Goal: Information Seeking & Learning: Learn about a topic

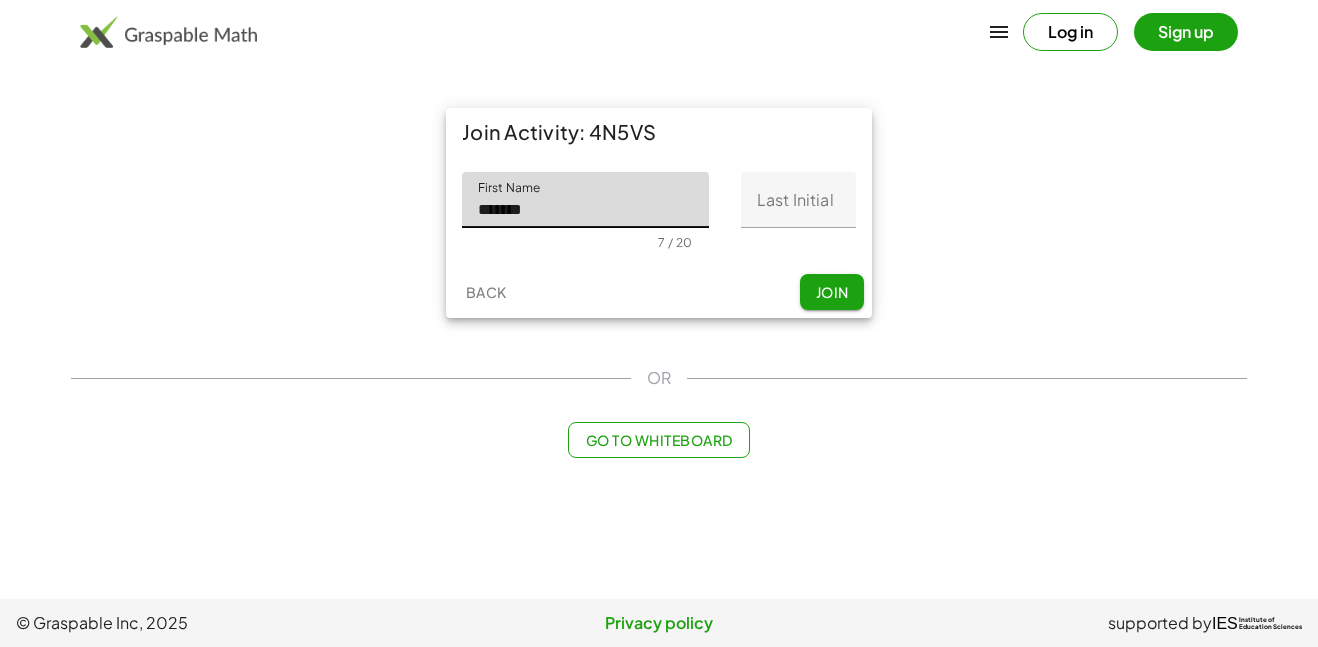
type input "*******"
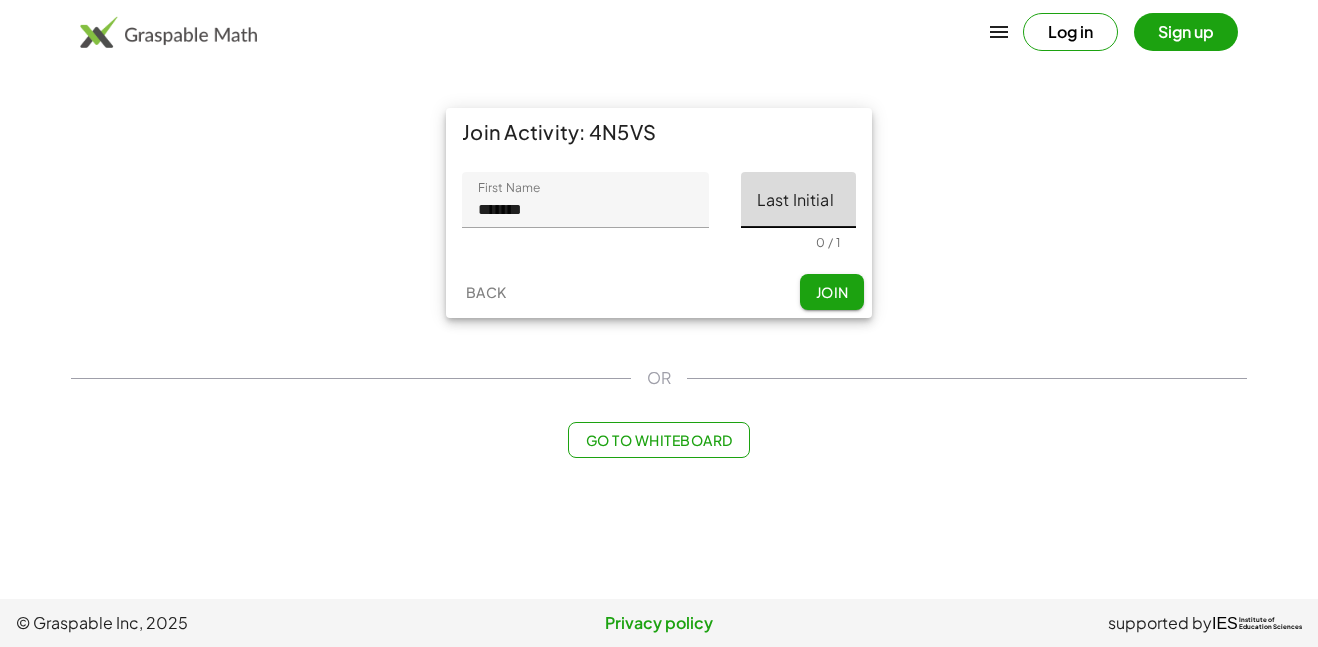
click at [790, 196] on input "Last Initial" at bounding box center [798, 200] width 115 height 56
type input "*"
click at [840, 295] on span "Join" at bounding box center [831, 292] width 33 height 18
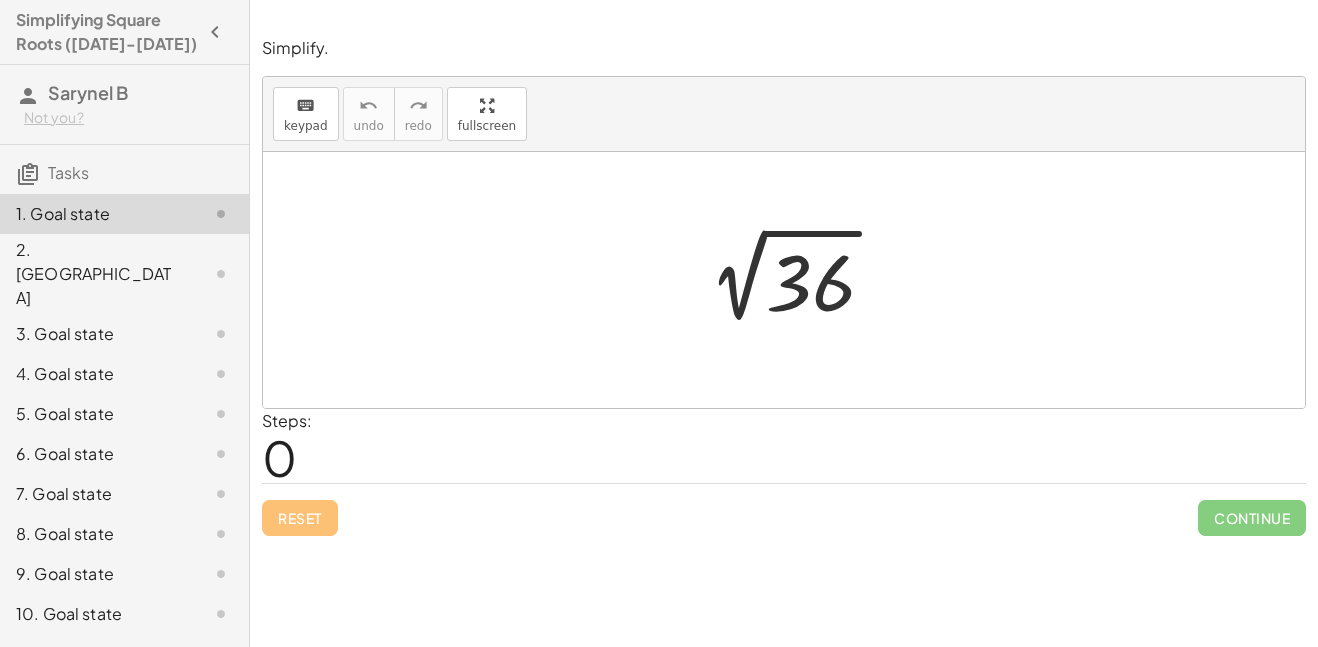
click at [493, 331] on div at bounding box center [784, 280] width 1042 height 256
click at [291, 130] on span "keypad" at bounding box center [306, 126] width 44 height 14
click at [480, 247] on div "Simplify. keyboard keypad undo undo redo redo fullscreen 2 √ 36 × Steps: 0 Rese…" at bounding box center [784, 286] width 1068 height 523
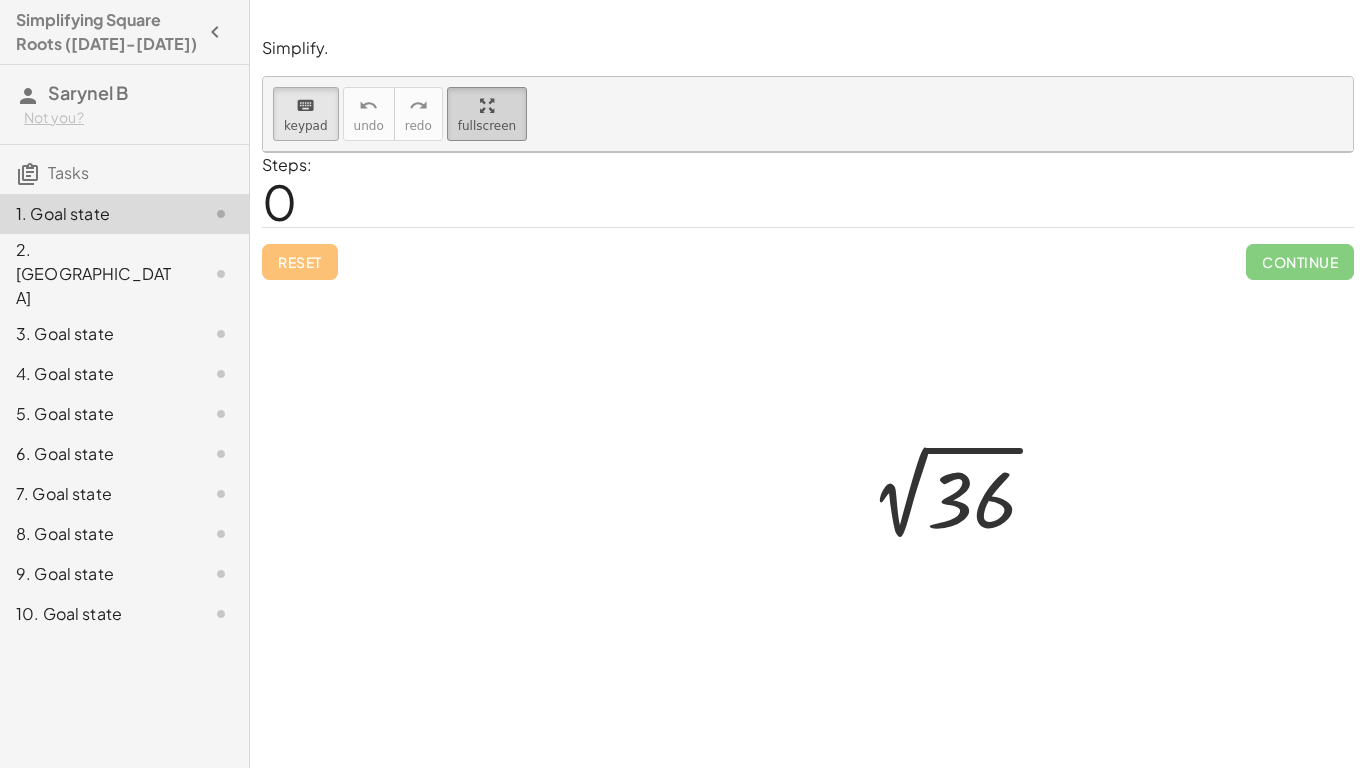
click at [219, 0] on html "Simplifying Square Roots ([DATE]-[DATE]) Sarynel B Not you? Tasks 1. Goal state…" at bounding box center [683, 384] width 1366 height 768
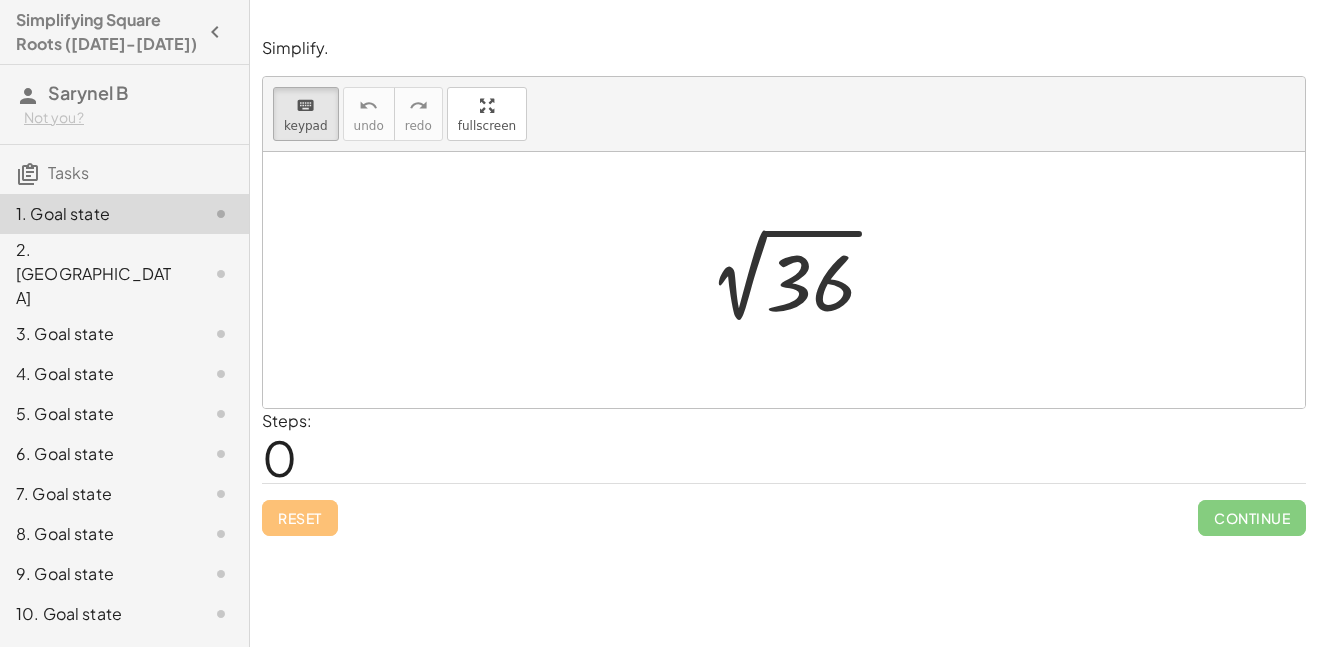
click at [203, 262] on div at bounding box center [205, 274] width 56 height 24
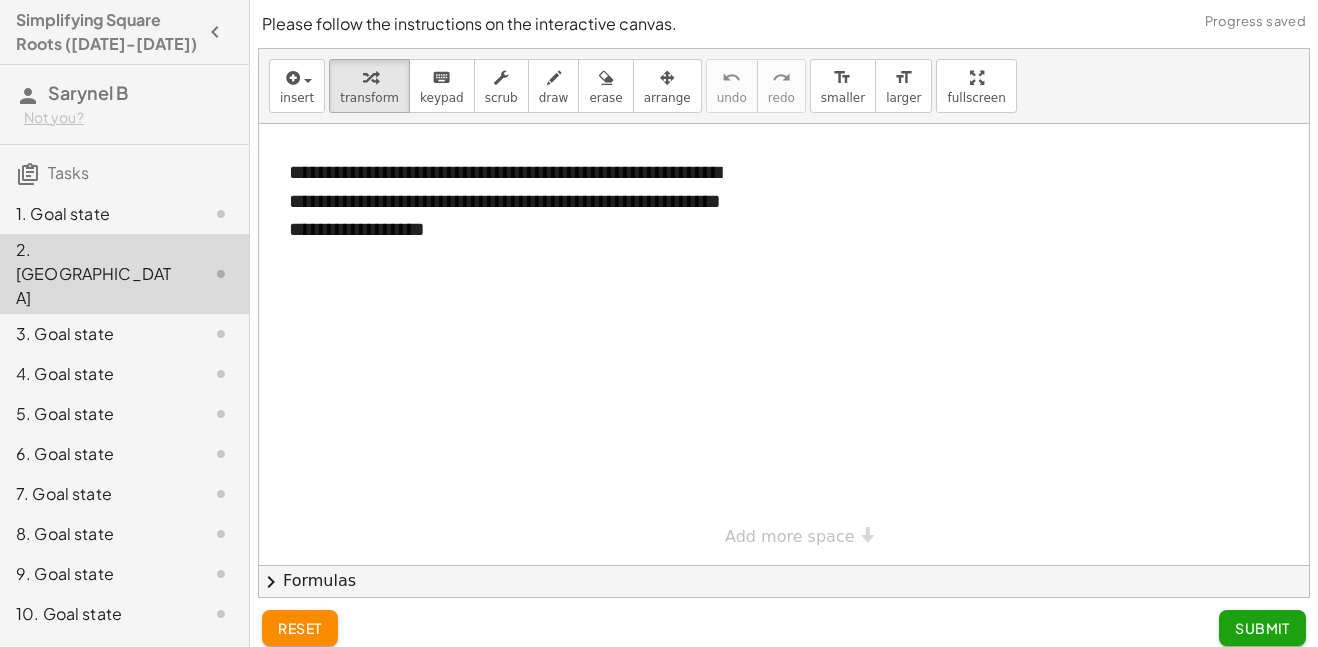
click at [213, 314] on div "1. Goal state" at bounding box center [124, 334] width 249 height 40
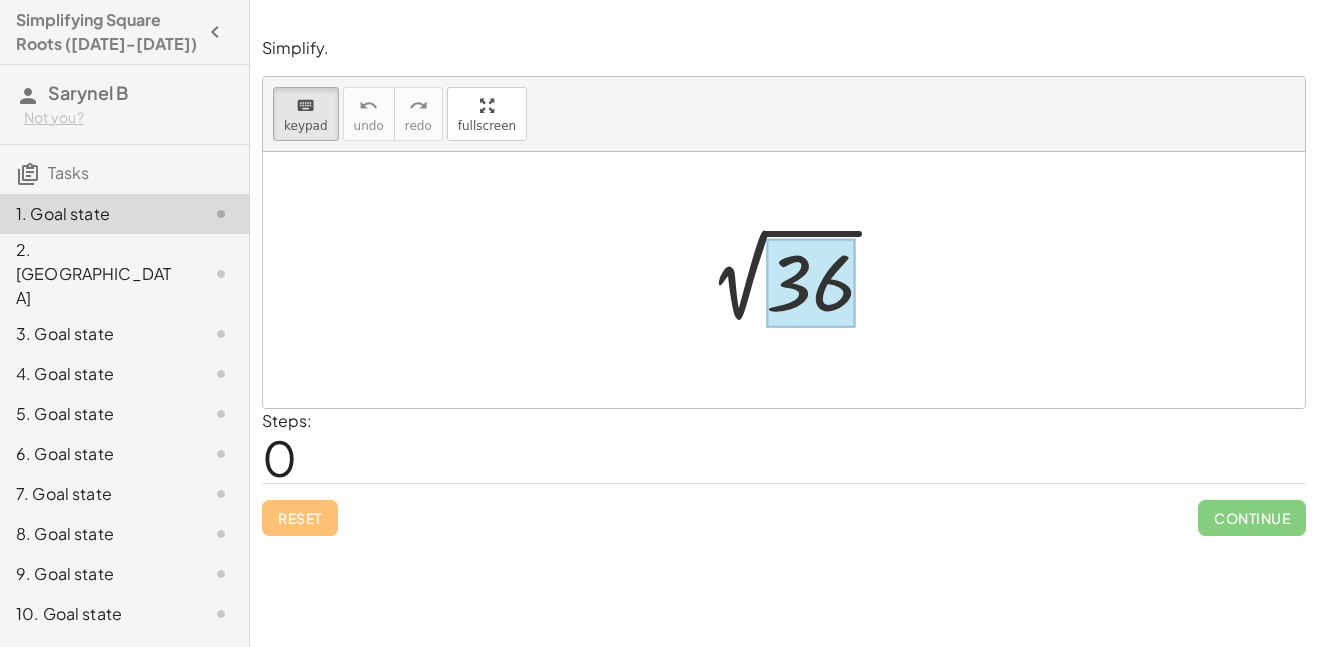
click at [827, 264] on div at bounding box center [810, 283] width 89 height 89
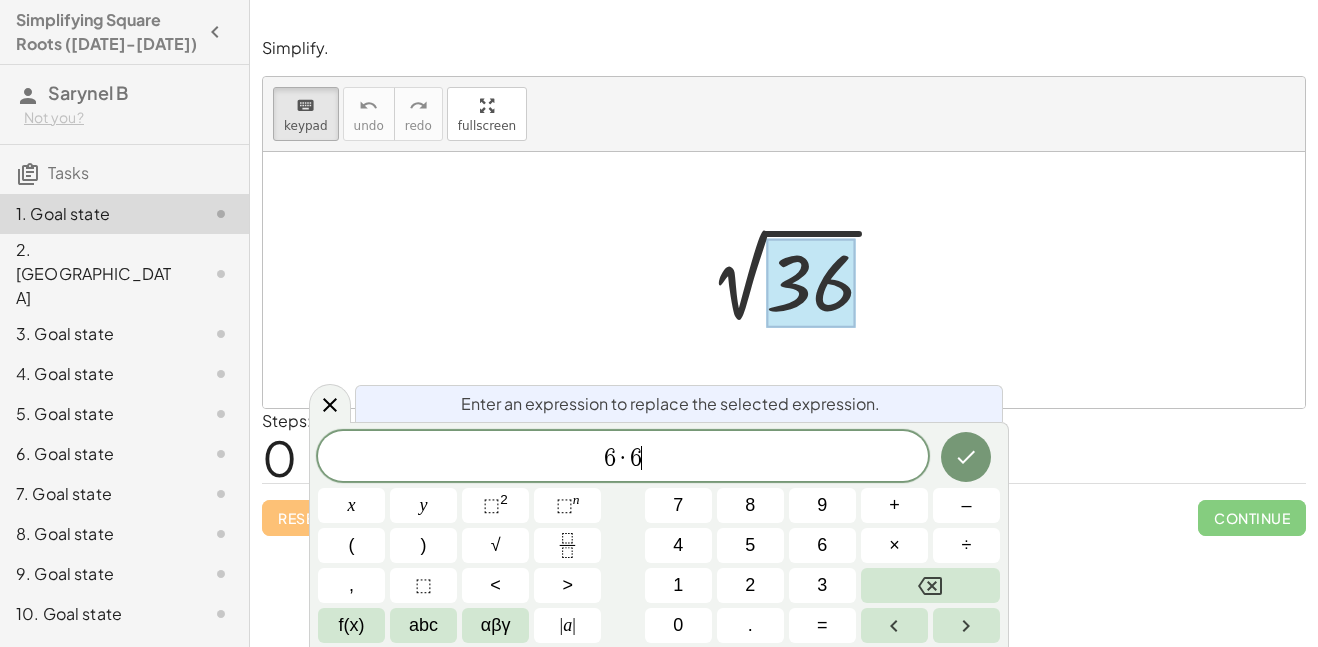
scroll to position [7, 0]
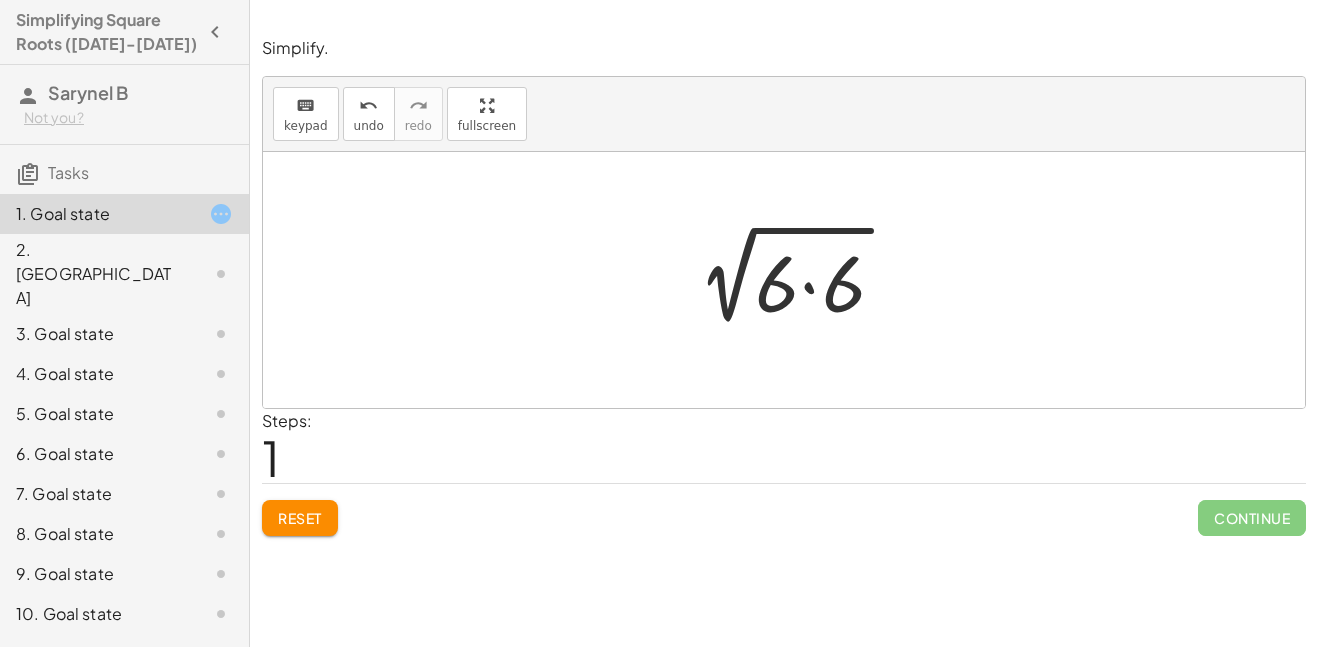
click at [796, 282] on div at bounding box center [791, 280] width 241 height 103
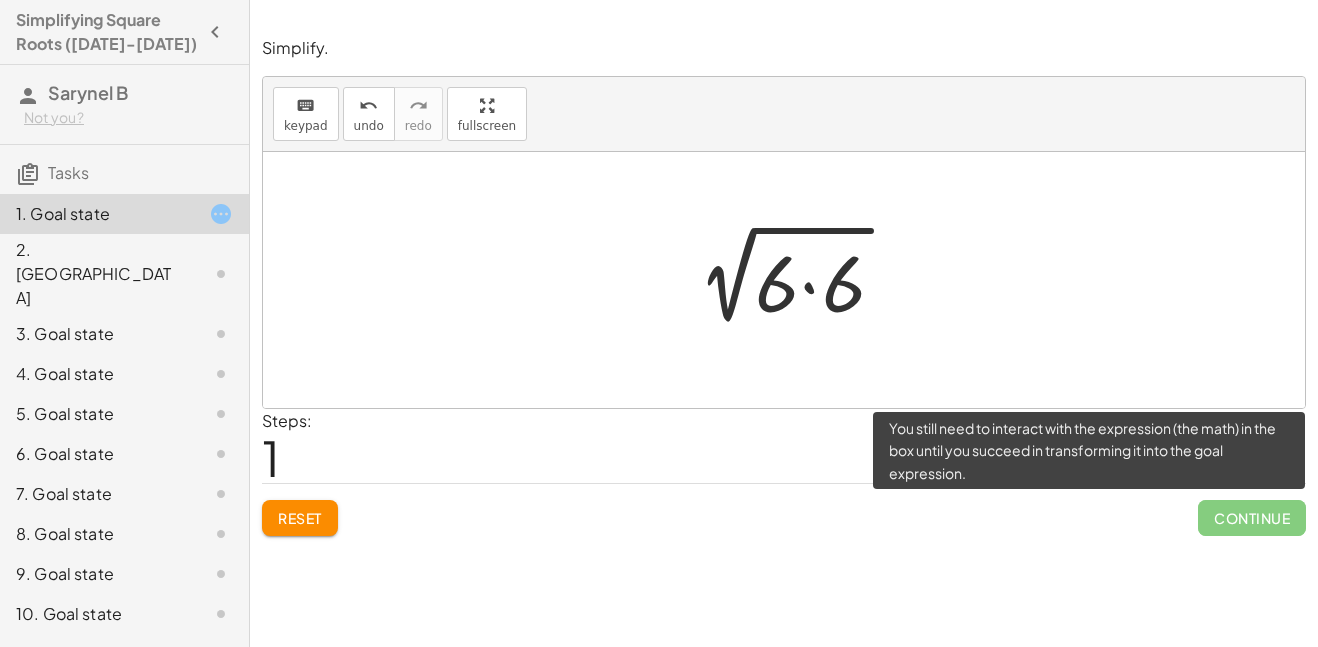
click at [1251, 524] on span "Continue" at bounding box center [1252, 518] width 108 height 36
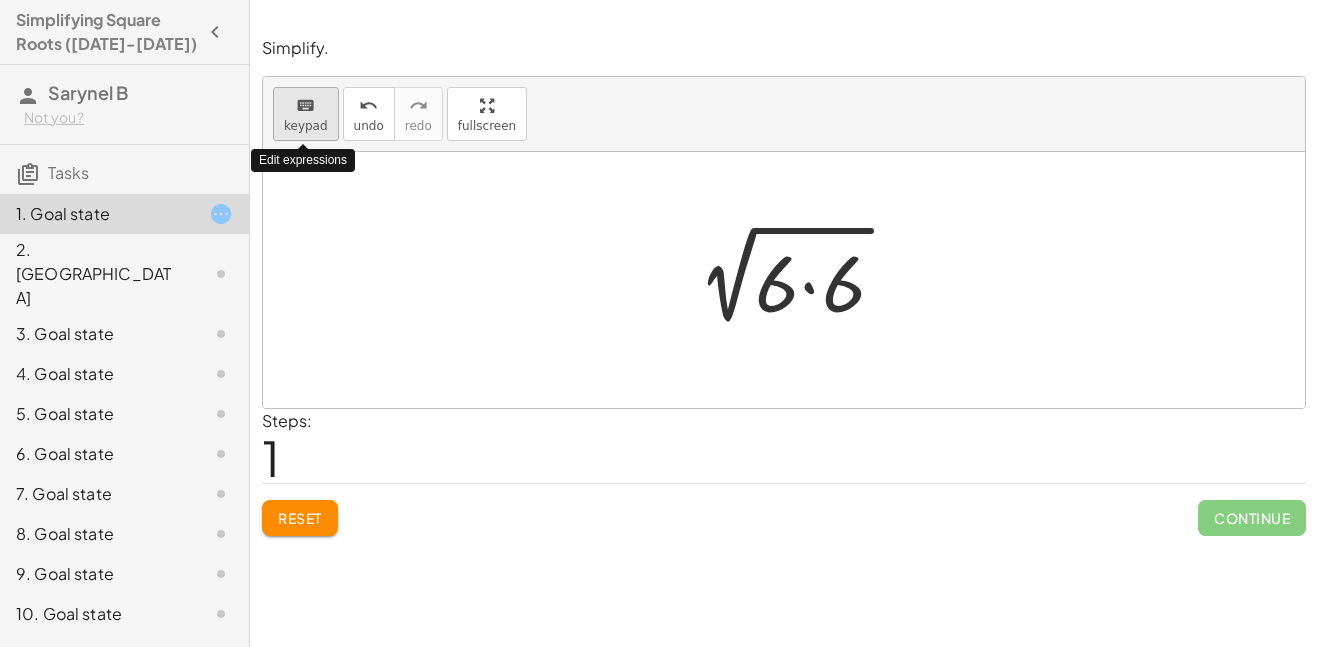
click at [294, 129] on span "keypad" at bounding box center [306, 126] width 44 height 14
click at [822, 280] on div at bounding box center [833, 284] width 67 height 89
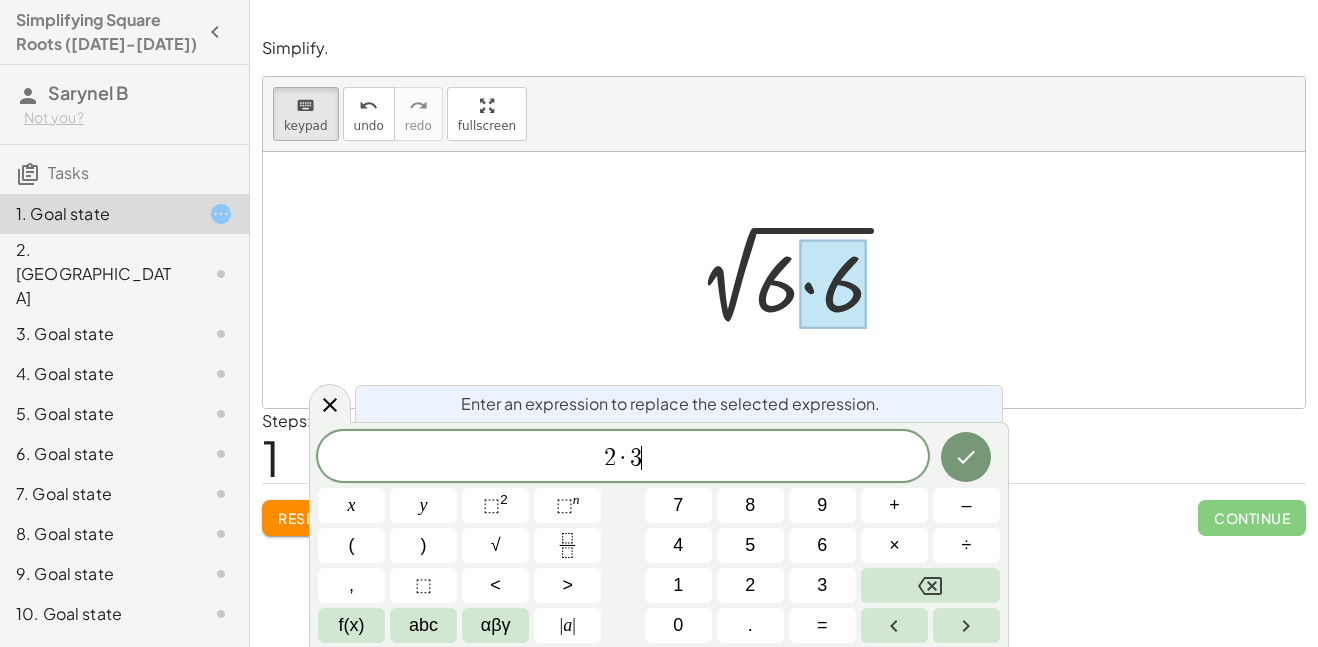
scroll to position [12, 0]
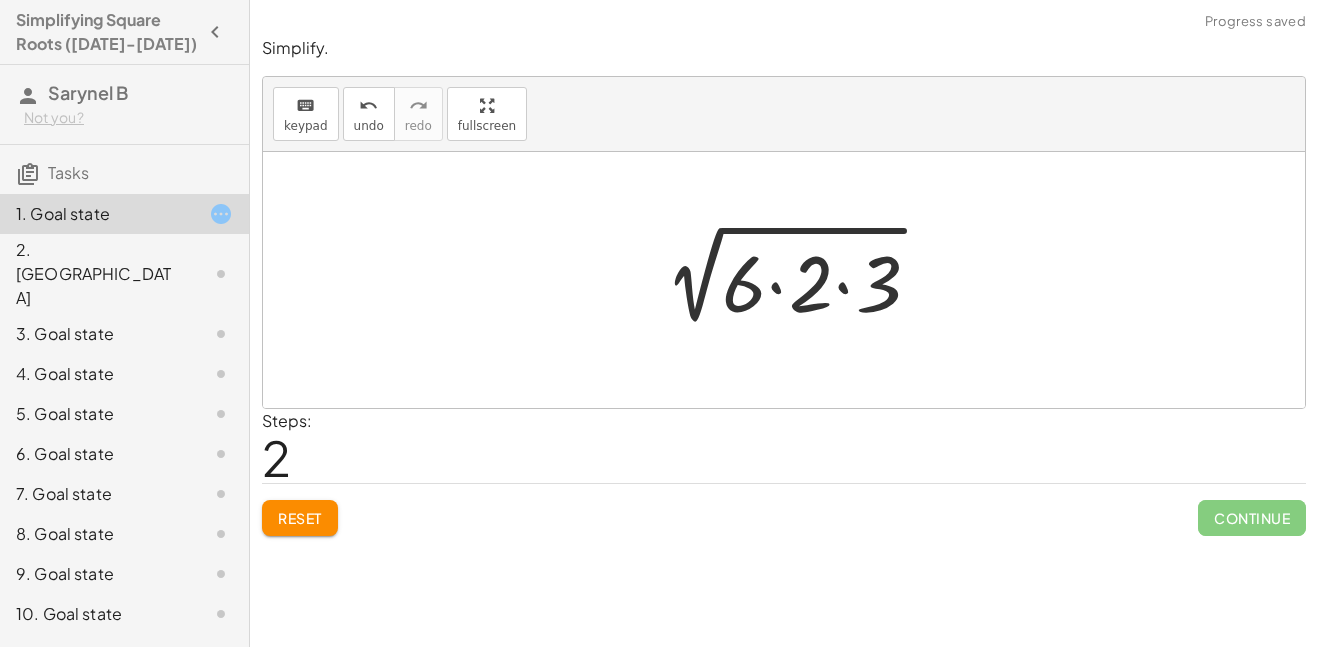
click at [755, 293] on div at bounding box center [792, 280] width 308 height 103
click at [873, 290] on div at bounding box center [792, 280] width 308 height 103
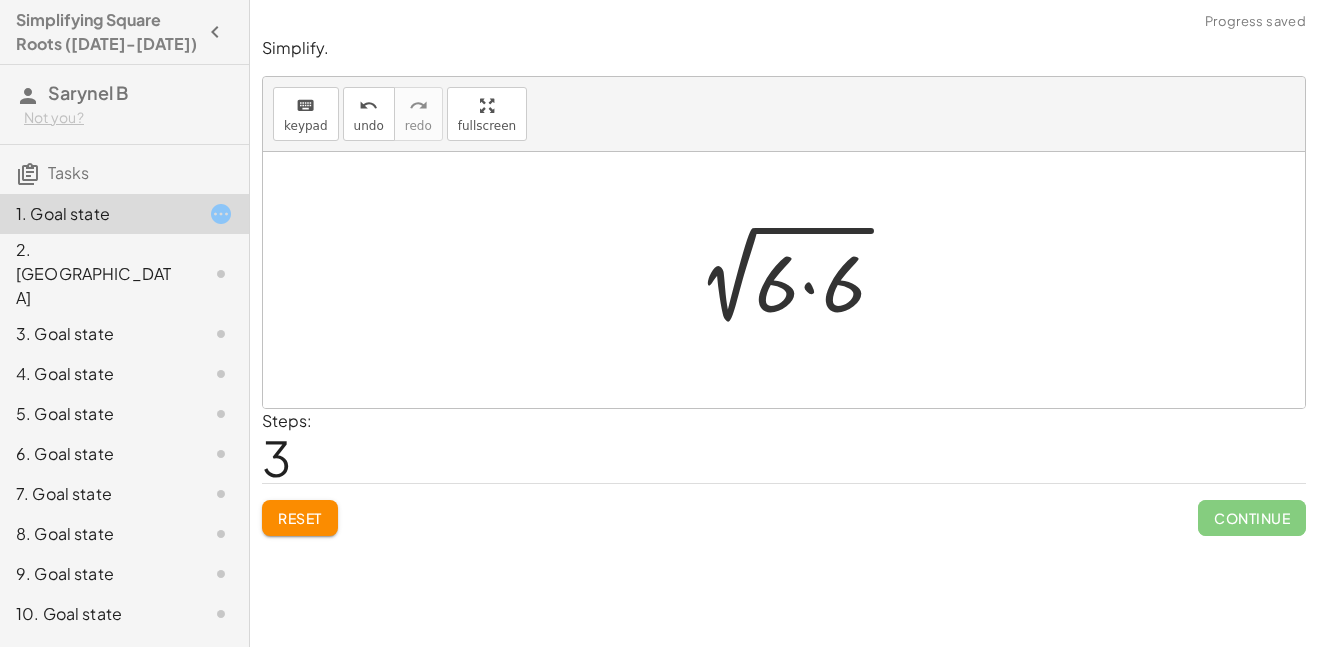
click at [849, 286] on div at bounding box center [791, 280] width 241 height 103
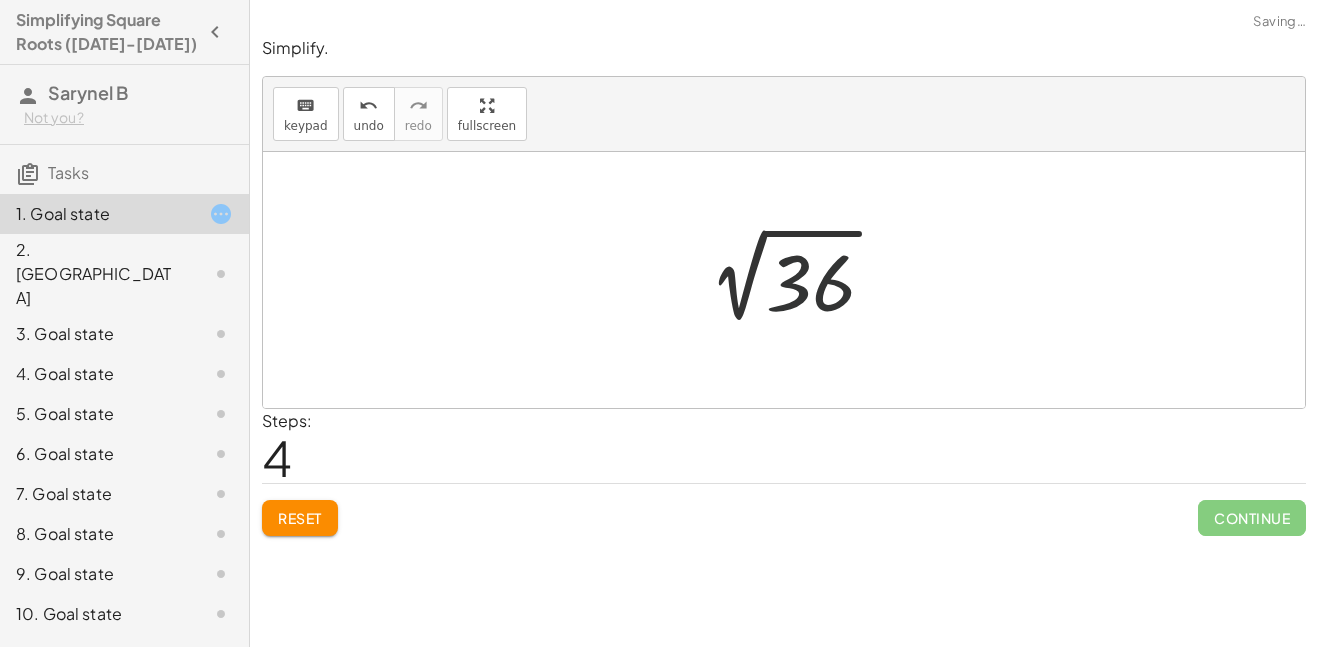
click at [828, 288] on div at bounding box center [791, 280] width 219 height 101
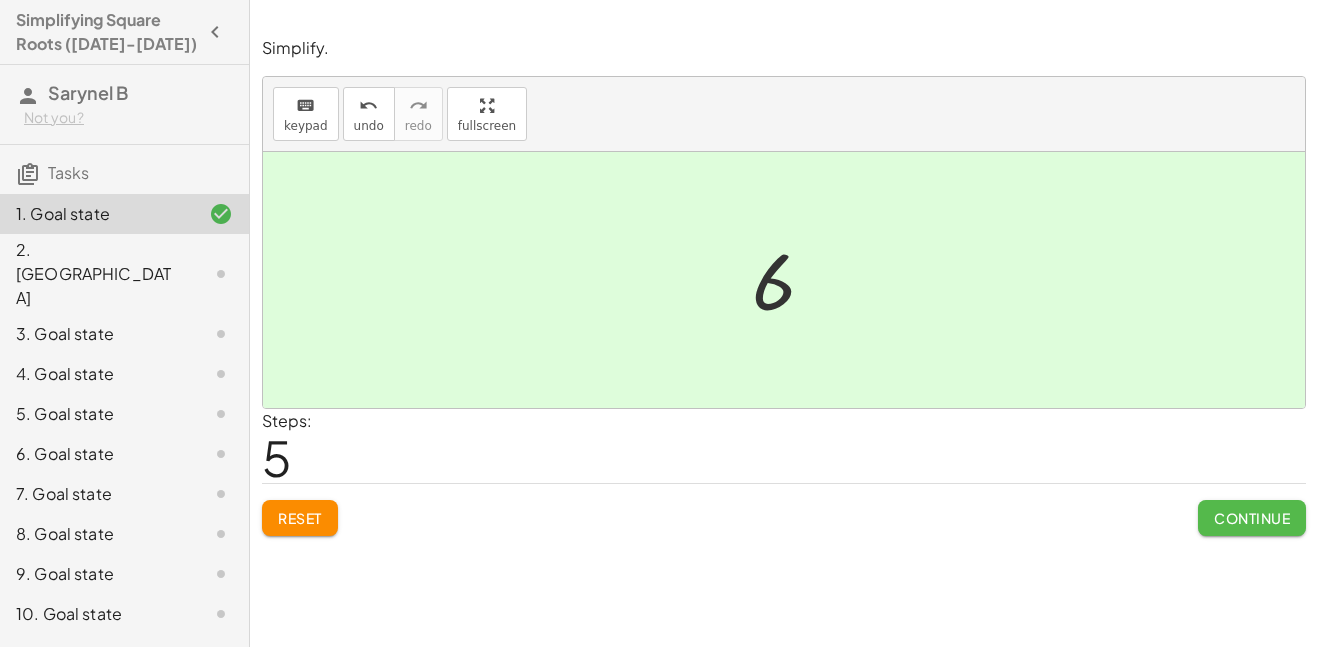
click at [1284, 521] on span "Continue" at bounding box center [1252, 518] width 76 height 18
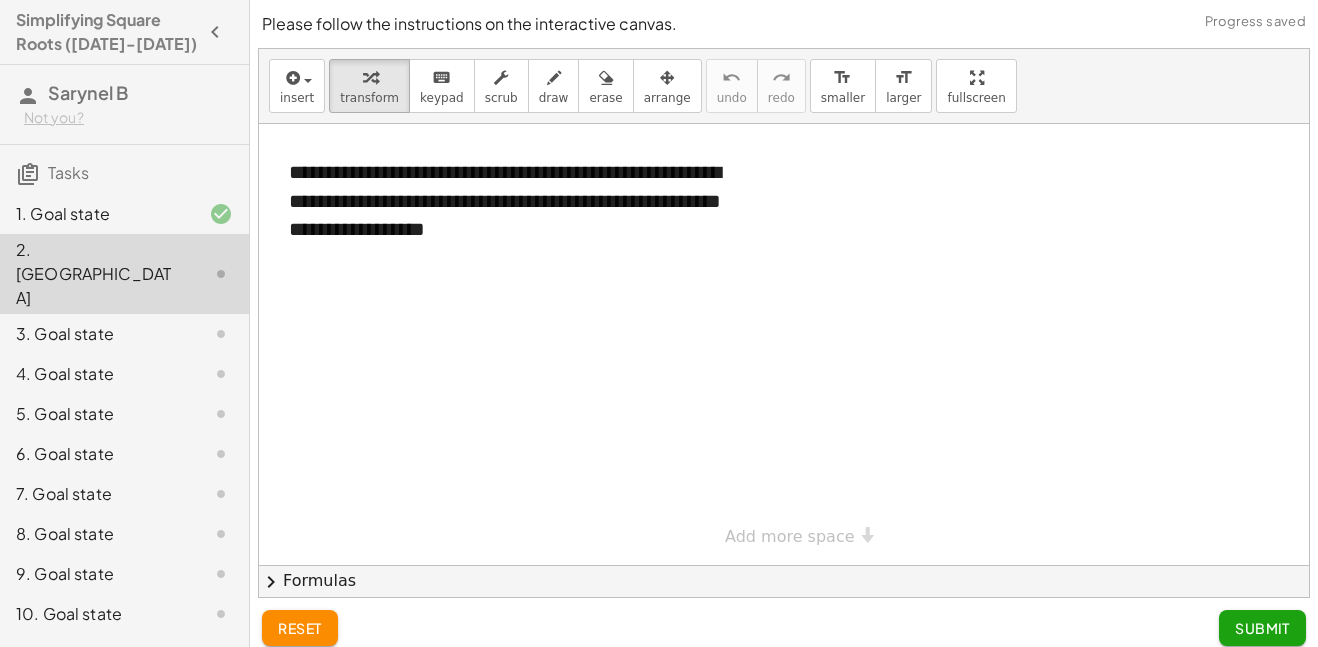
scroll to position [15, 0]
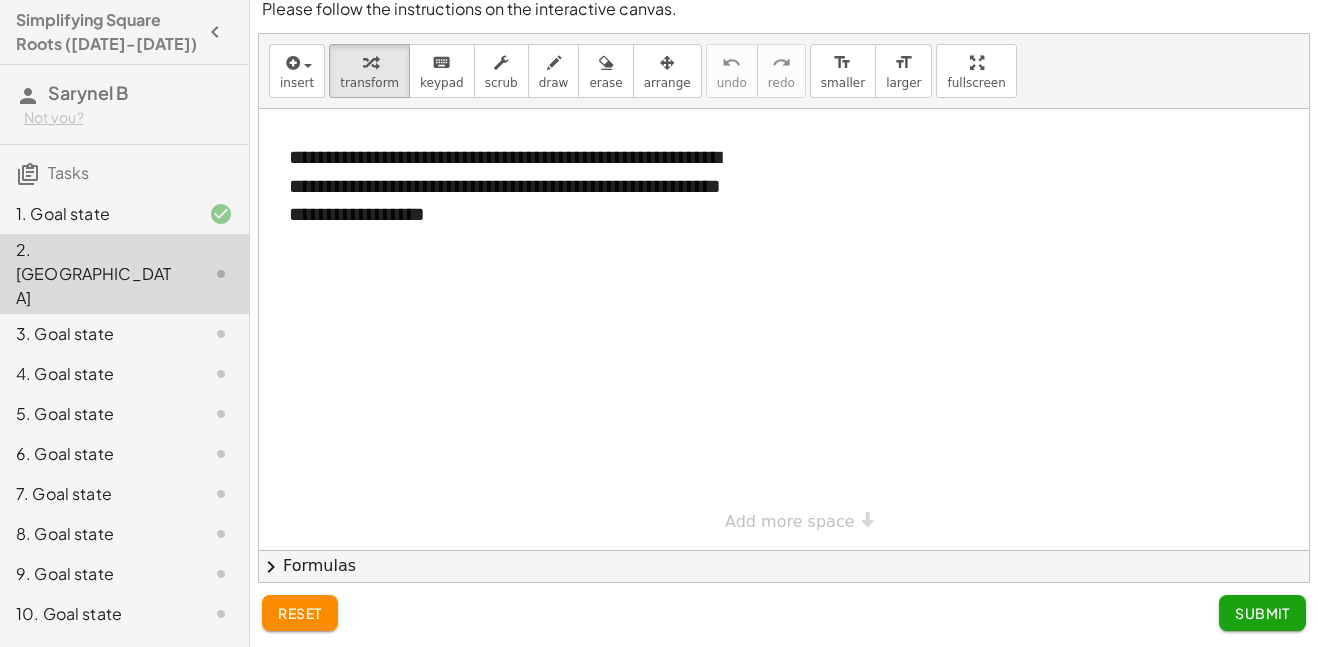
click at [738, 497] on div at bounding box center [784, 329] width 1050 height 441
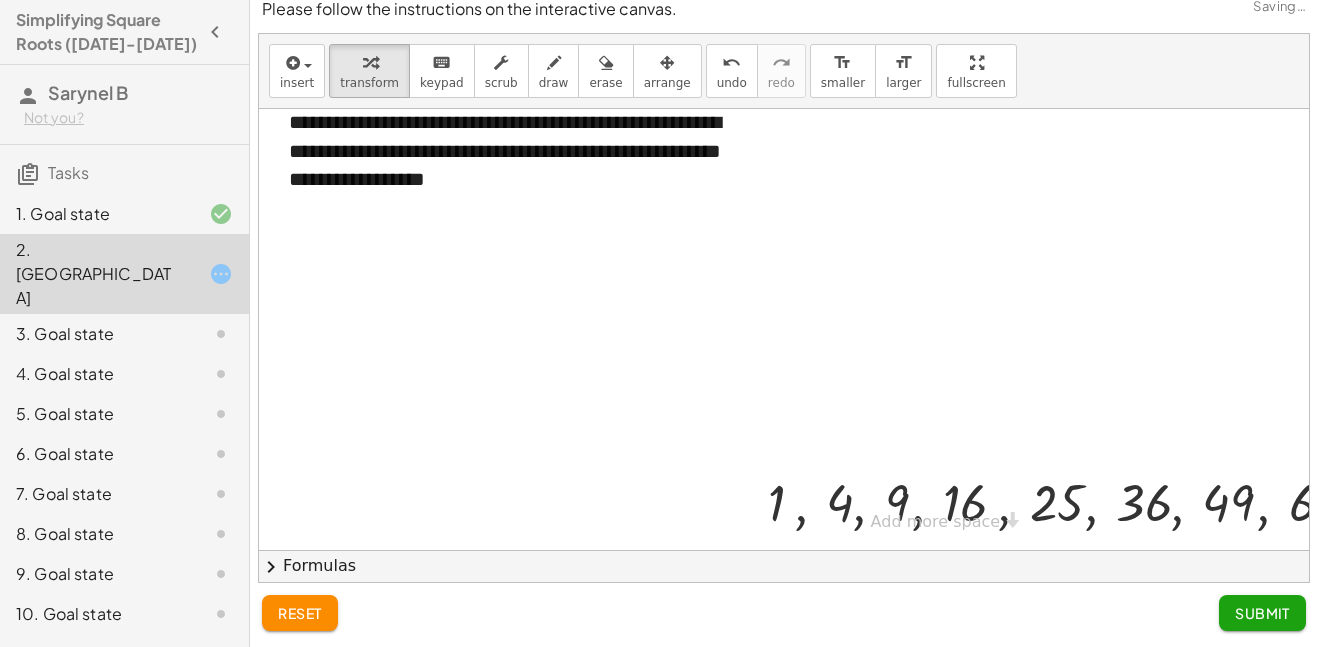
scroll to position [35, 291]
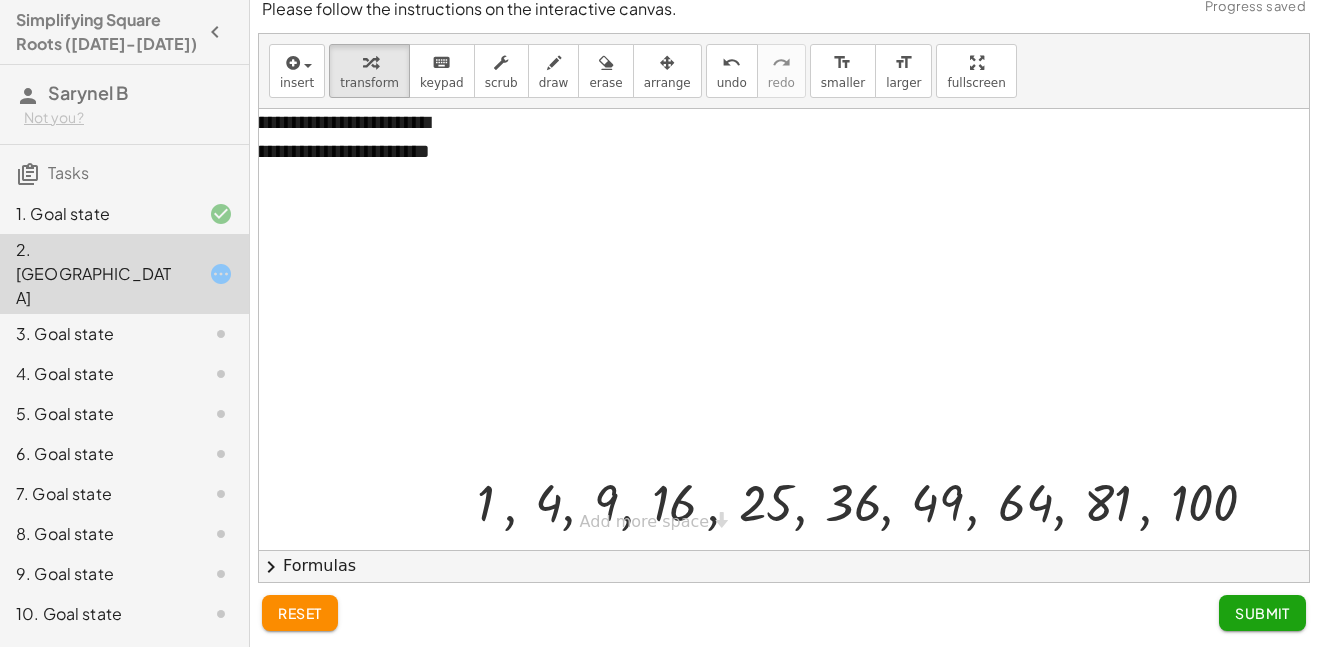
click at [1017, 331] on div at bounding box center [638, 312] width 1341 height 476
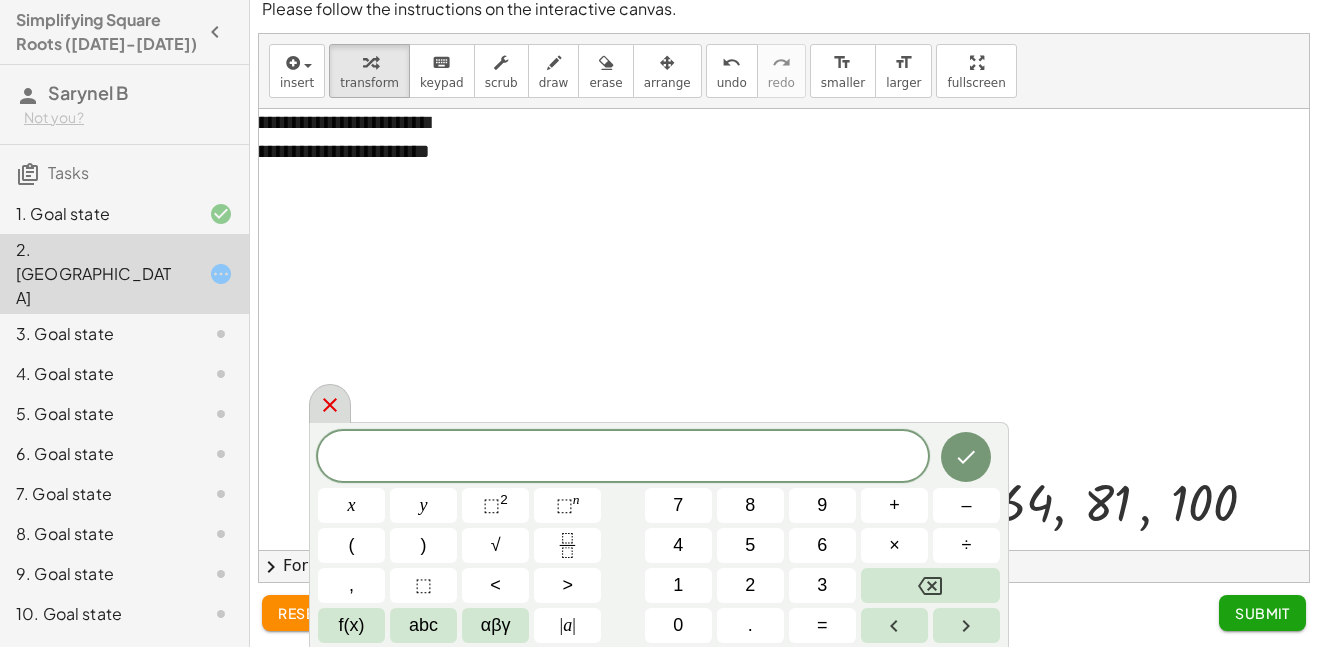
click at [313, 408] on div at bounding box center [330, 403] width 42 height 39
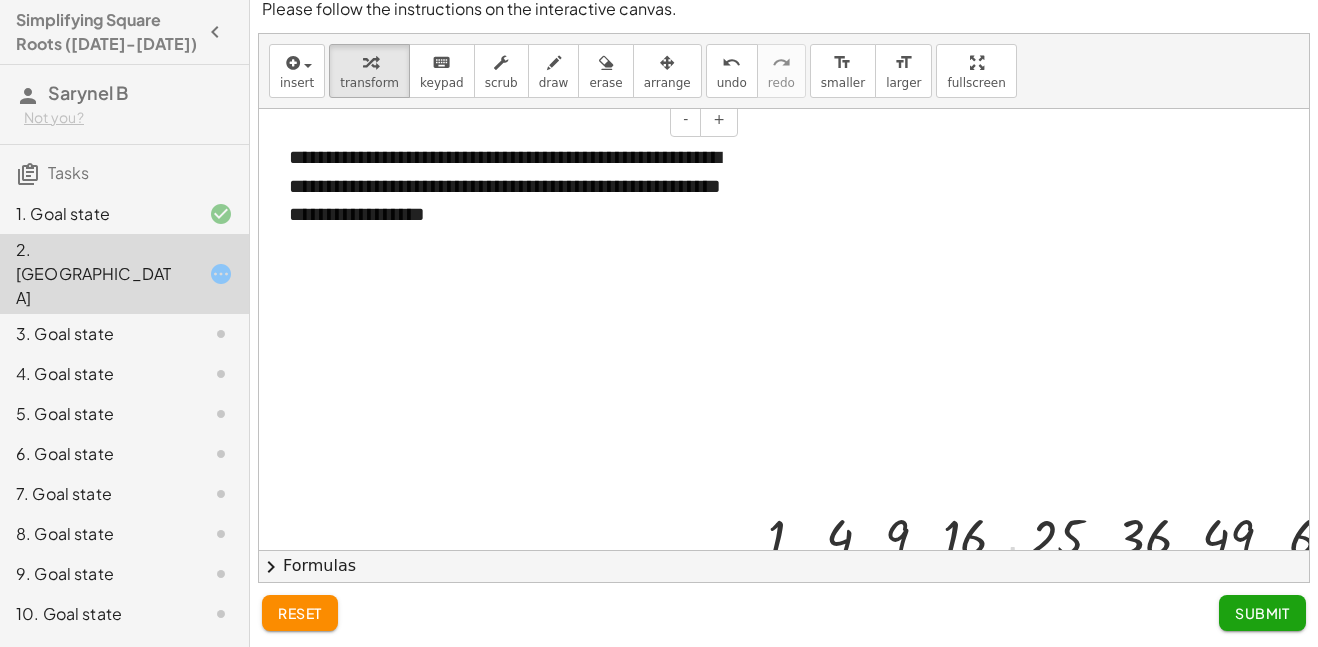
scroll to position [0, 0]
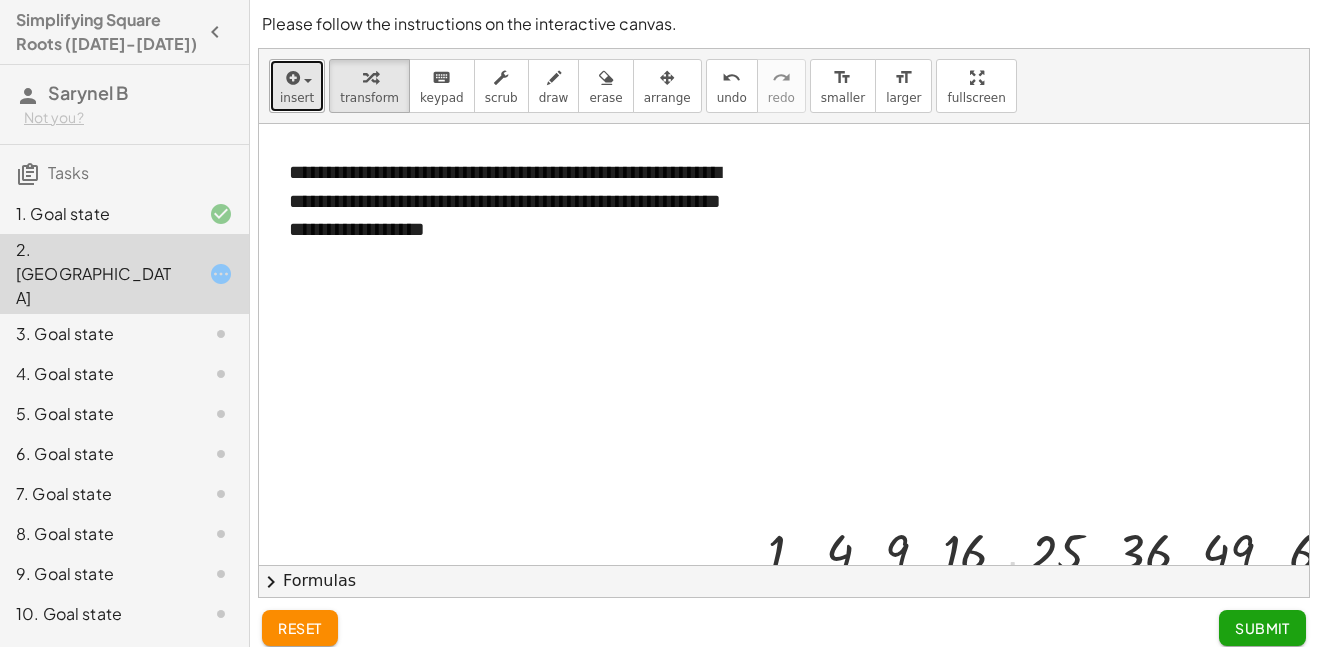
click at [299, 87] on div "button" at bounding box center [297, 77] width 34 height 24
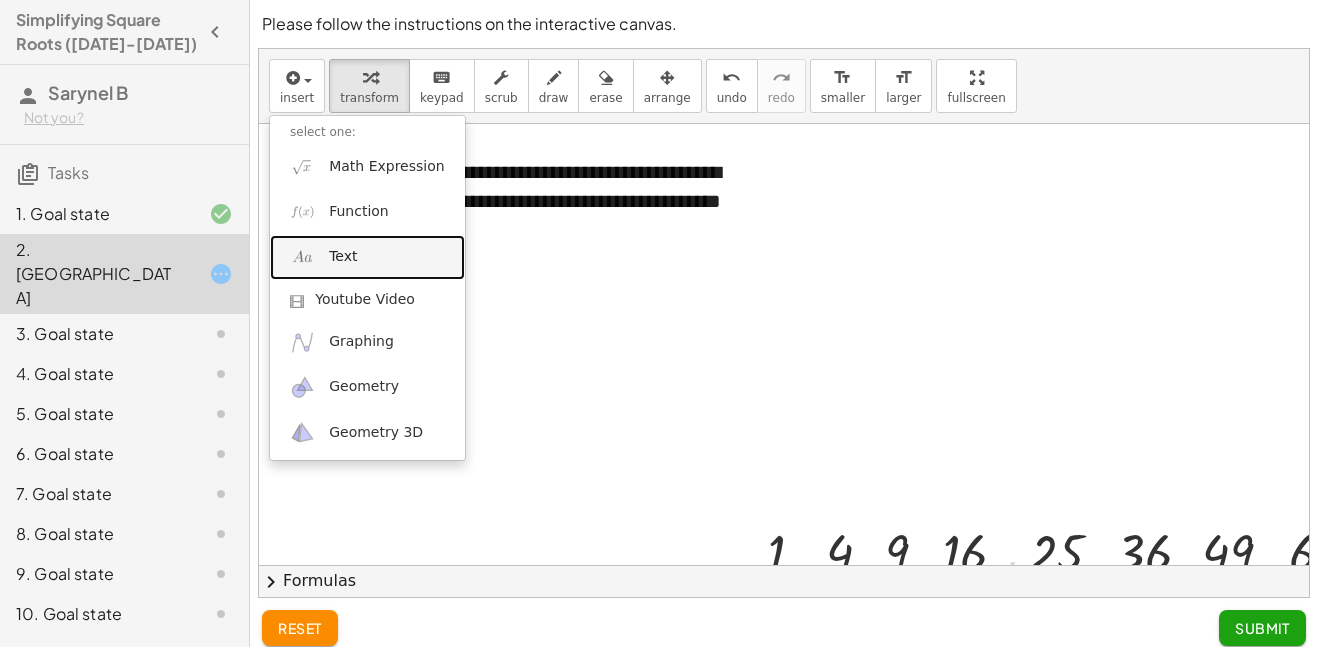
click at [386, 250] on link "Text" at bounding box center [367, 257] width 195 height 45
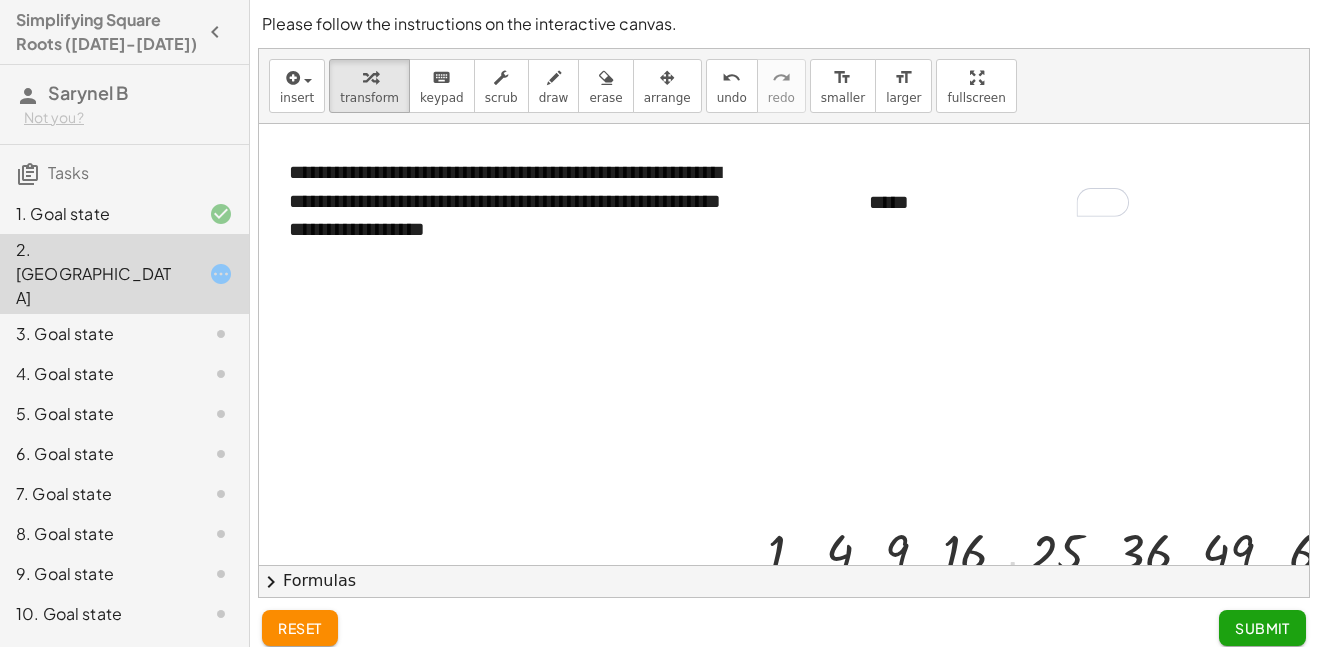
click at [878, 539] on div at bounding box center [1174, 551] width 832 height 68
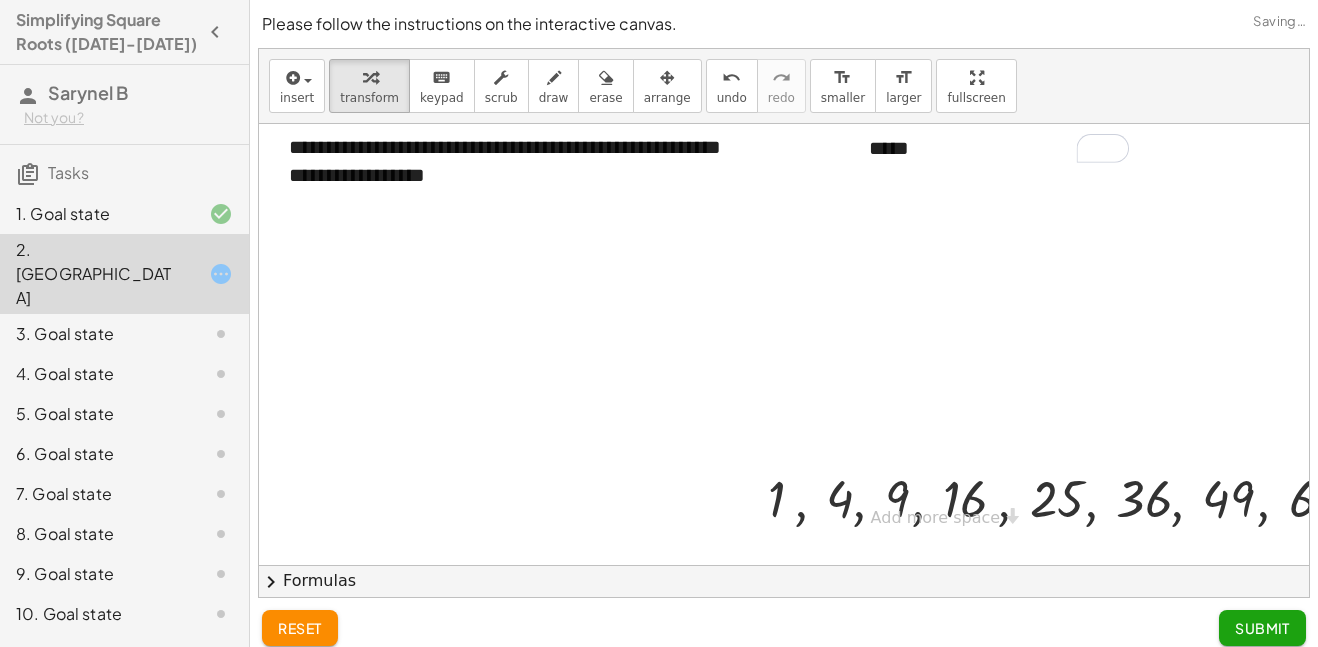
click at [951, 507] on div "**********" at bounding box center [929, 308] width 1341 height 476
drag, startPoint x: 946, startPoint y: 494, endPoint x: 1034, endPoint y: 489, distance: 88.1
click at [1034, 489] on div at bounding box center [1174, 497] width 832 height 68
click at [781, 492] on div at bounding box center [1174, 497] width 832 height 68
drag, startPoint x: 781, startPoint y: 492, endPoint x: 613, endPoint y: 341, distance: 225.8
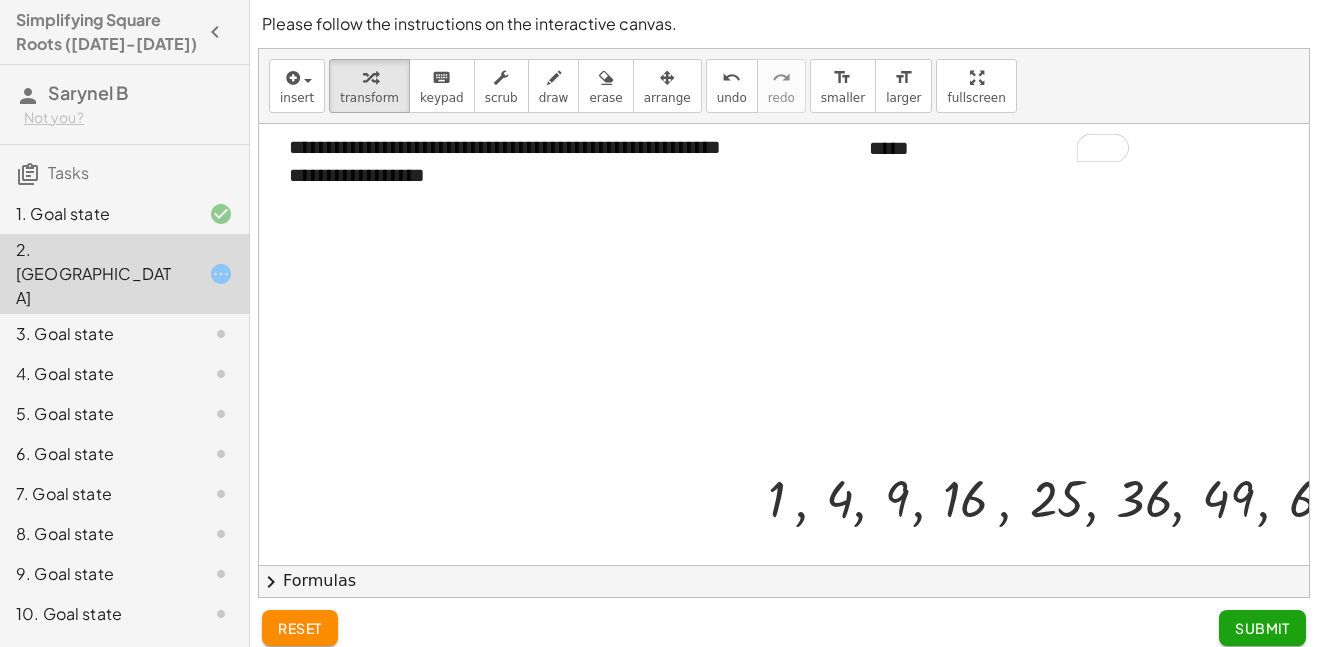
drag, startPoint x: 735, startPoint y: 500, endPoint x: 1086, endPoint y: 538, distance: 353.0
click at [1086, 538] on div at bounding box center [929, 511] width 1341 height 882
click at [1161, 550] on icon at bounding box center [1156, 549] width 21 height 21
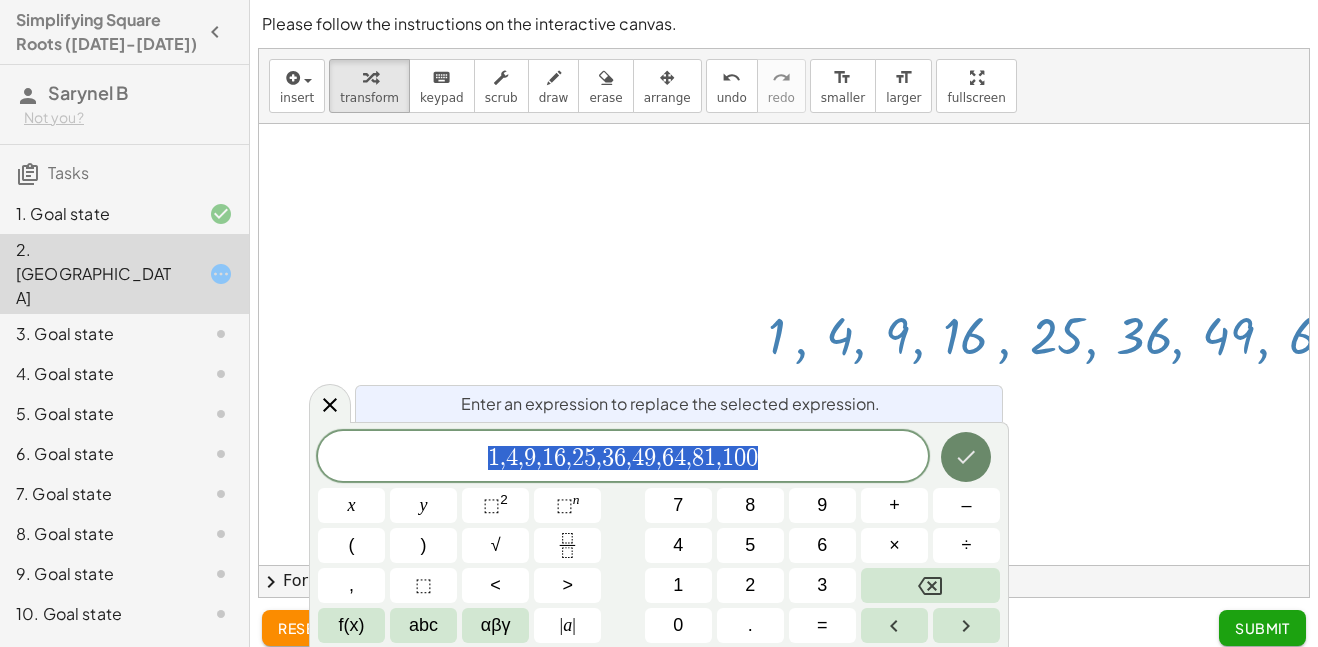
scroll to position [218, 0]
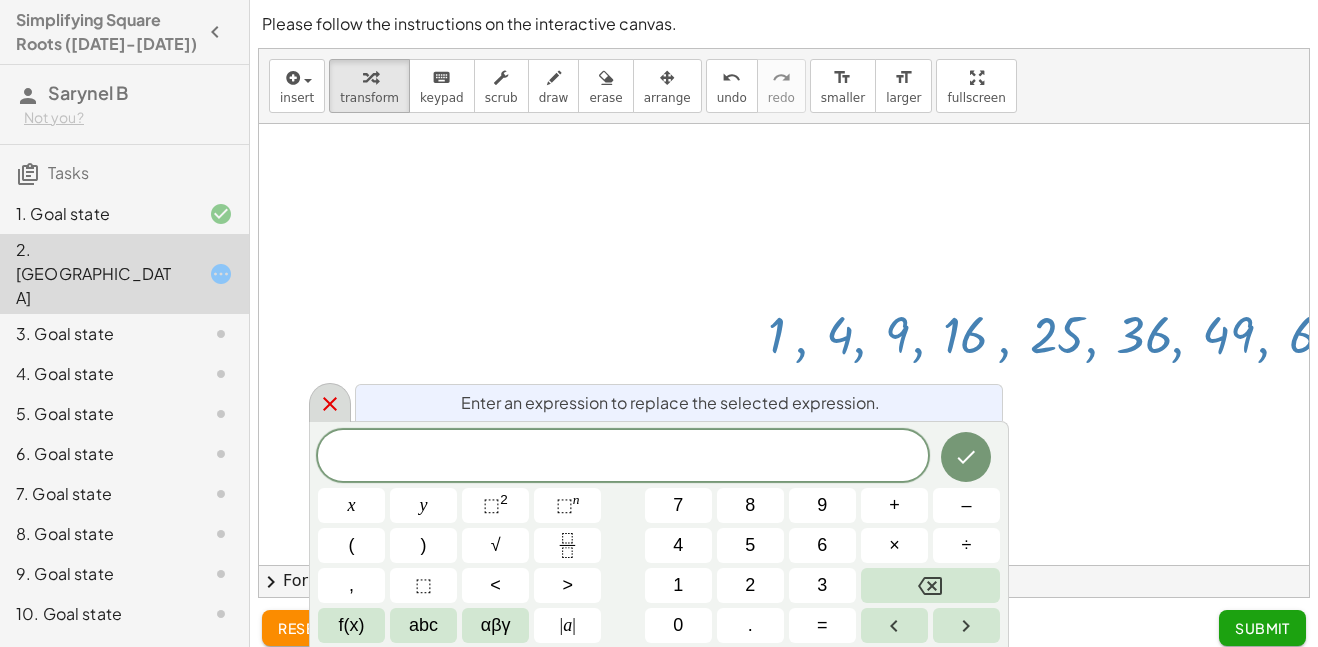
click at [318, 415] on icon at bounding box center [330, 404] width 24 height 24
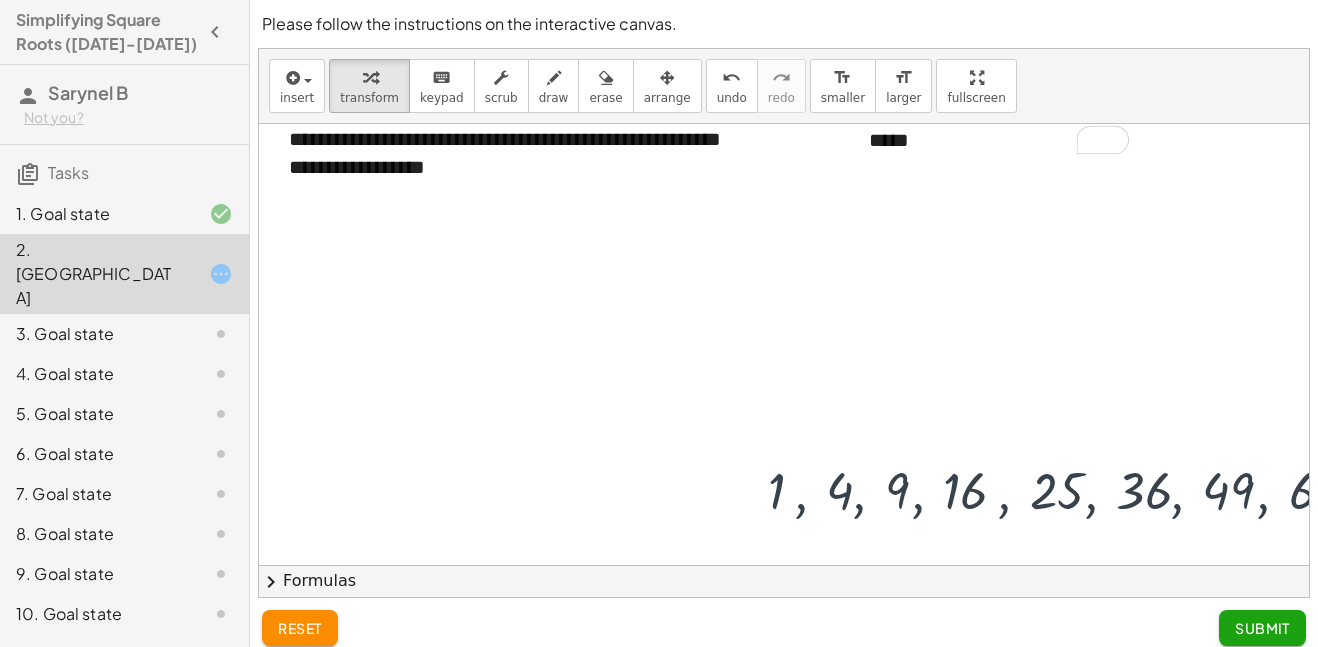
scroll to position [54, 0]
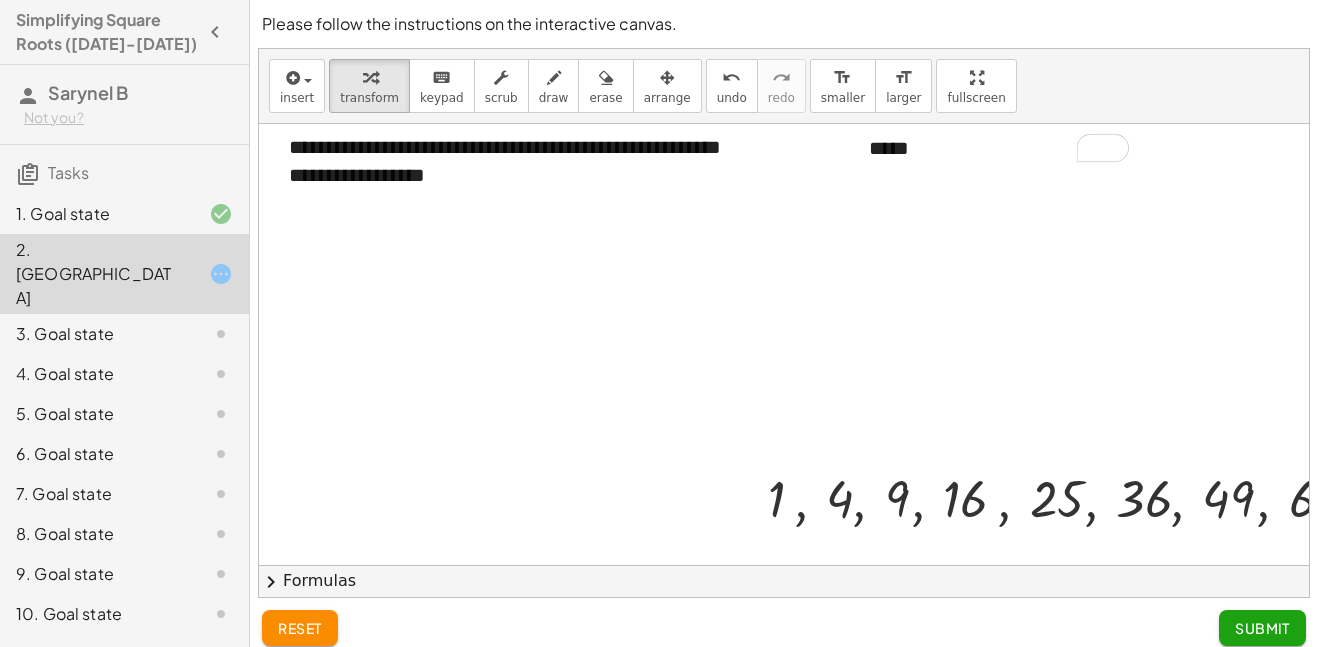
click at [891, 492] on div at bounding box center [1174, 497] width 832 height 68
click at [872, 498] on div at bounding box center [1174, 497] width 832 height 68
click at [886, 501] on div at bounding box center [1174, 497] width 832 height 68
click at [896, 505] on div at bounding box center [1174, 497] width 832 height 68
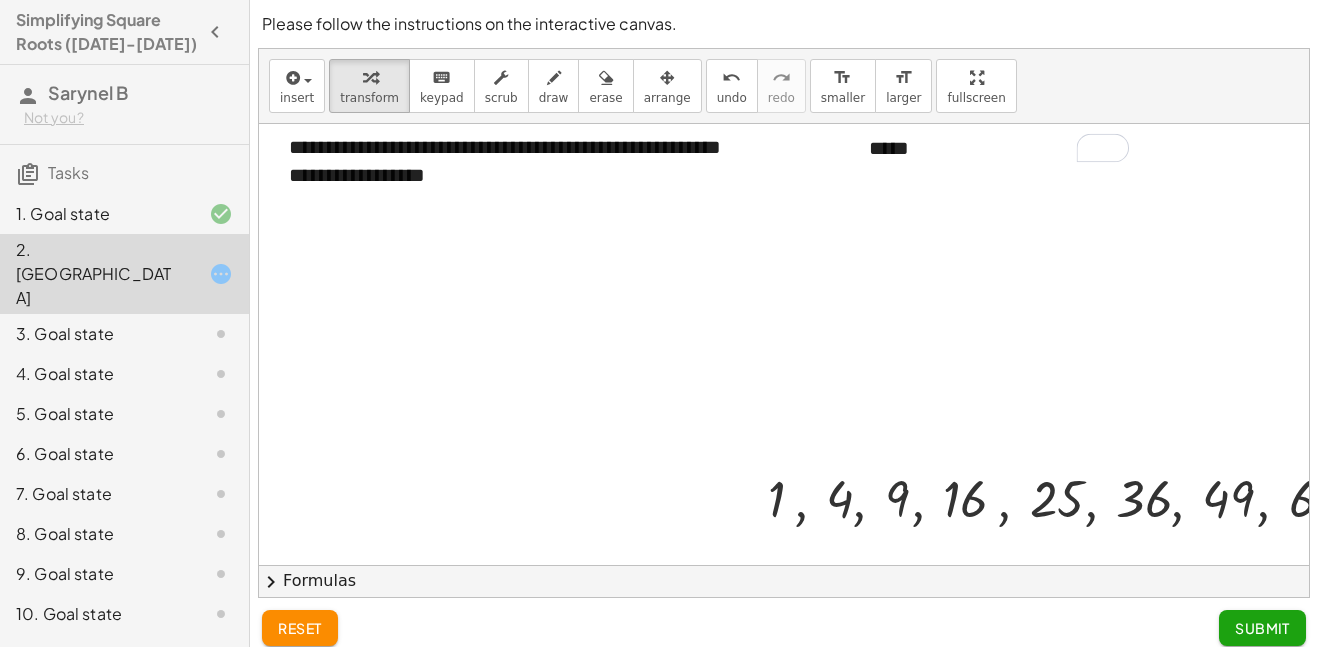
click at [896, 505] on div at bounding box center [1174, 497] width 832 height 68
click at [897, 505] on div at bounding box center [1174, 497] width 832 height 68
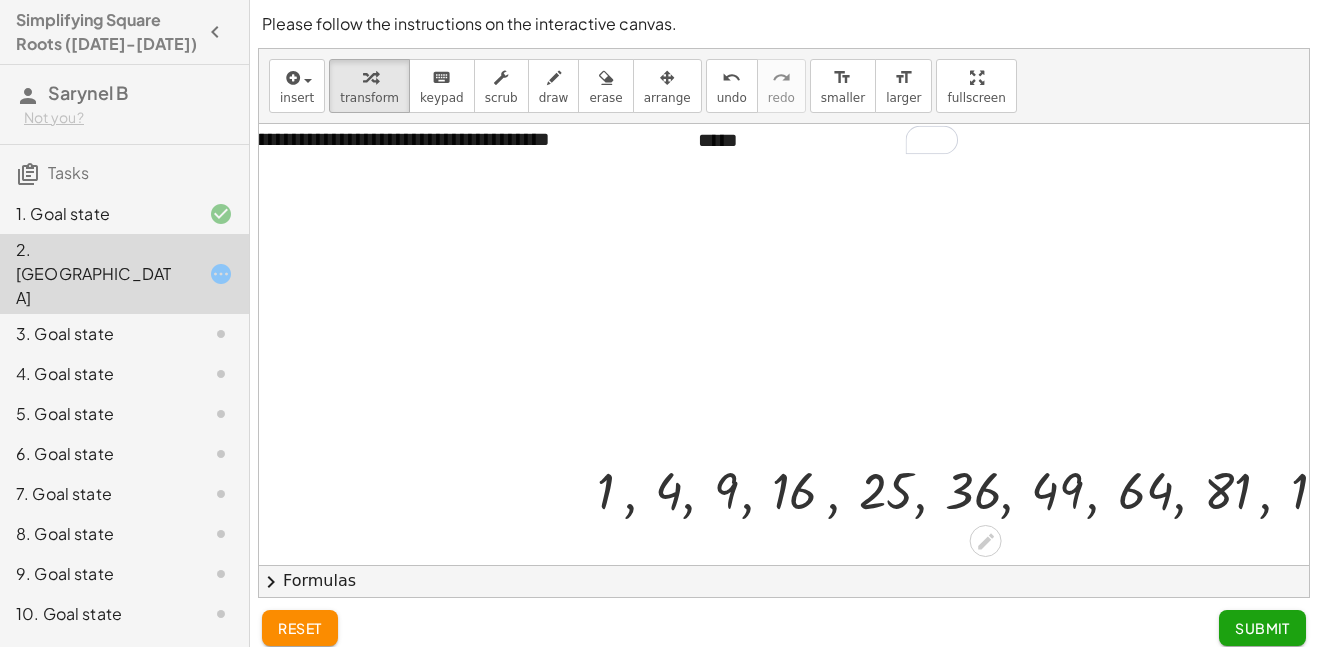
scroll to position [62, 172]
click at [983, 551] on icon at bounding box center [984, 541] width 21 height 21
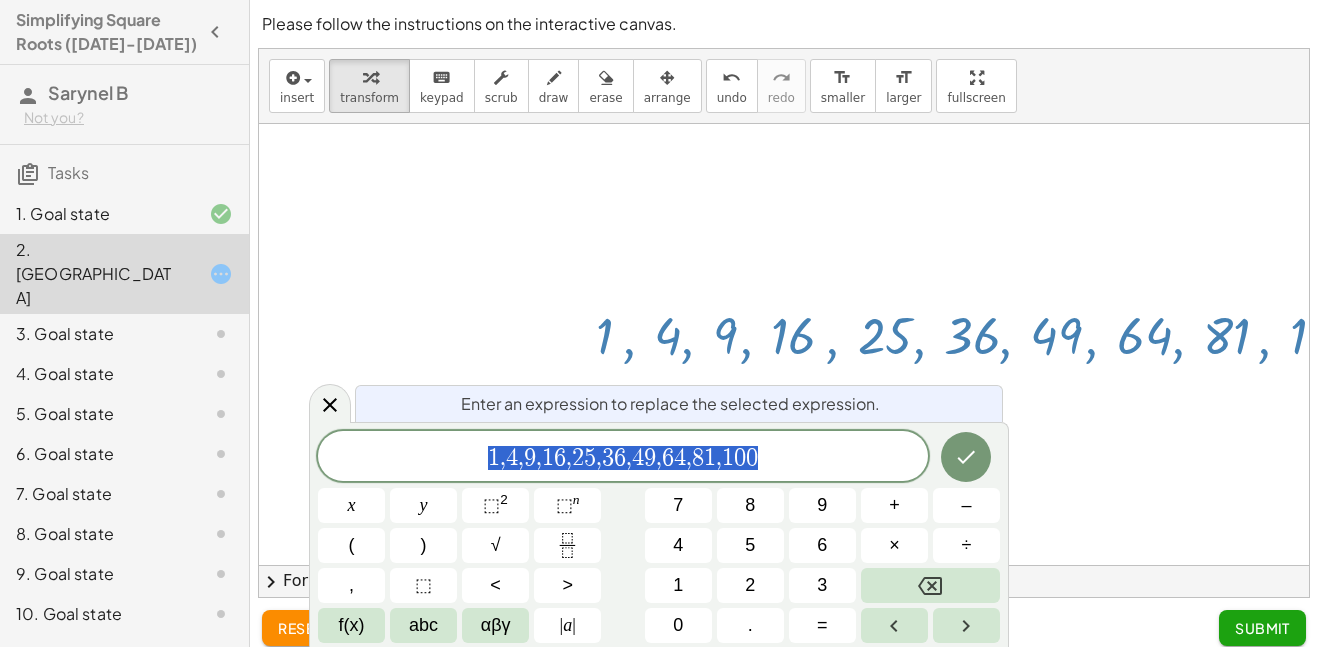
scroll to position [218, 172]
click at [941, 578] on icon "Backspace" at bounding box center [930, 586] width 24 height 18
click at [977, 475] on button "Done" at bounding box center [966, 457] width 50 height 50
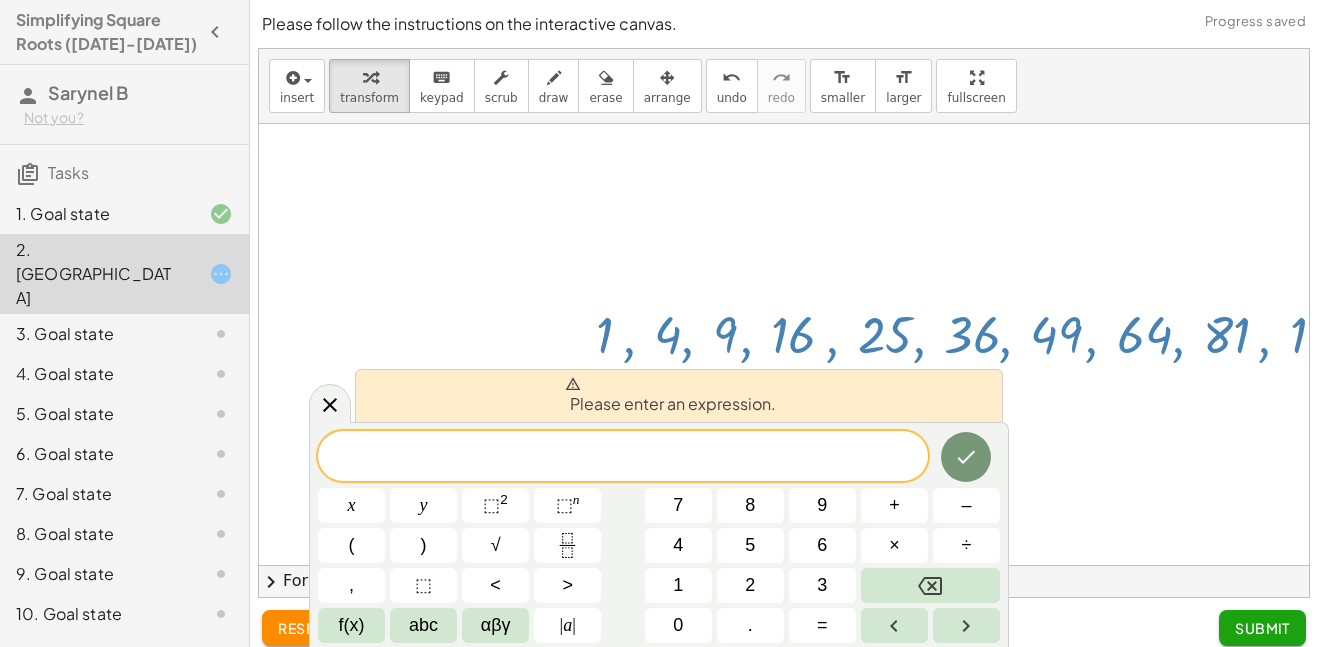
click at [350, 428] on div "Please enter an expression. ​ x y ⬚ 2 ⬚ n 7 8 9 + – ( ) √ 4 5 6 × ÷ , ⬚ < > 1 2…" at bounding box center [659, 534] width 700 height 225
click at [338, 406] on icon at bounding box center [330, 404] width 24 height 24
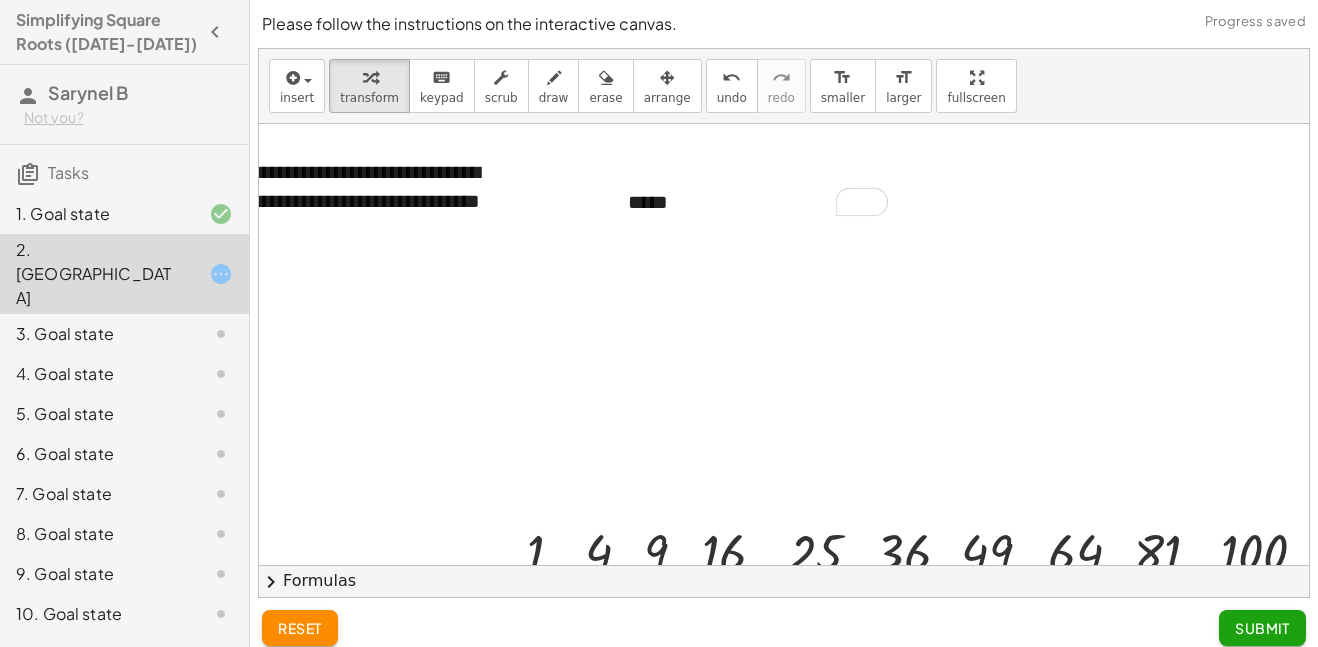
scroll to position [0, 242]
click at [630, 212] on div "*****" at bounding box center [757, 202] width 300 height 69
click at [724, 394] on div at bounding box center [687, 565] width 1341 height 882
click at [844, 163] on button "-" at bounding box center [849, 165] width 31 height 34
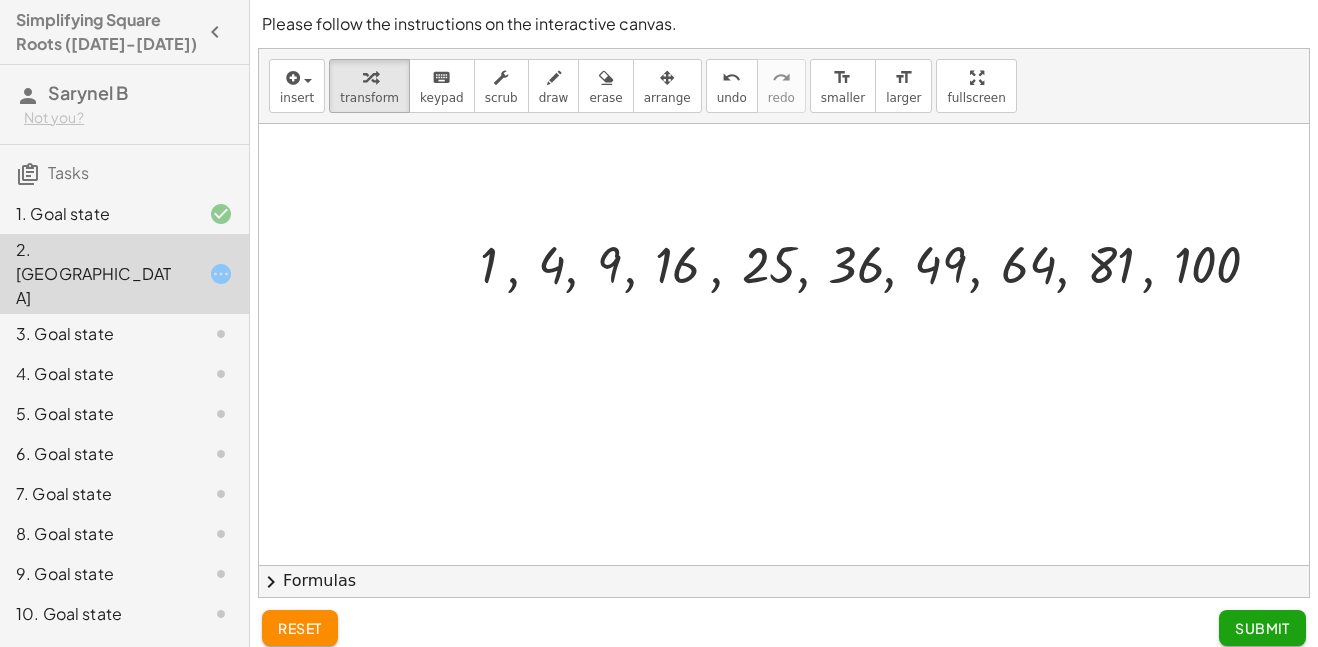
scroll to position [287, 287]
click at [485, 263] on div at bounding box center [887, 264] width 832 height 68
click at [1267, 633] on span "Submit" at bounding box center [1262, 628] width 55 height 18
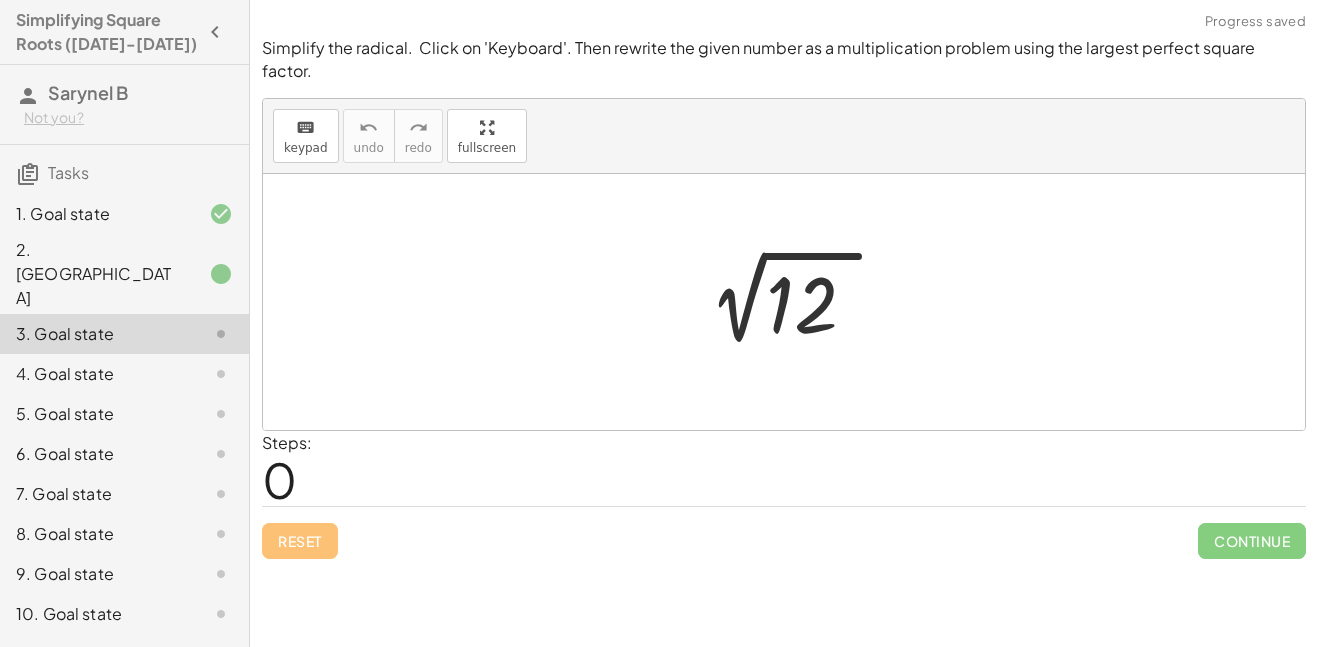
click at [787, 288] on div at bounding box center [791, 302] width 219 height 101
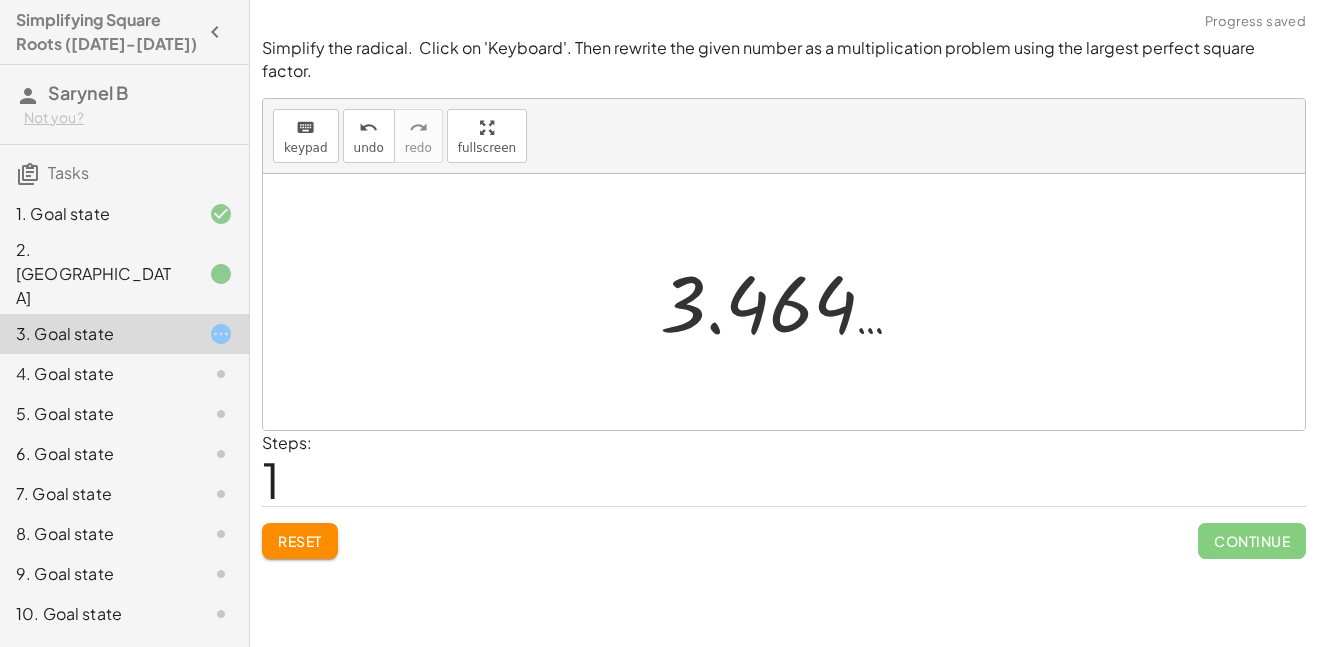
click at [787, 290] on div at bounding box center [791, 302] width 282 height 99
click at [296, 533] on button "Reset" at bounding box center [300, 541] width 76 height 36
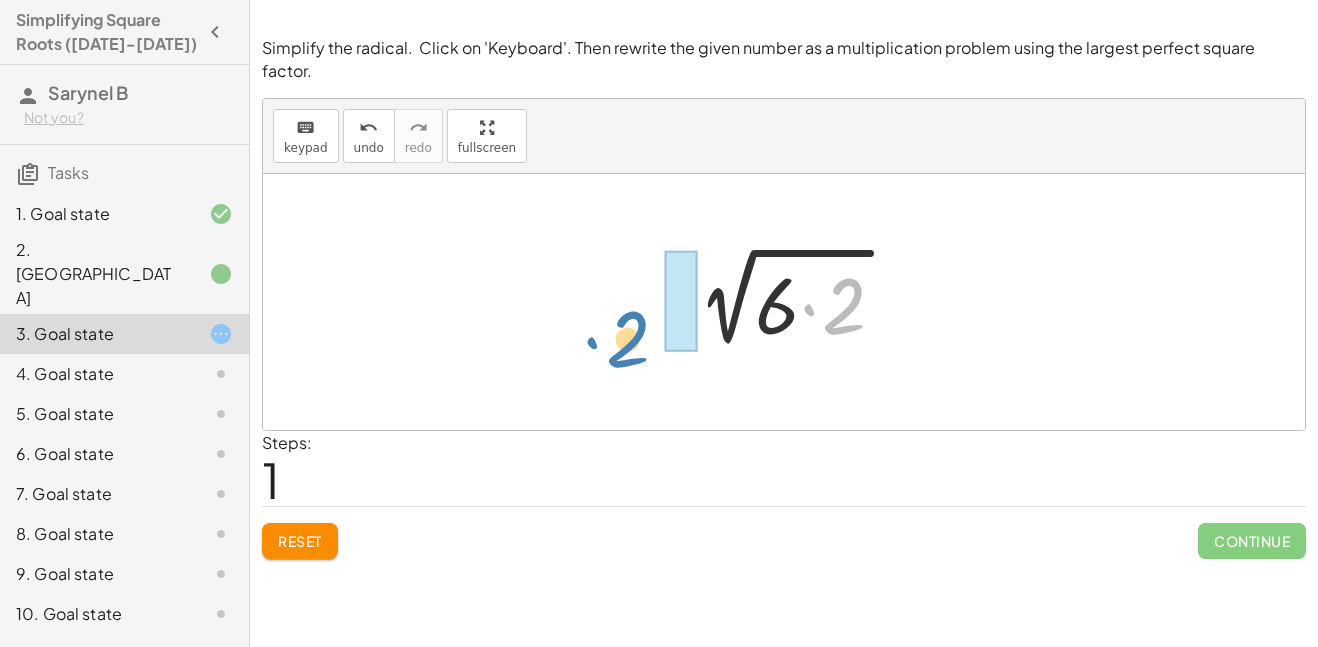
drag, startPoint x: 847, startPoint y: 277, endPoint x: 632, endPoint y: 309, distance: 217.3
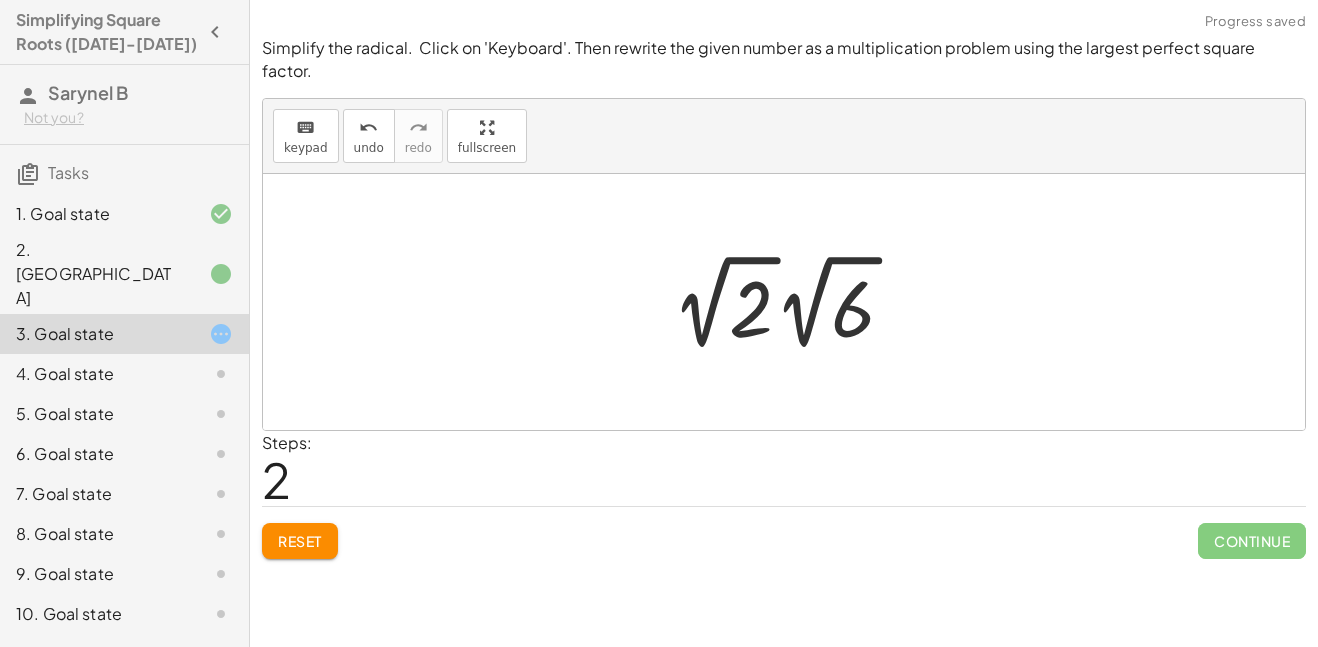
click at [747, 302] on div at bounding box center [791, 302] width 258 height 110
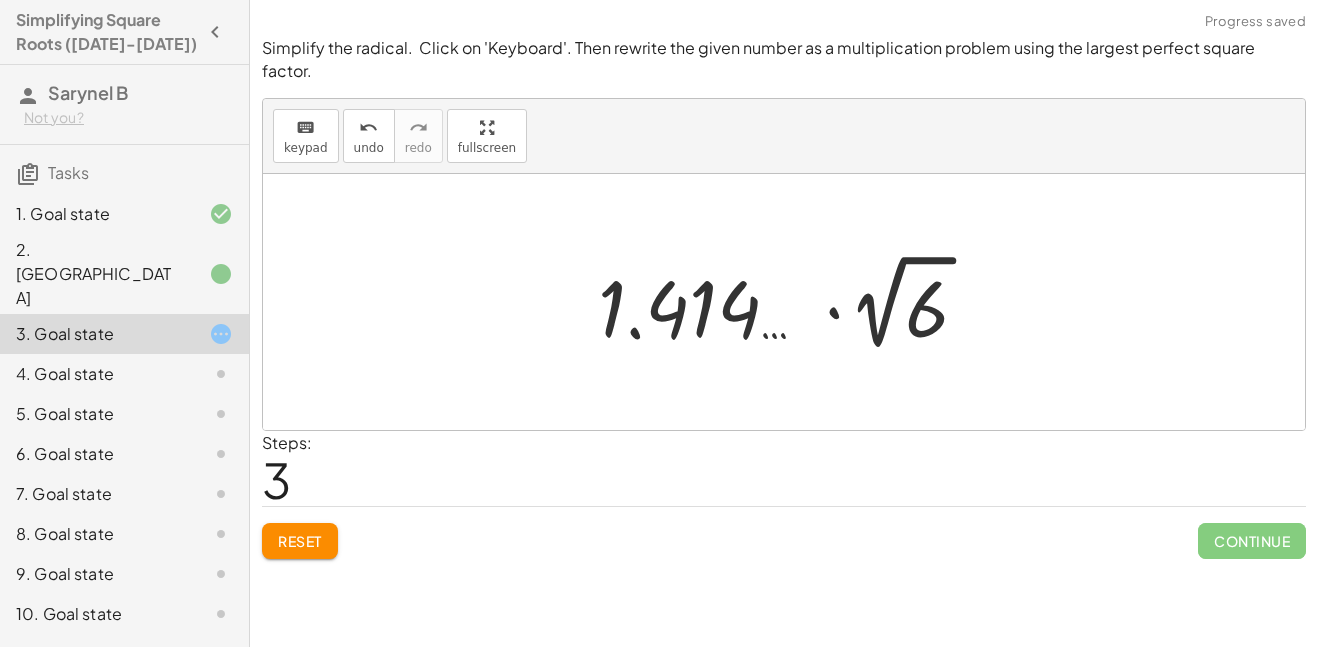
click at [313, 532] on span "Reset" at bounding box center [300, 541] width 44 height 18
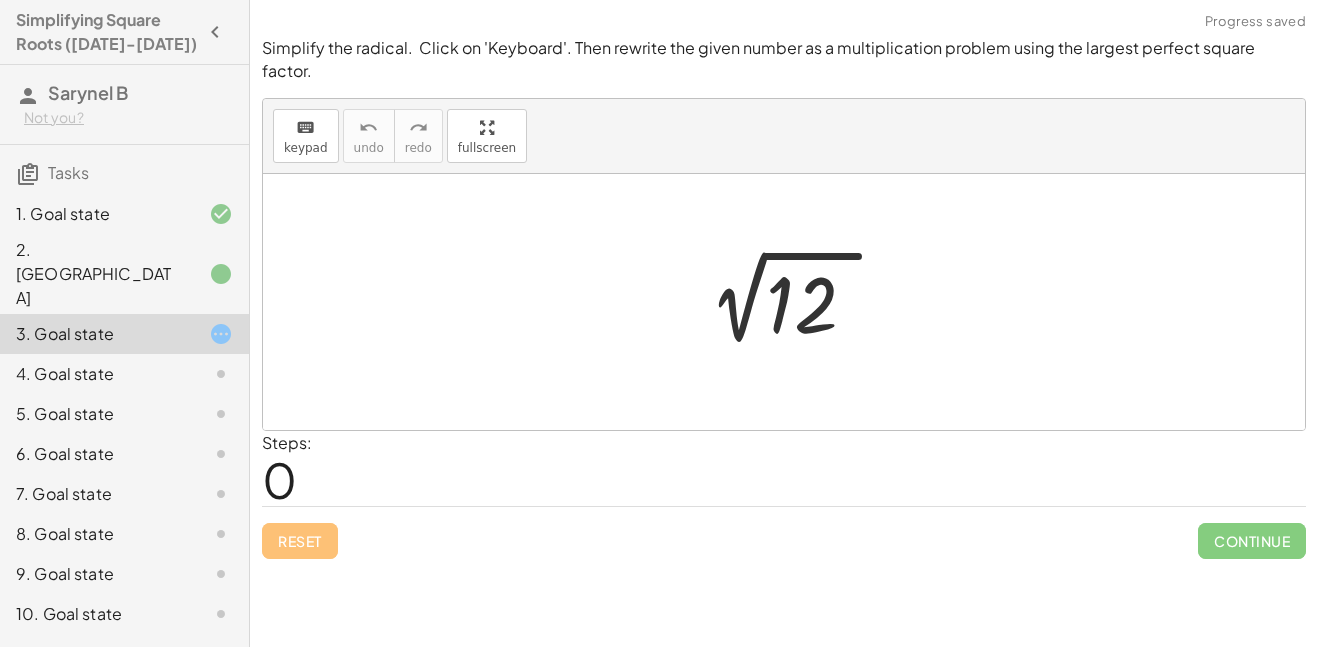
click at [800, 278] on div at bounding box center [791, 302] width 219 height 101
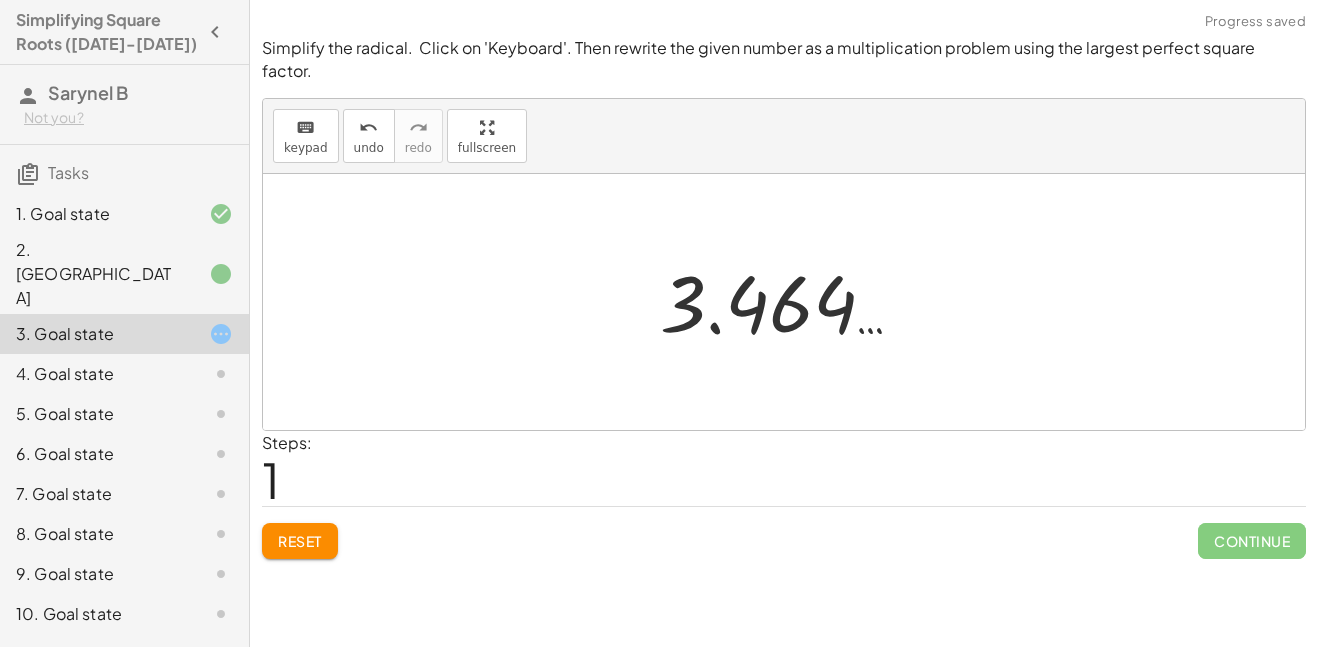
click at [305, 532] on span "Reset" at bounding box center [300, 541] width 44 height 18
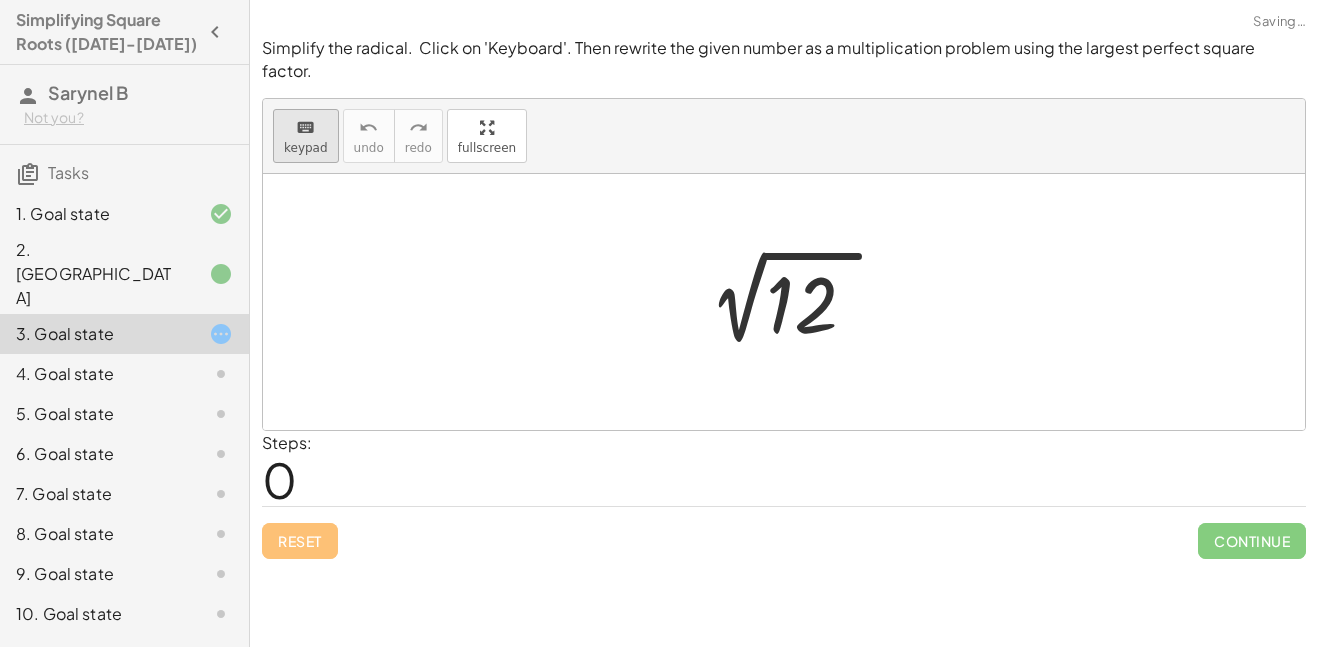
click at [315, 115] on div "keyboard" at bounding box center [306, 127] width 44 height 24
click at [801, 305] on div at bounding box center [810, 305] width 89 height 89
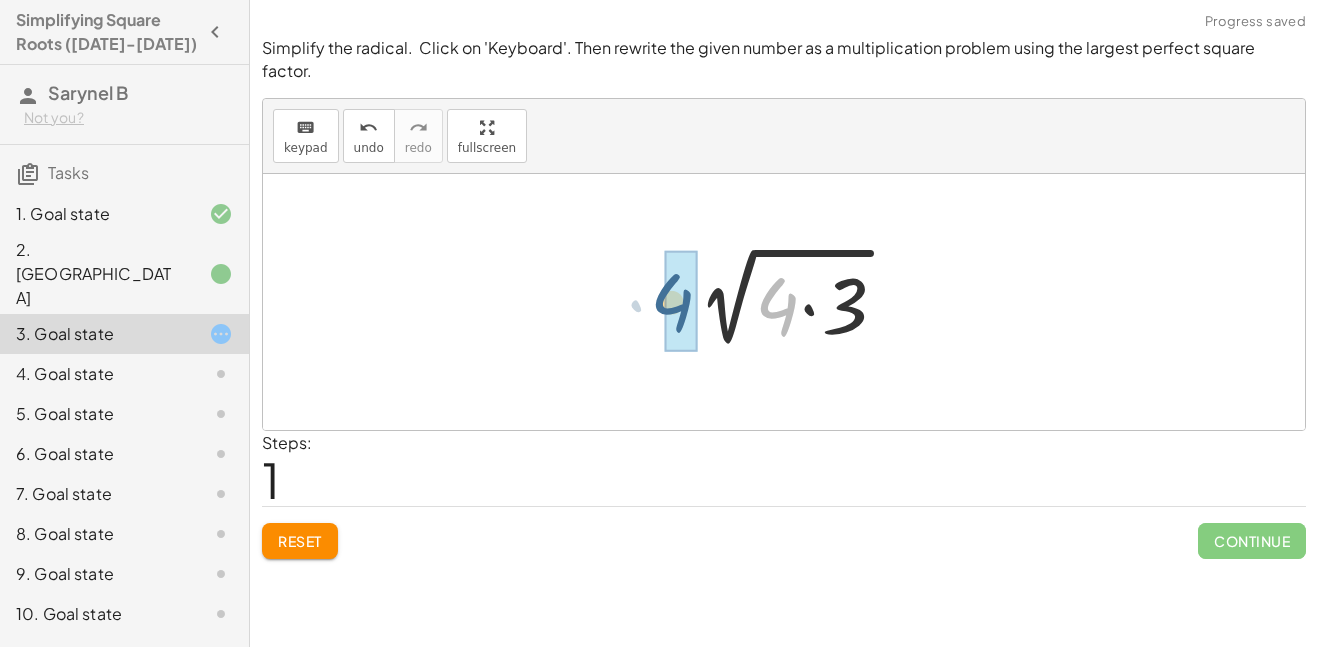
drag, startPoint x: 787, startPoint y: 285, endPoint x: 674, endPoint y: 282, distance: 113.0
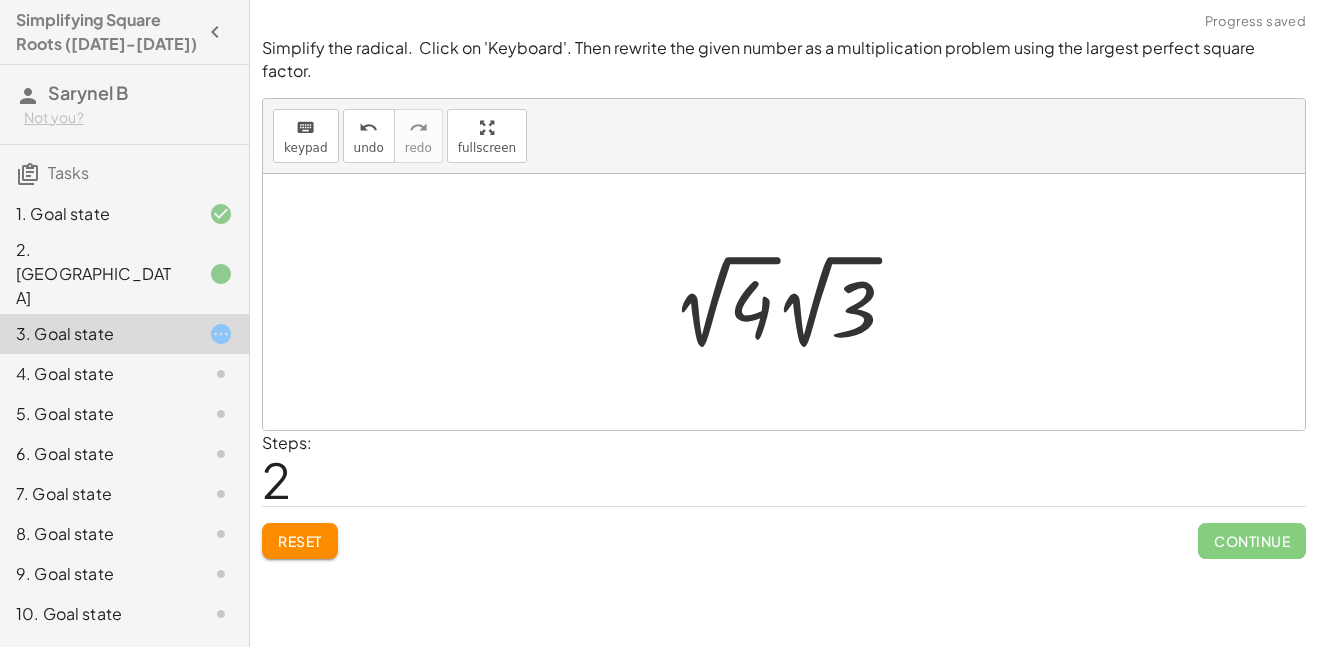
click at [749, 297] on div at bounding box center [791, 302] width 258 height 110
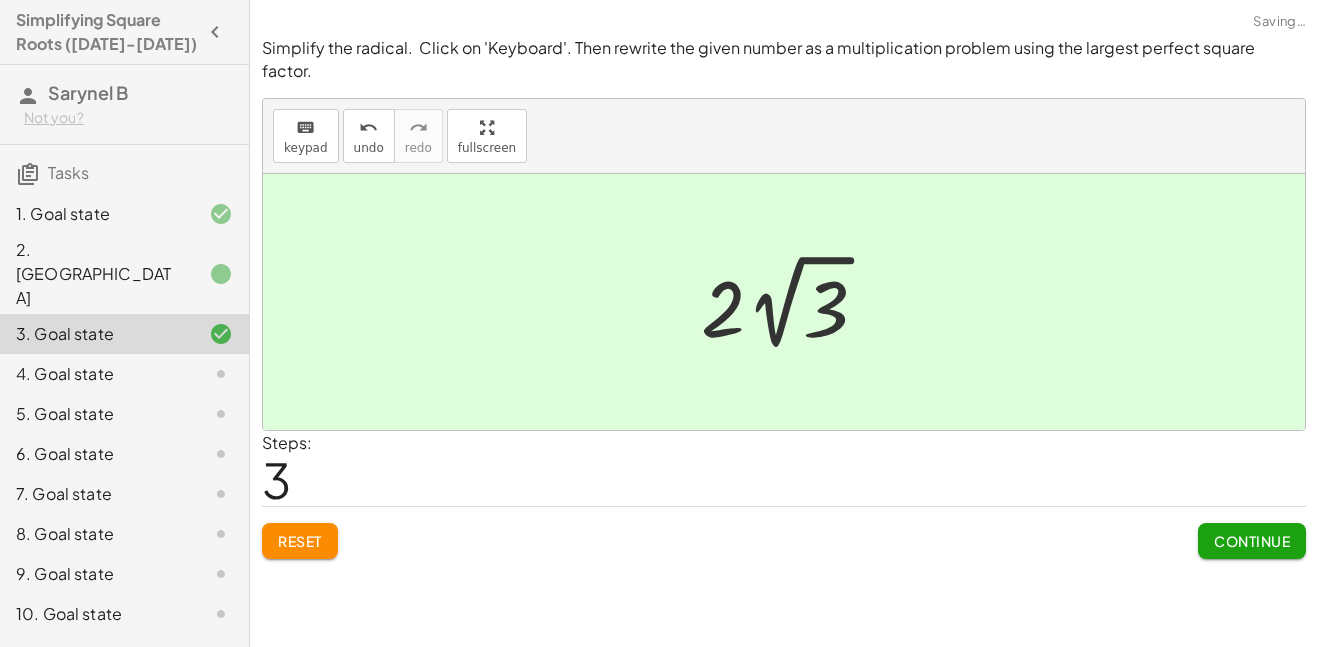
click at [1275, 532] on span "Continue" at bounding box center [1252, 541] width 76 height 18
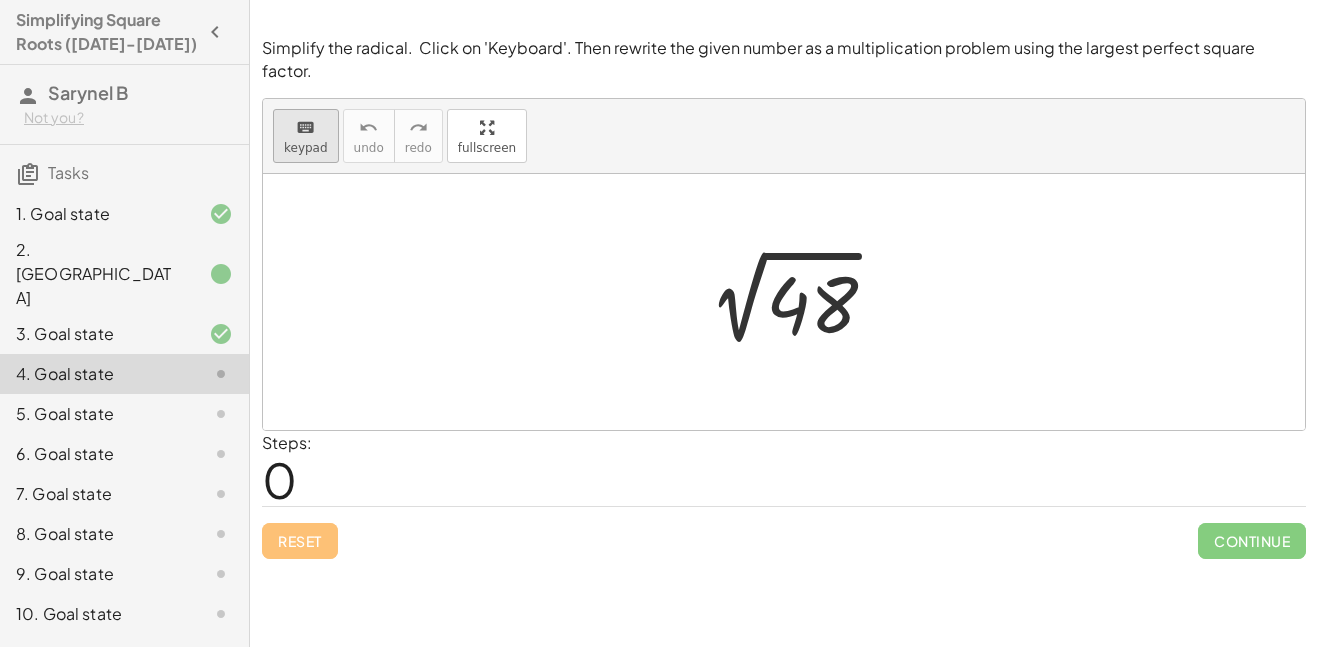
click at [306, 116] on icon "keyboard" at bounding box center [305, 128] width 19 height 24
click at [823, 294] on div at bounding box center [810, 305] width 89 height 89
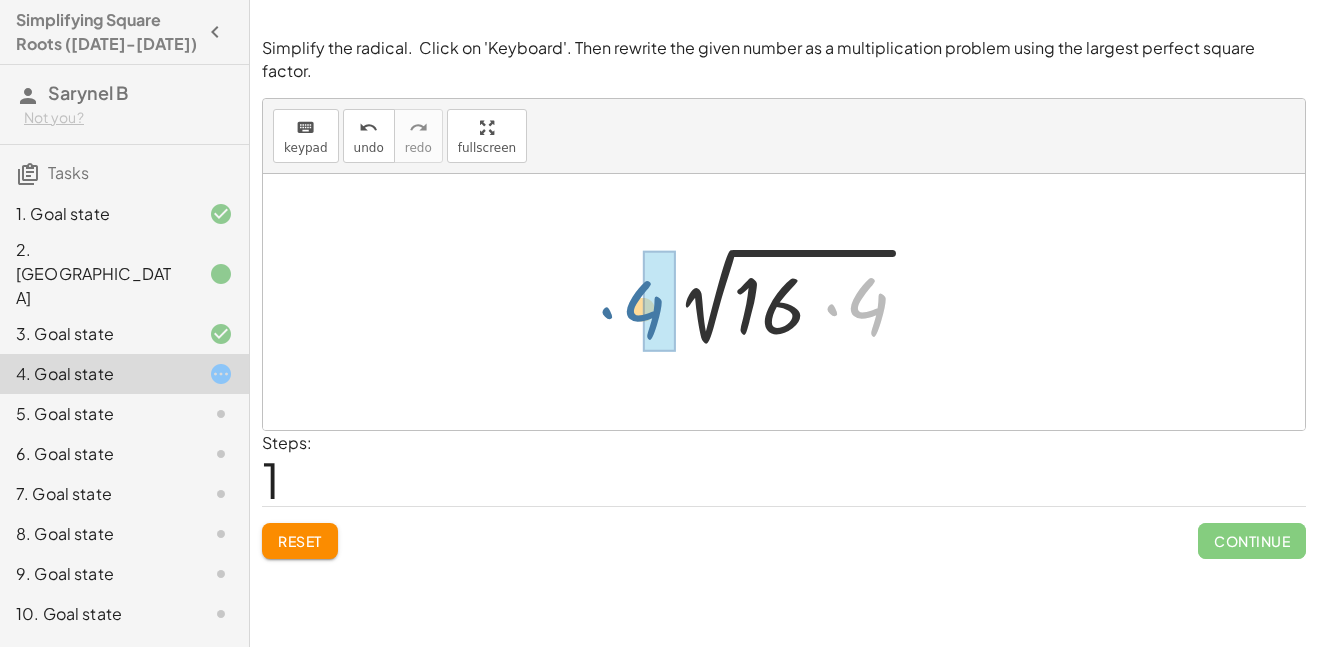
drag, startPoint x: 867, startPoint y: 276, endPoint x: 639, endPoint y: 279, distance: 228.0
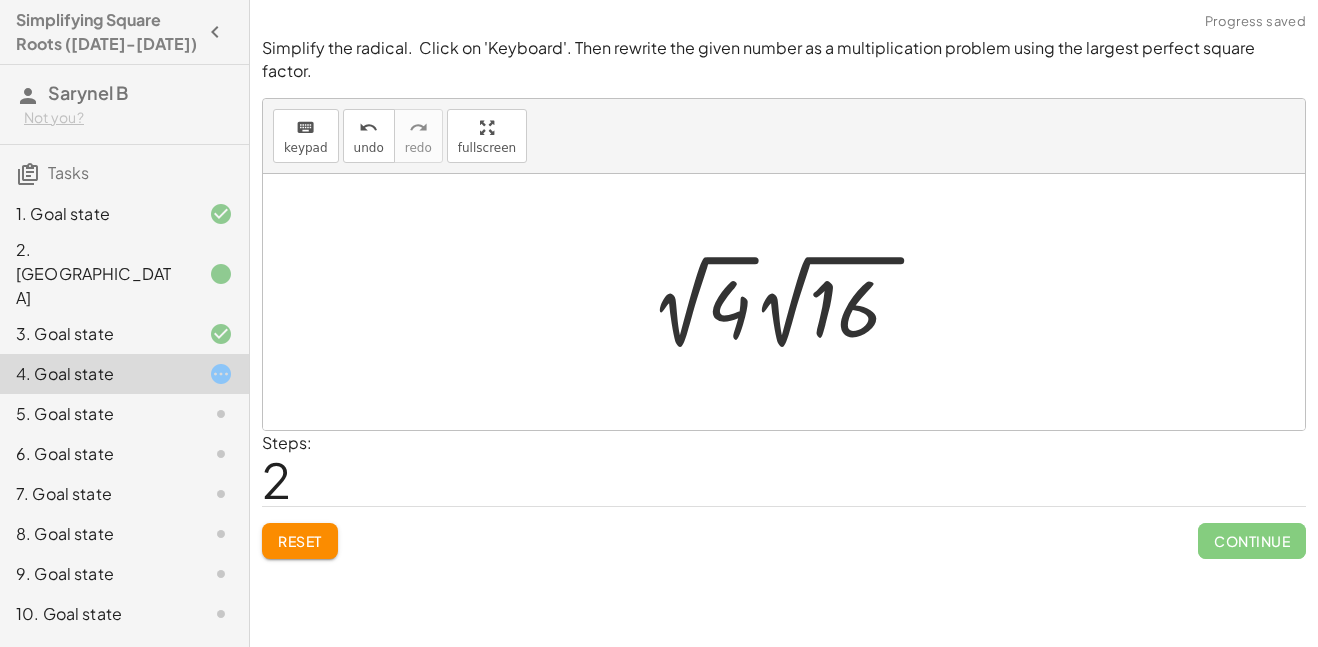
click at [737, 294] on div at bounding box center [791, 302] width 303 height 110
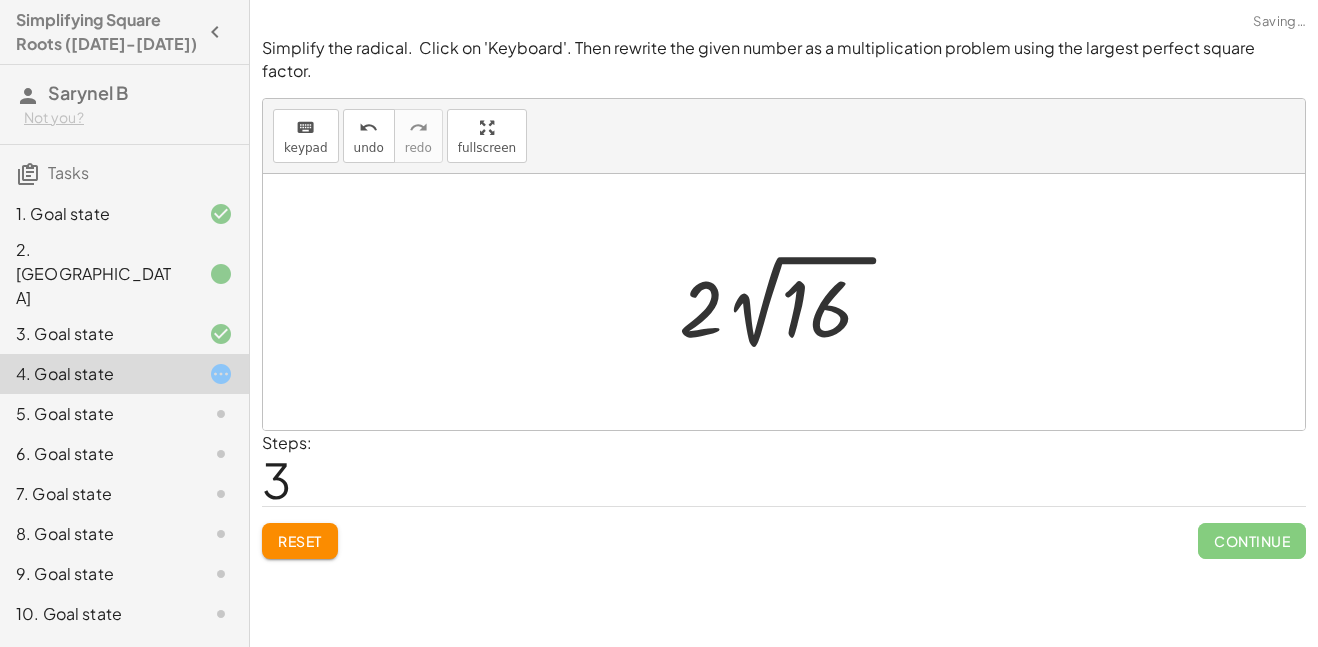
click at [813, 291] on div at bounding box center [792, 302] width 246 height 110
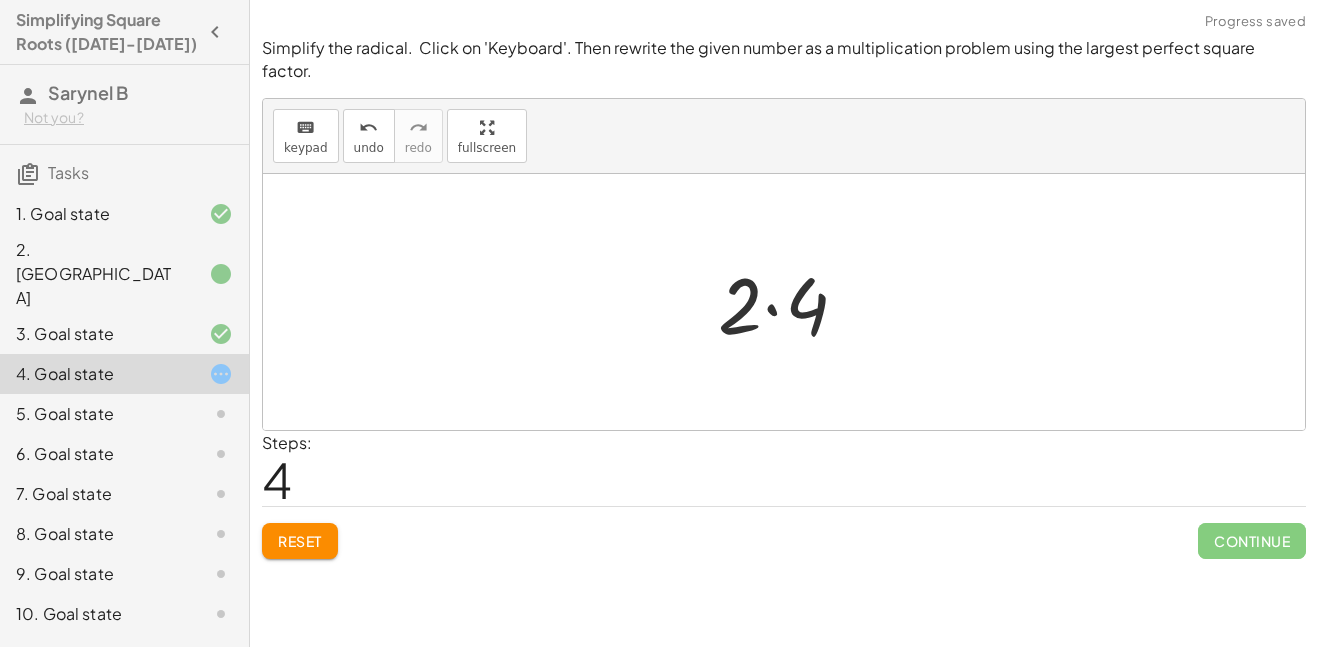
click at [799, 285] on div at bounding box center [791, 302] width 167 height 103
click at [781, 299] on div at bounding box center [792, 302] width 100 height 99
click at [287, 532] on span "Reset" at bounding box center [300, 541] width 44 height 18
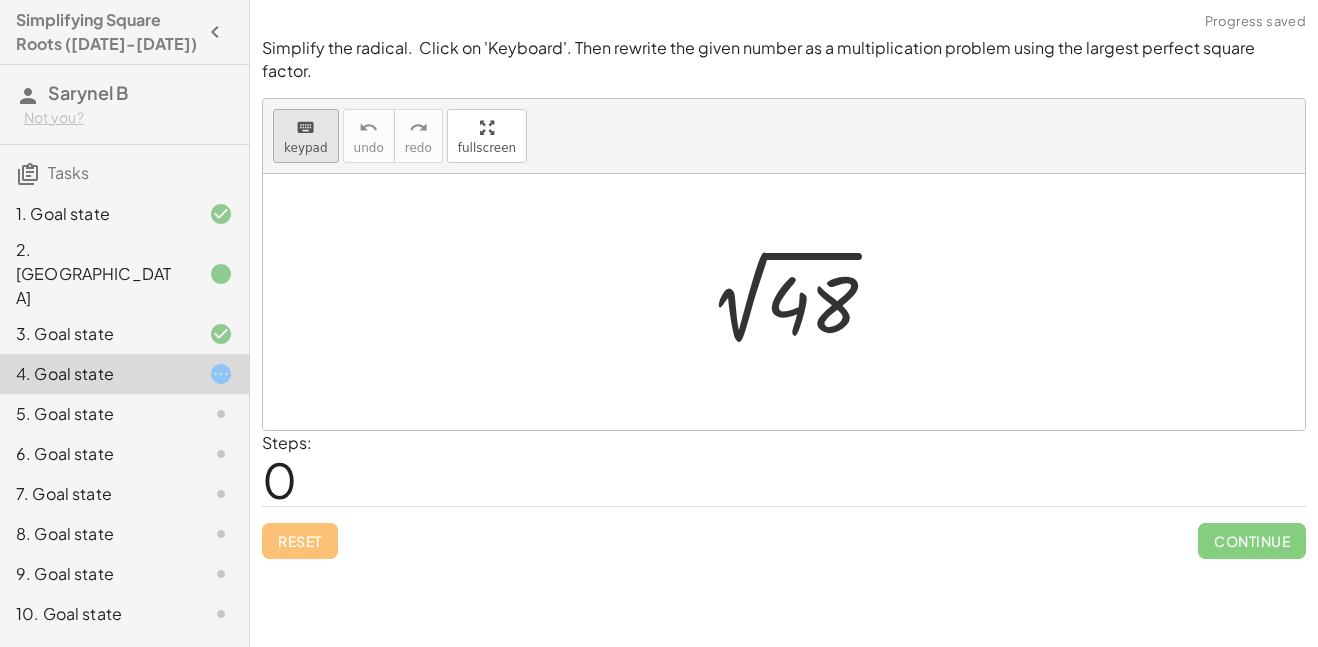
click at [305, 133] on button "keyboard keypad" at bounding box center [306, 136] width 66 height 54
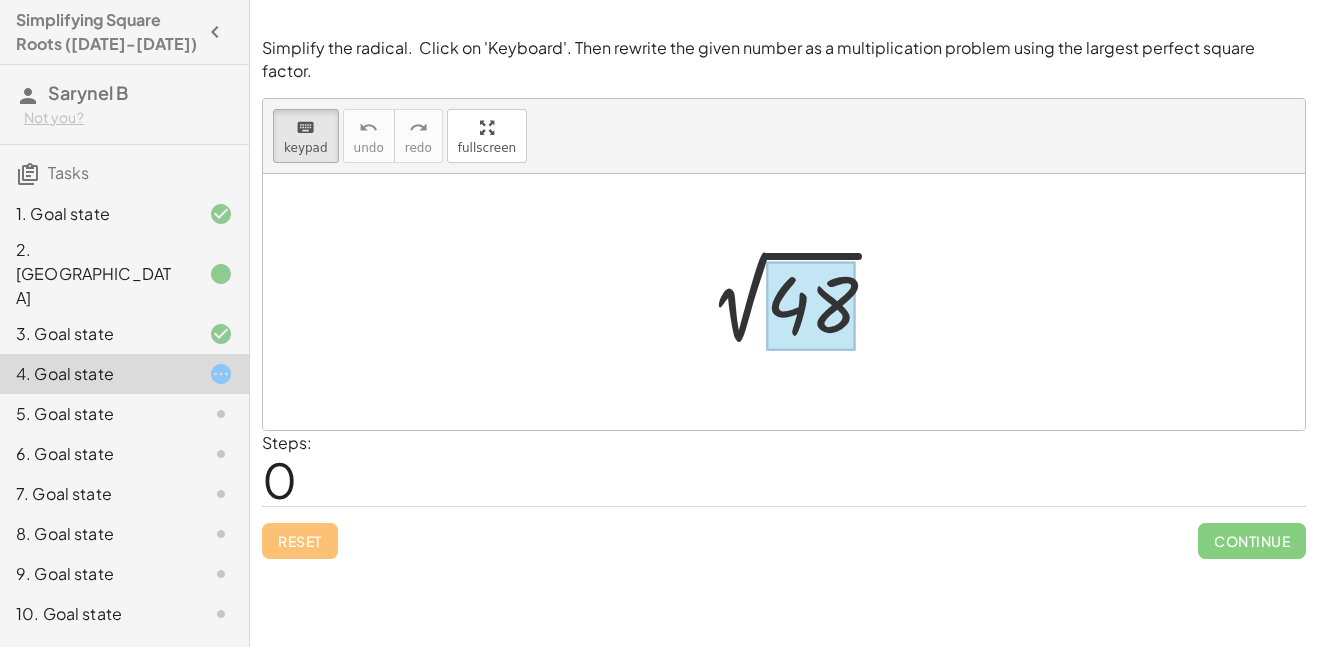
click at [824, 279] on div at bounding box center [810, 305] width 89 height 89
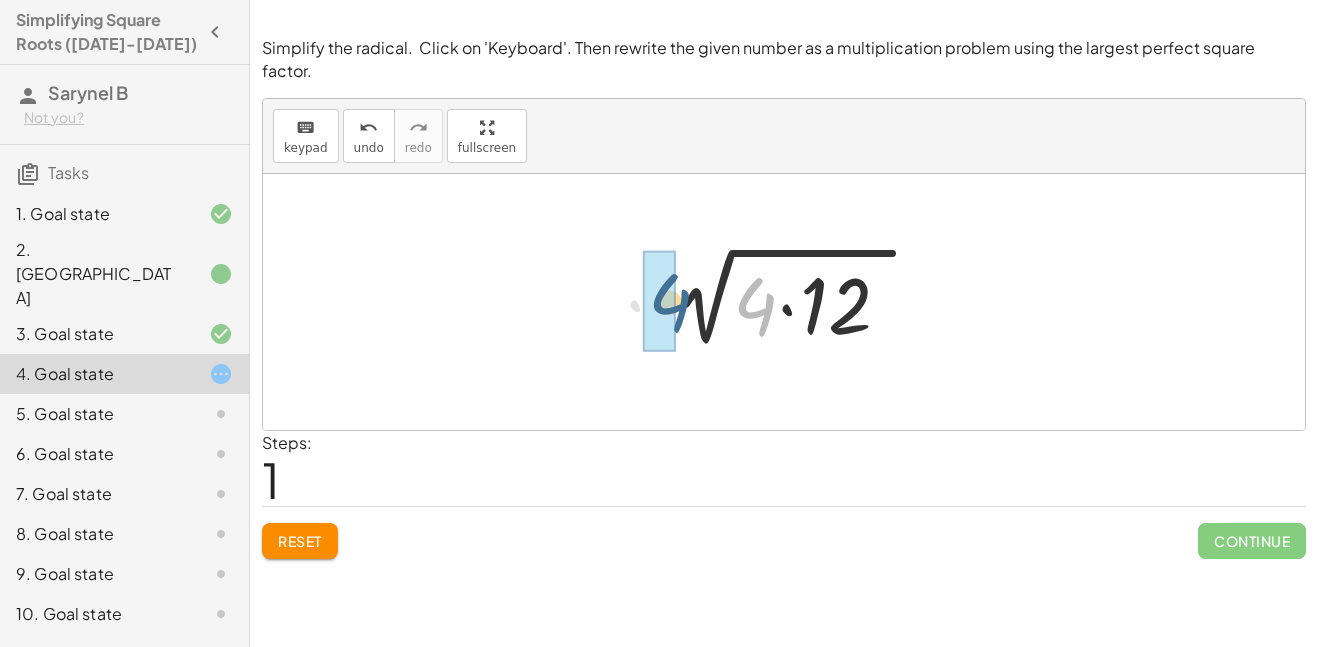
drag, startPoint x: 762, startPoint y: 300, endPoint x: 673, endPoint y: 296, distance: 89.1
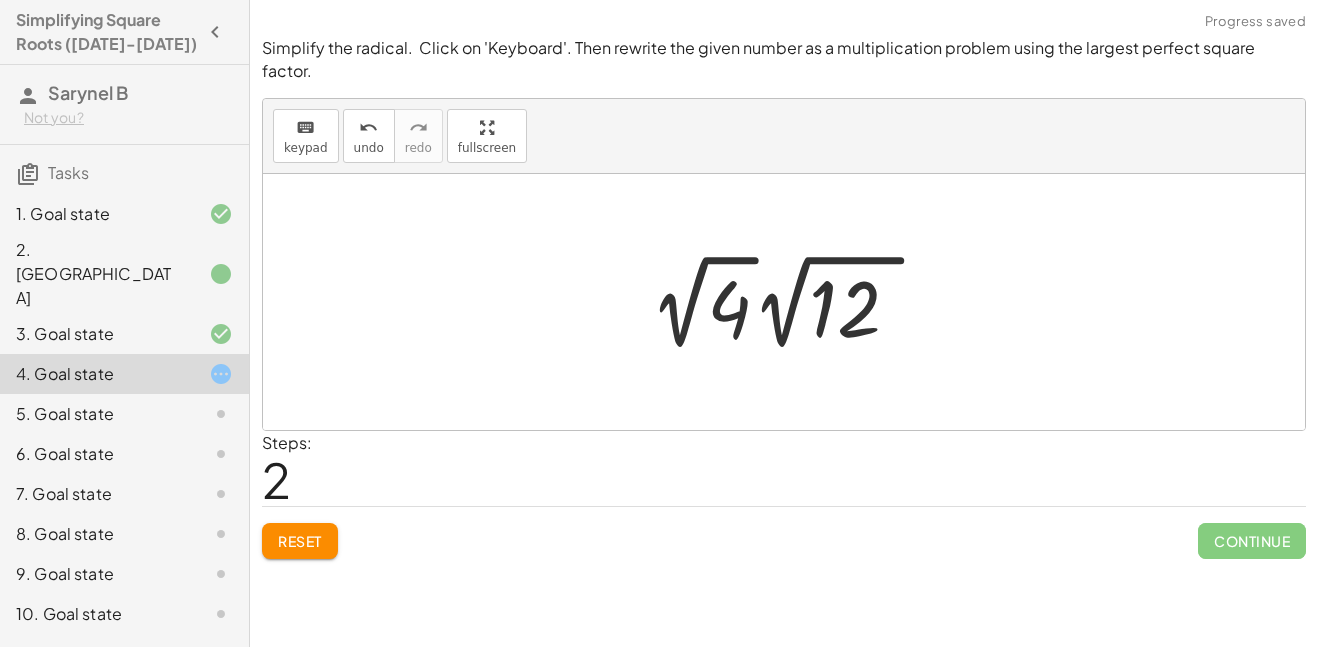
click at [737, 288] on div at bounding box center [791, 302] width 303 height 110
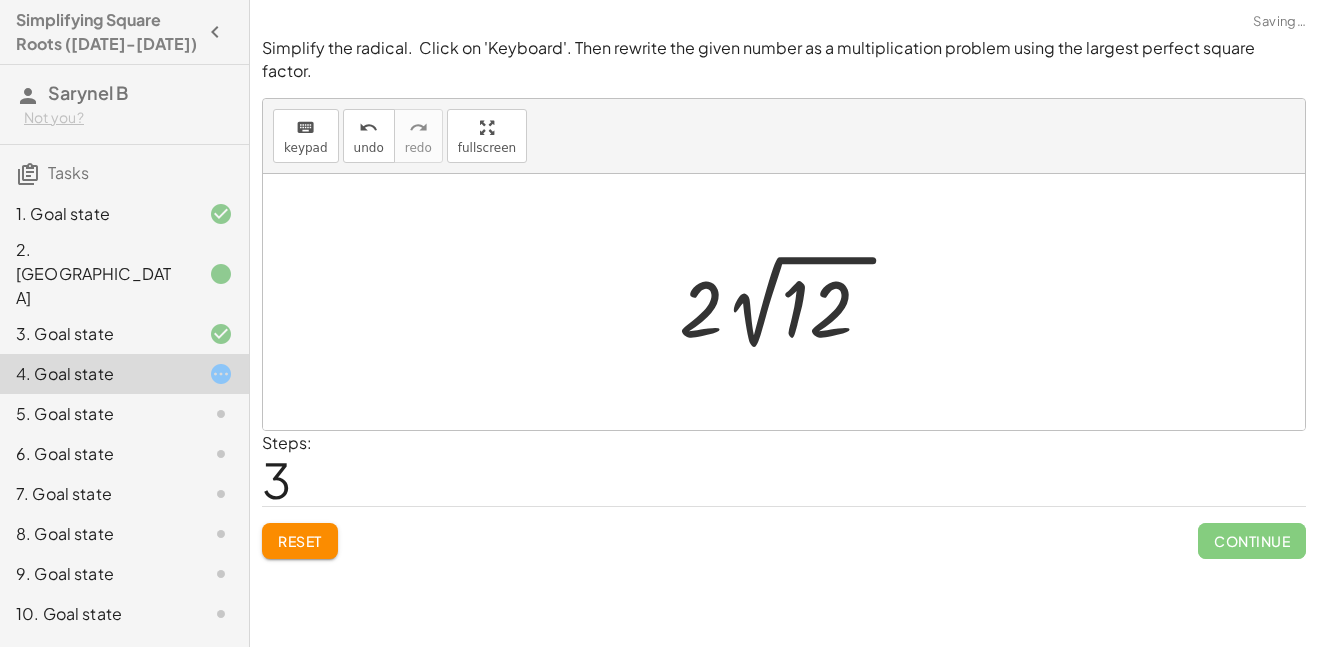
click at [803, 293] on div at bounding box center [792, 302] width 246 height 110
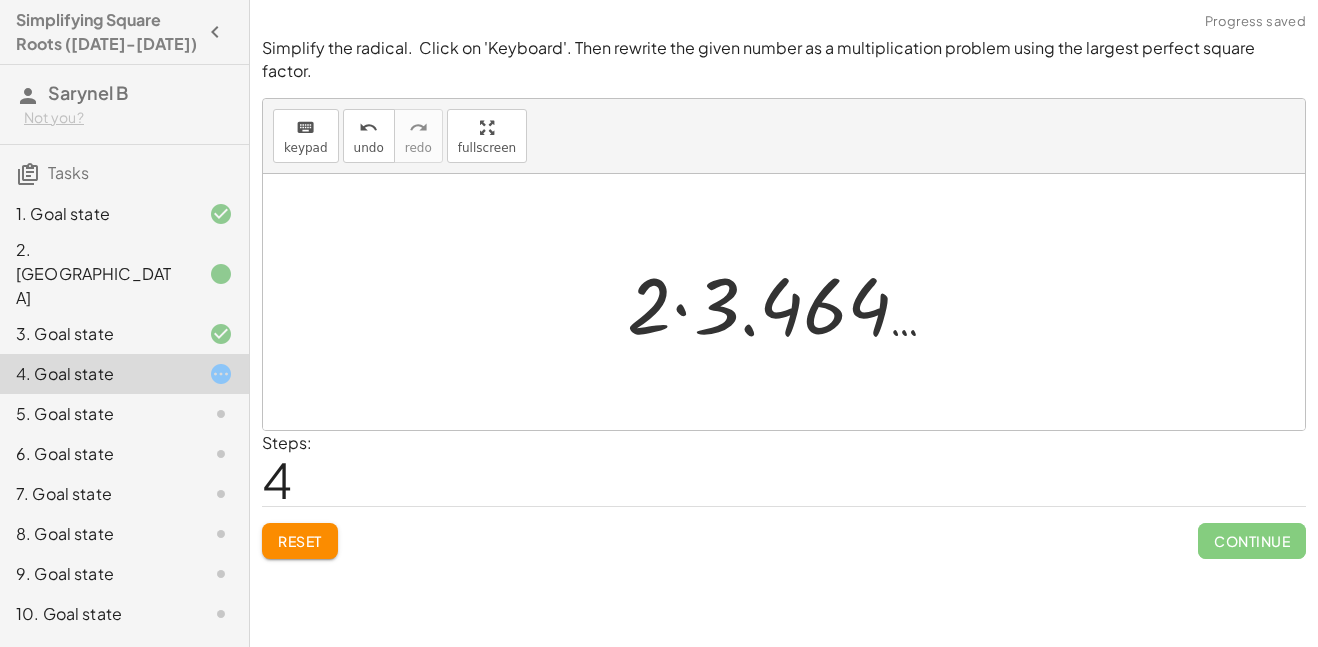
click at [311, 530] on button "Reset" at bounding box center [300, 541] width 76 height 36
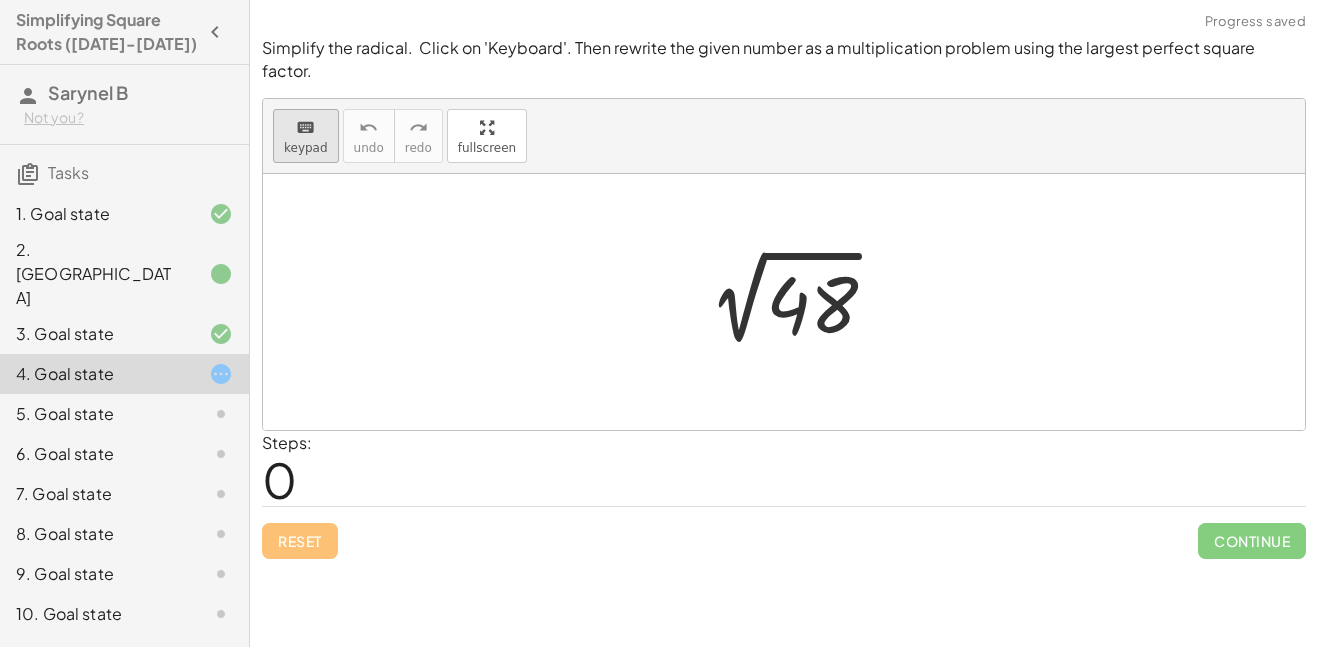
click at [281, 117] on button "keyboard keypad" at bounding box center [306, 136] width 66 height 54
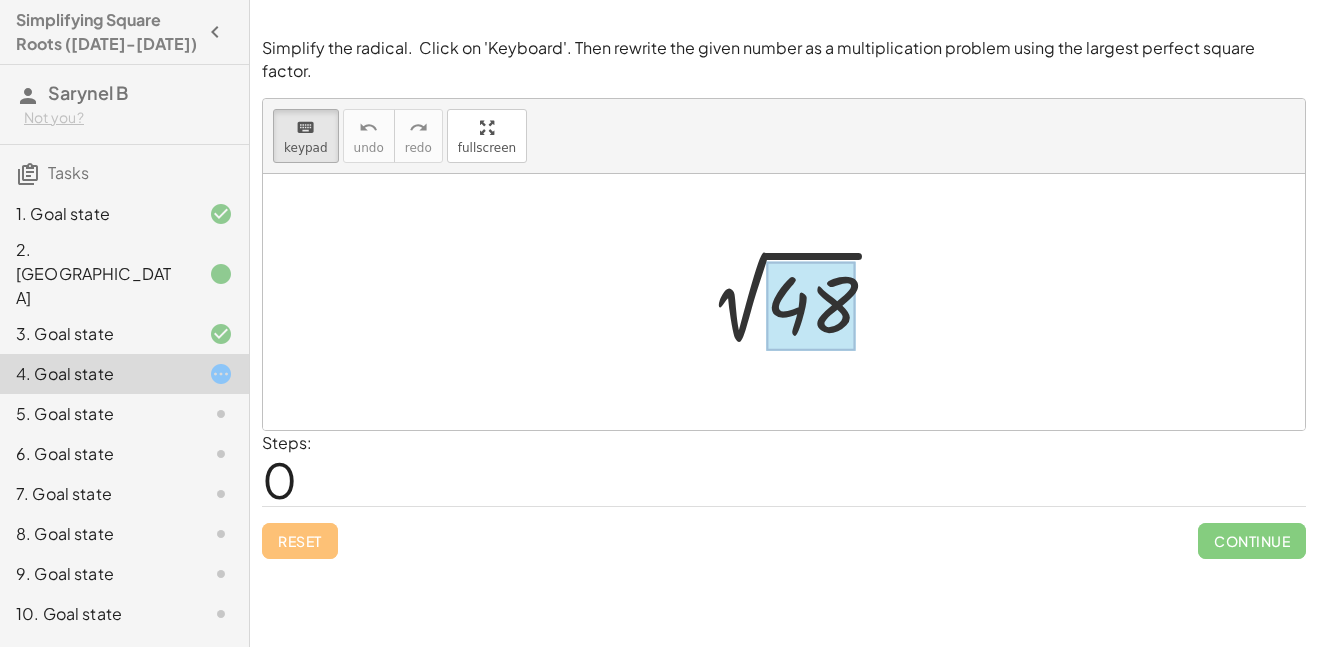
click at [818, 301] on div at bounding box center [810, 305] width 89 height 89
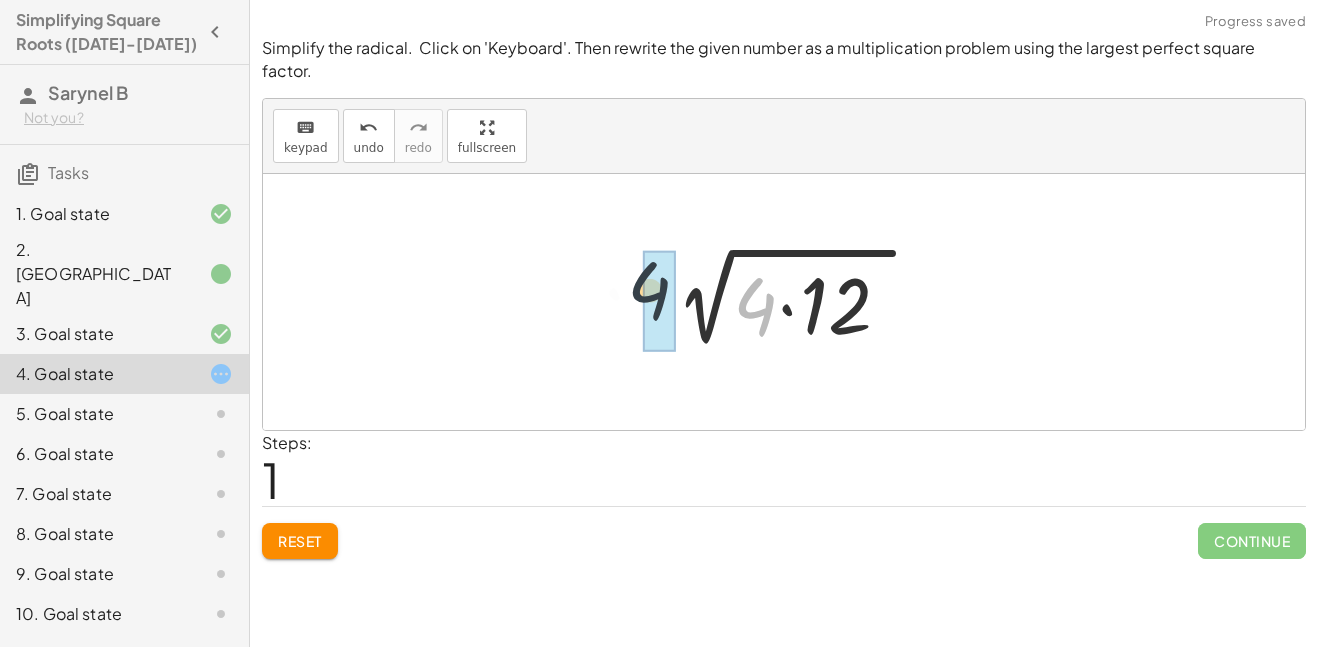
drag, startPoint x: 768, startPoint y: 285, endPoint x: 627, endPoint y: 265, distance: 142.4
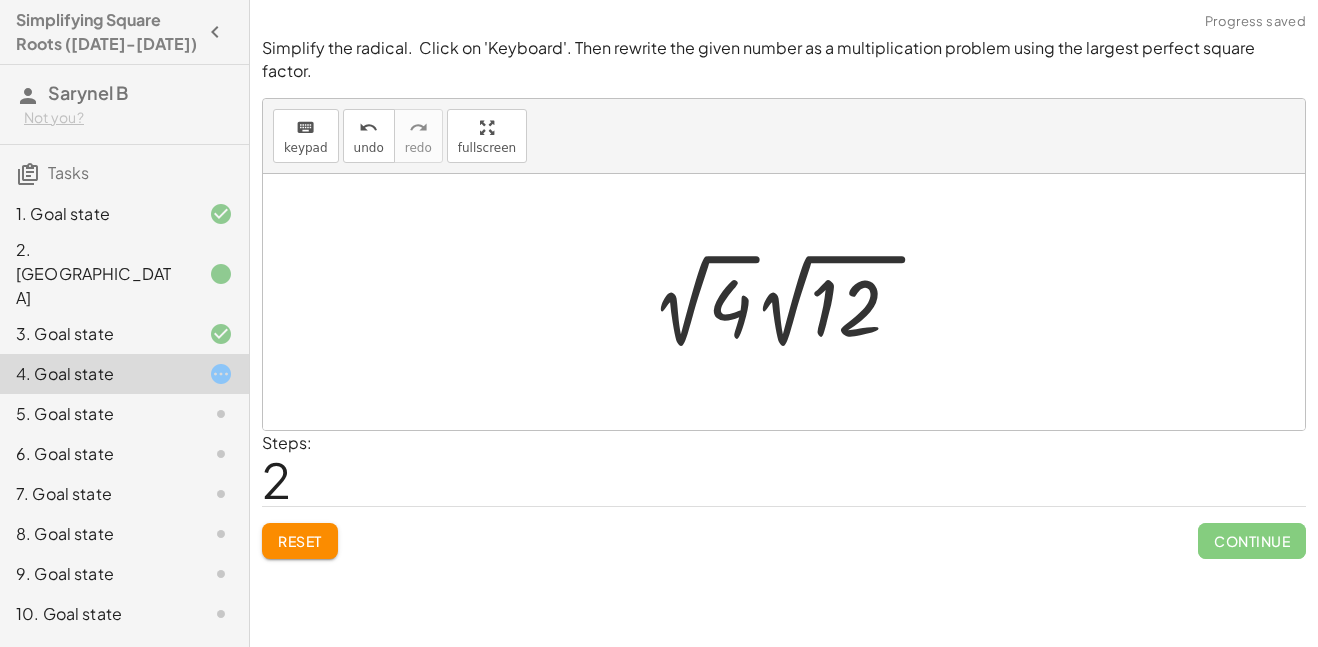
click at [729, 295] on div at bounding box center [792, 301] width 303 height 110
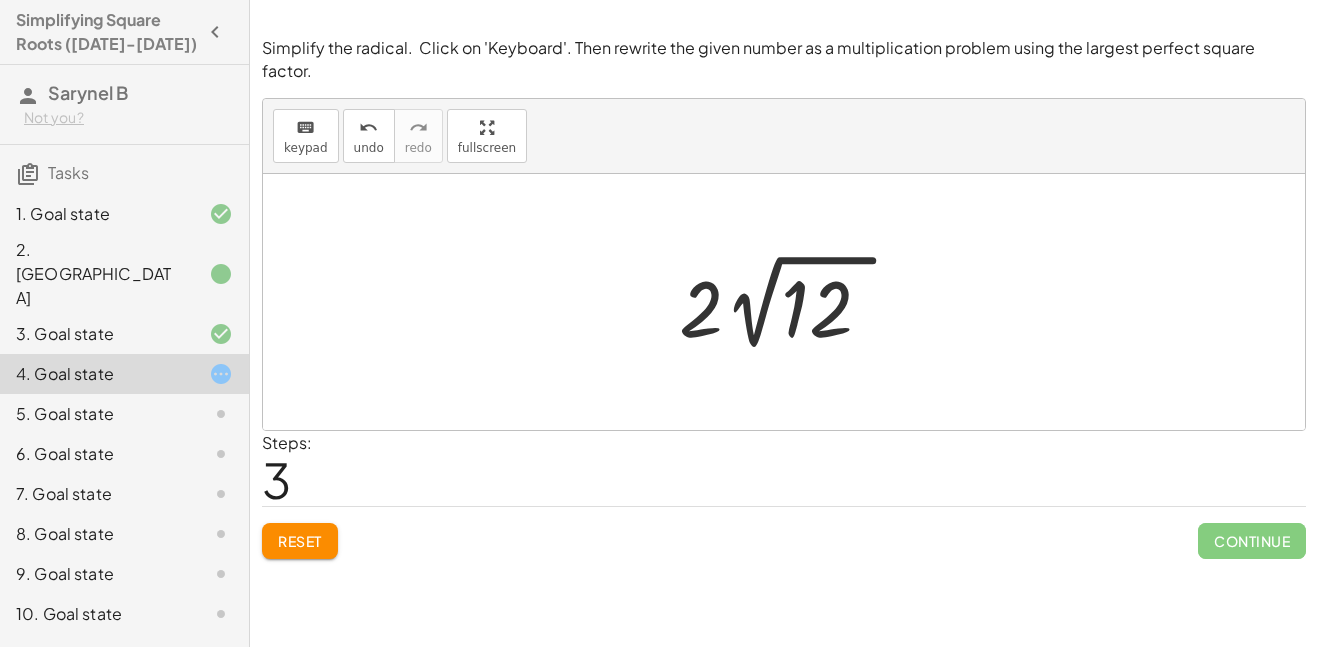
click at [697, 272] on div at bounding box center [792, 302] width 246 height 110
click at [319, 527] on button "Reset" at bounding box center [300, 541] width 76 height 36
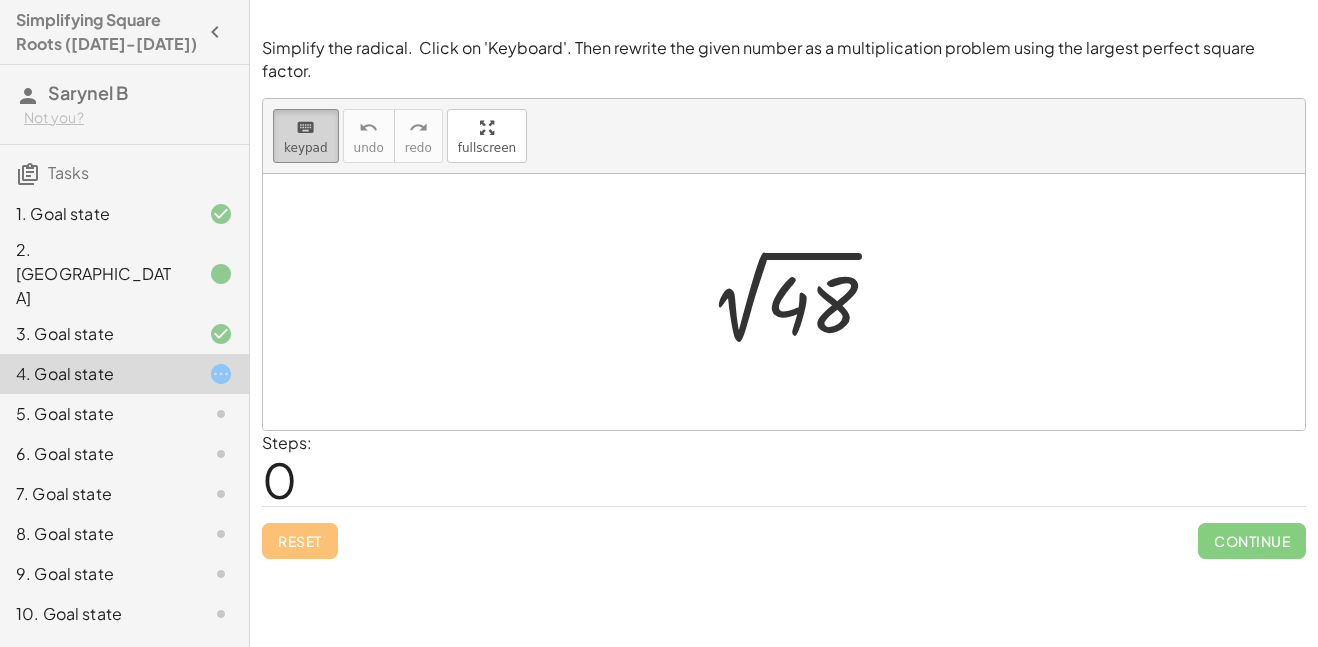
click at [275, 122] on button "keyboard keypad" at bounding box center [306, 136] width 66 height 54
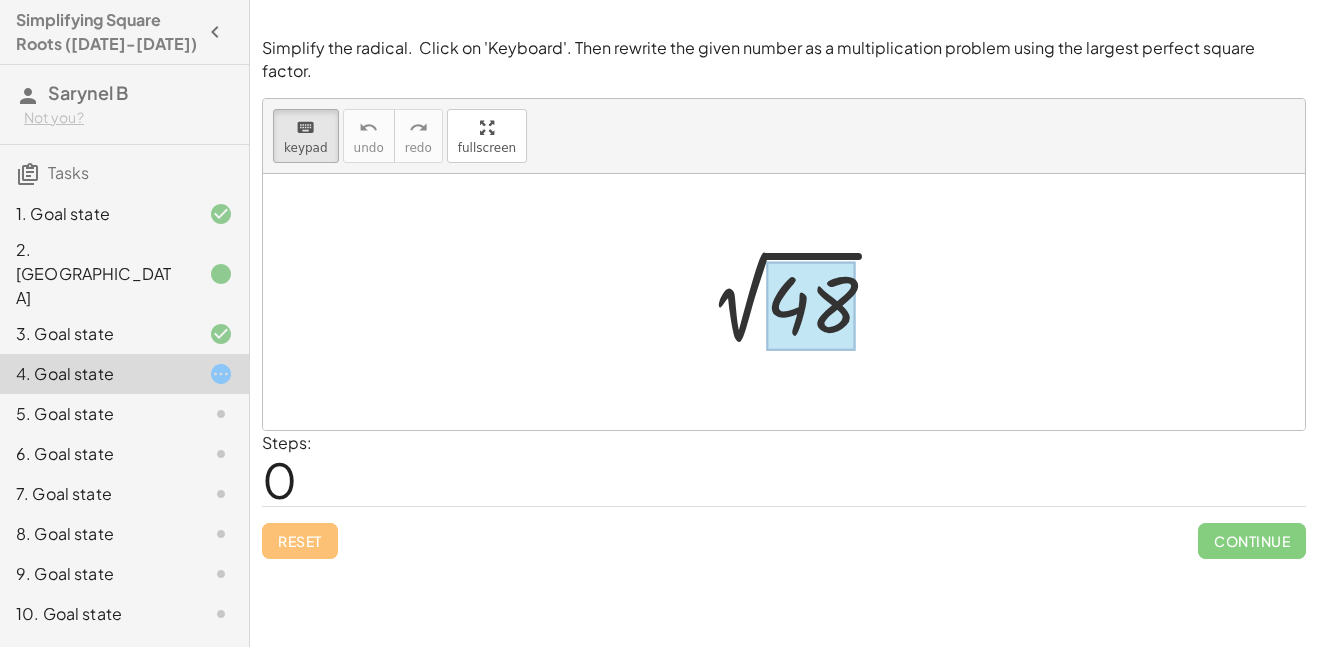
click at [795, 279] on div at bounding box center [810, 305] width 89 height 89
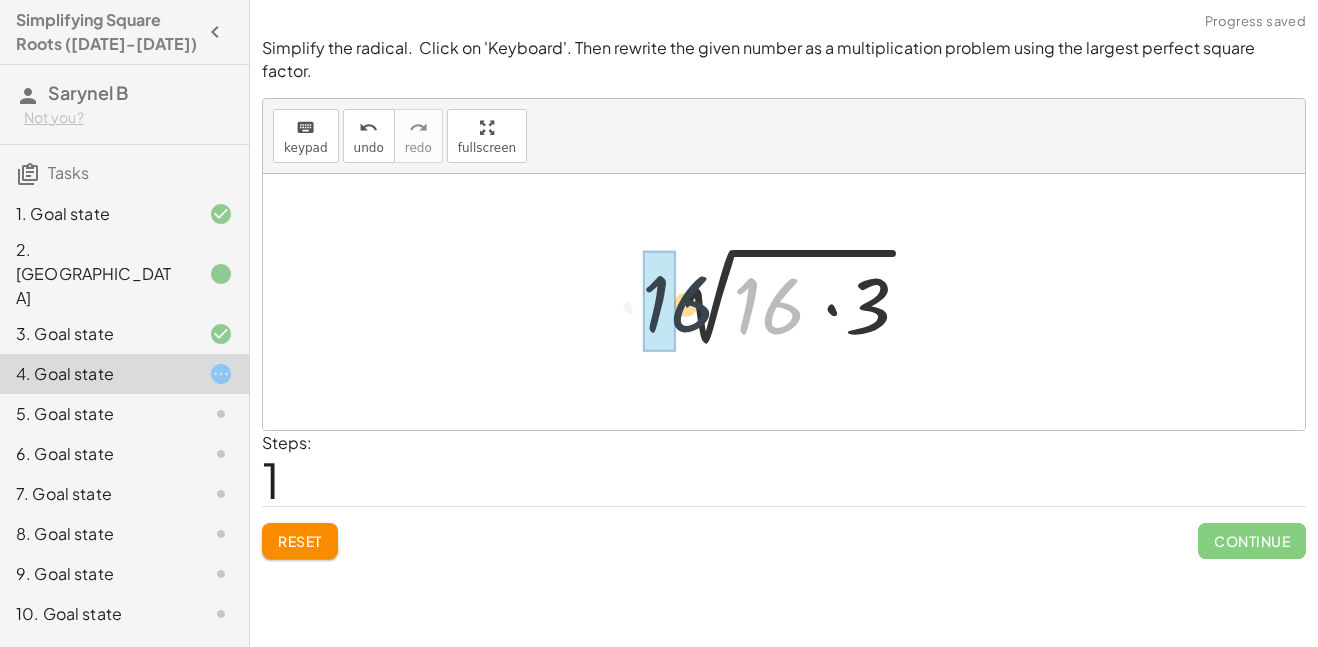
drag, startPoint x: 776, startPoint y: 292, endPoint x: 678, endPoint y: 290, distance: 98.0
click at [678, 290] on div at bounding box center [791, 302] width 285 height 103
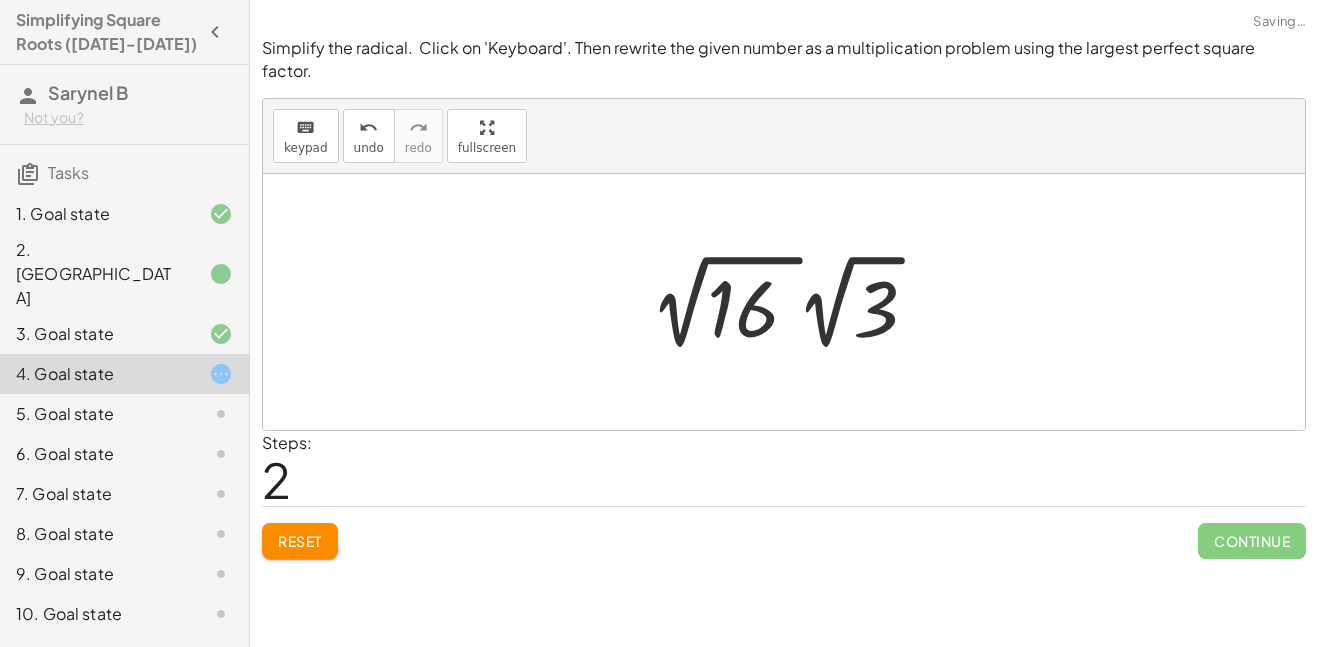
click at [770, 289] on div at bounding box center [791, 302] width 303 height 110
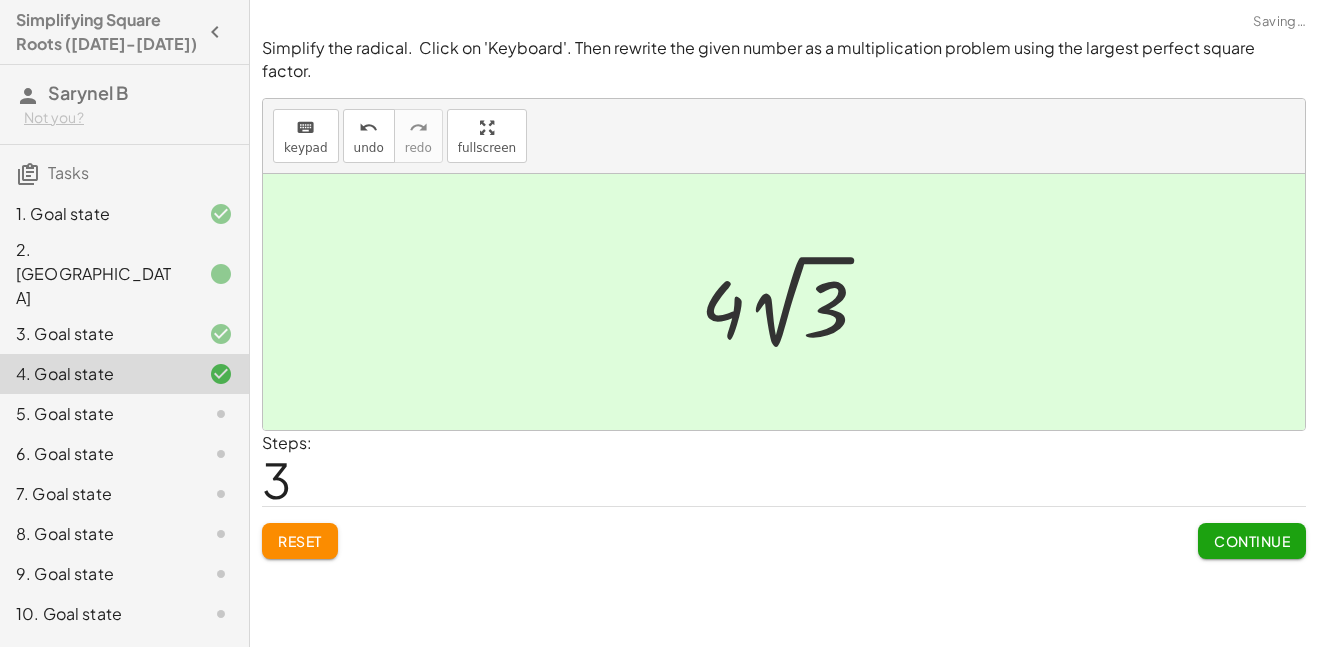
click at [1226, 532] on span "Continue" at bounding box center [1252, 541] width 76 height 18
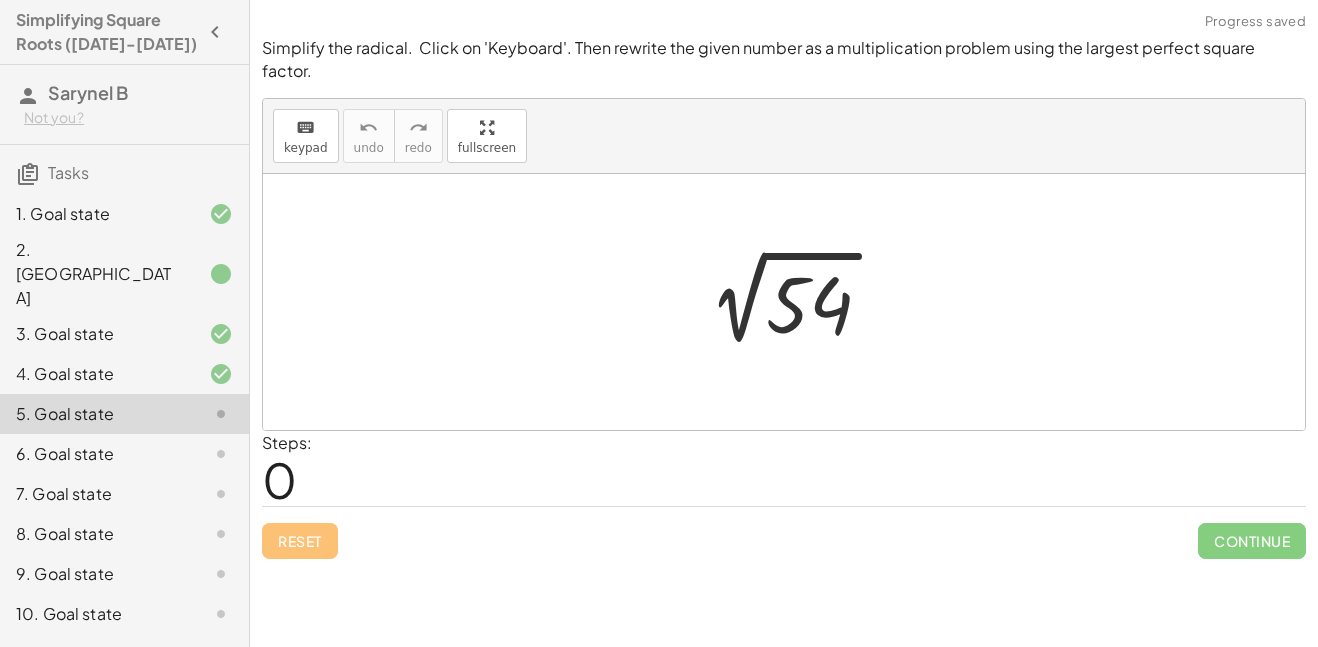
click at [0, 0] on div "Simplify the radical. Click on 'Keyboard'. Then rewrite the given number as a m…" at bounding box center [0, 0] width 0 height 0
click at [292, 115] on div "keyboard" at bounding box center [306, 127] width 44 height 24
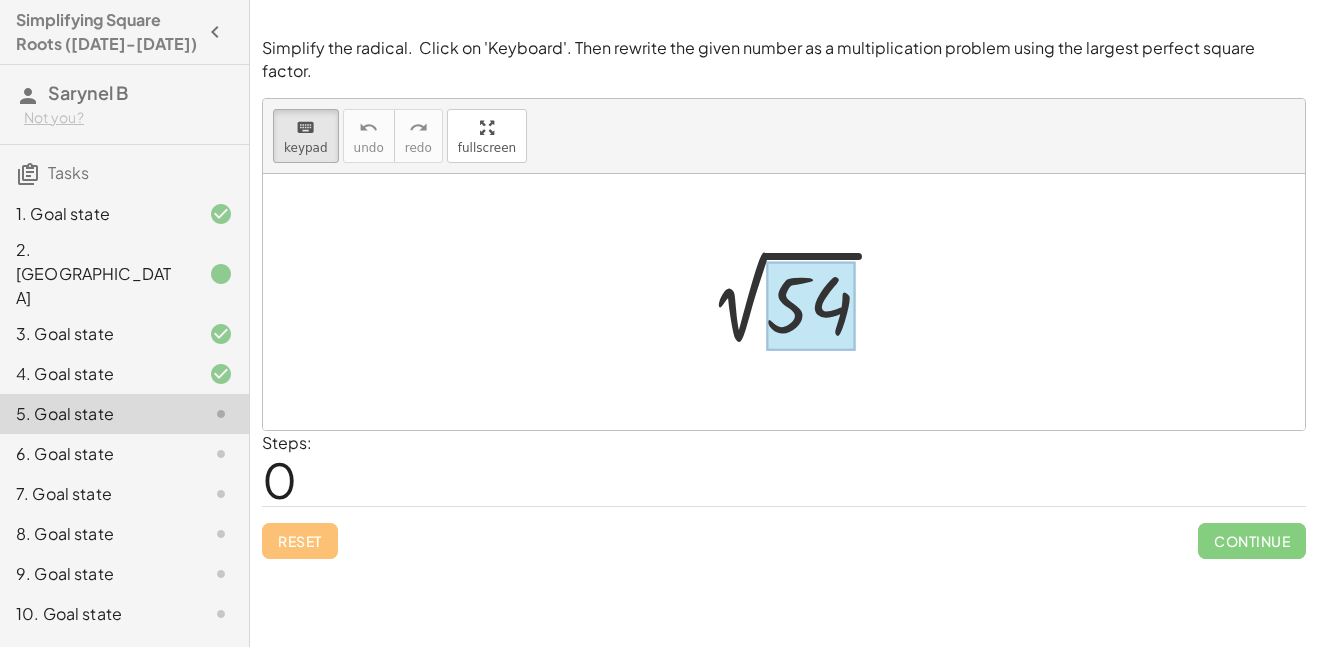
click at [804, 288] on div at bounding box center [810, 305] width 89 height 89
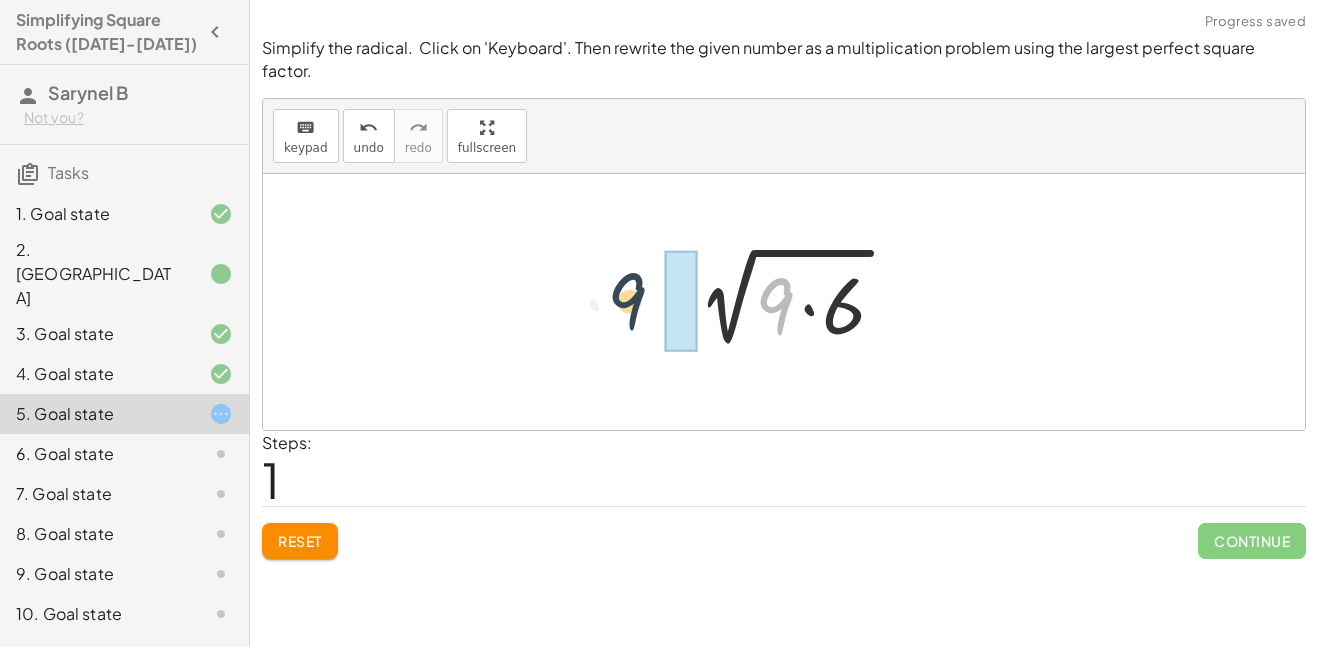
drag, startPoint x: 783, startPoint y: 283, endPoint x: 634, endPoint y: 278, distance: 149.0
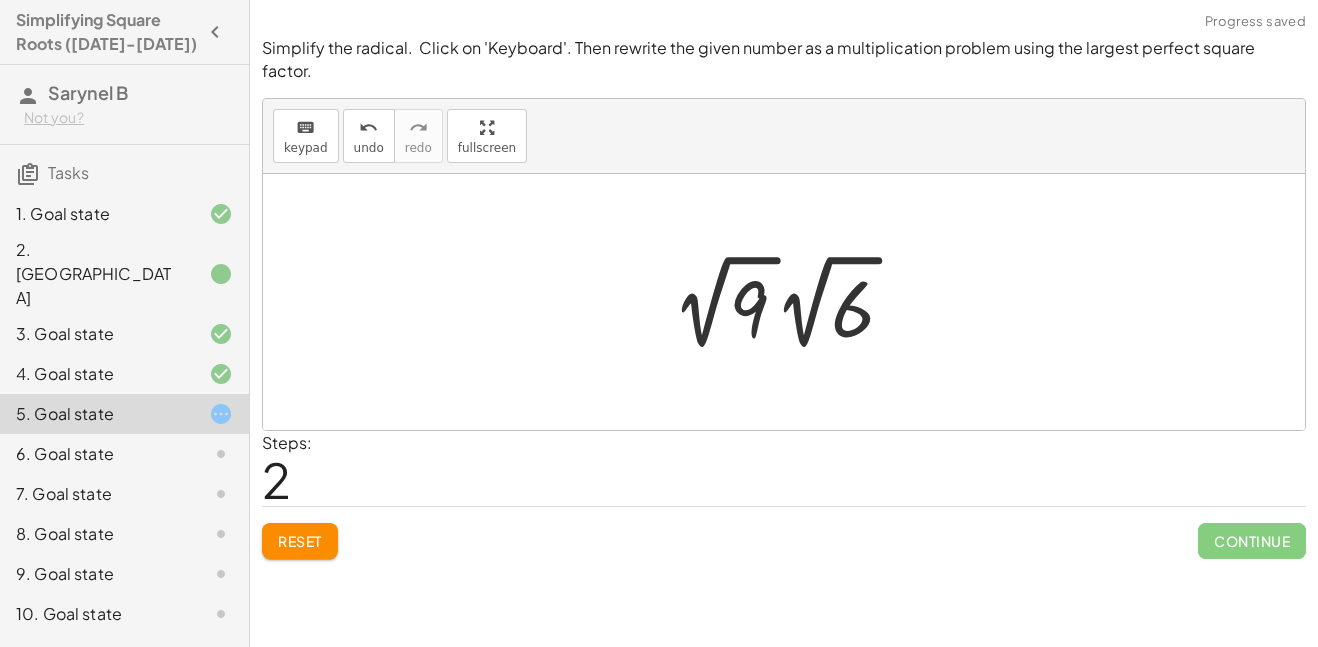
click at [760, 288] on div at bounding box center [791, 302] width 258 height 110
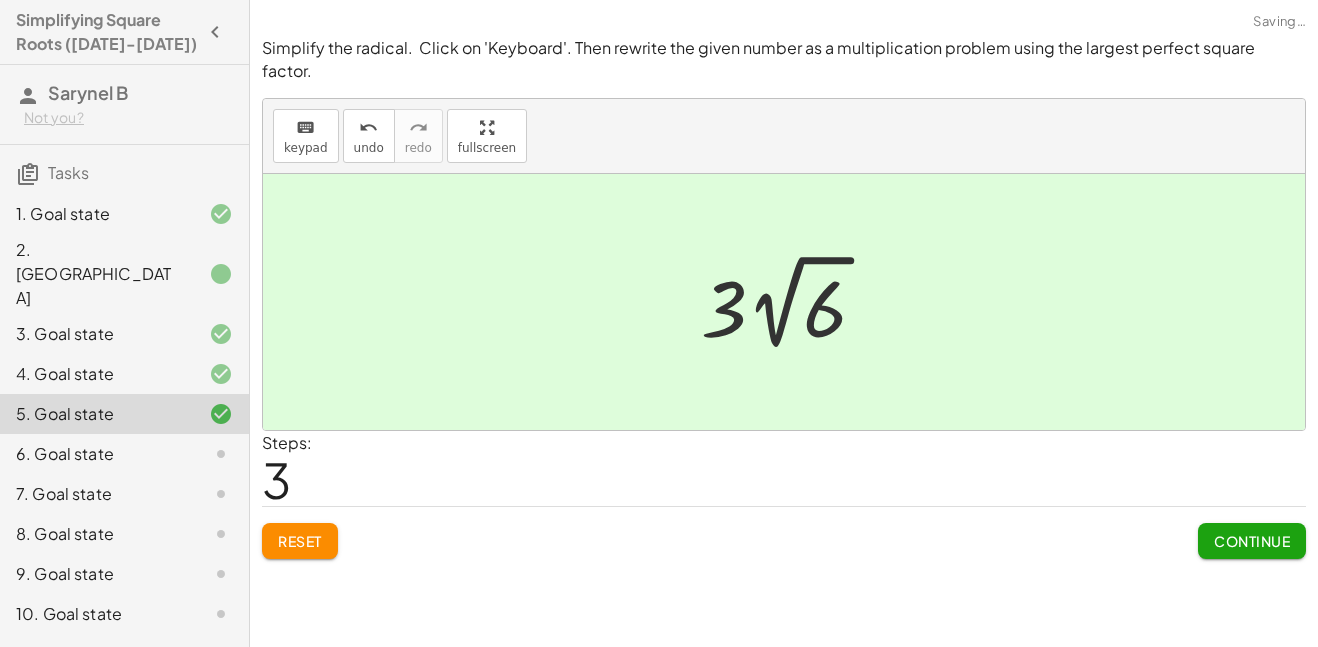
click at [1245, 532] on span "Continue" at bounding box center [1252, 541] width 76 height 18
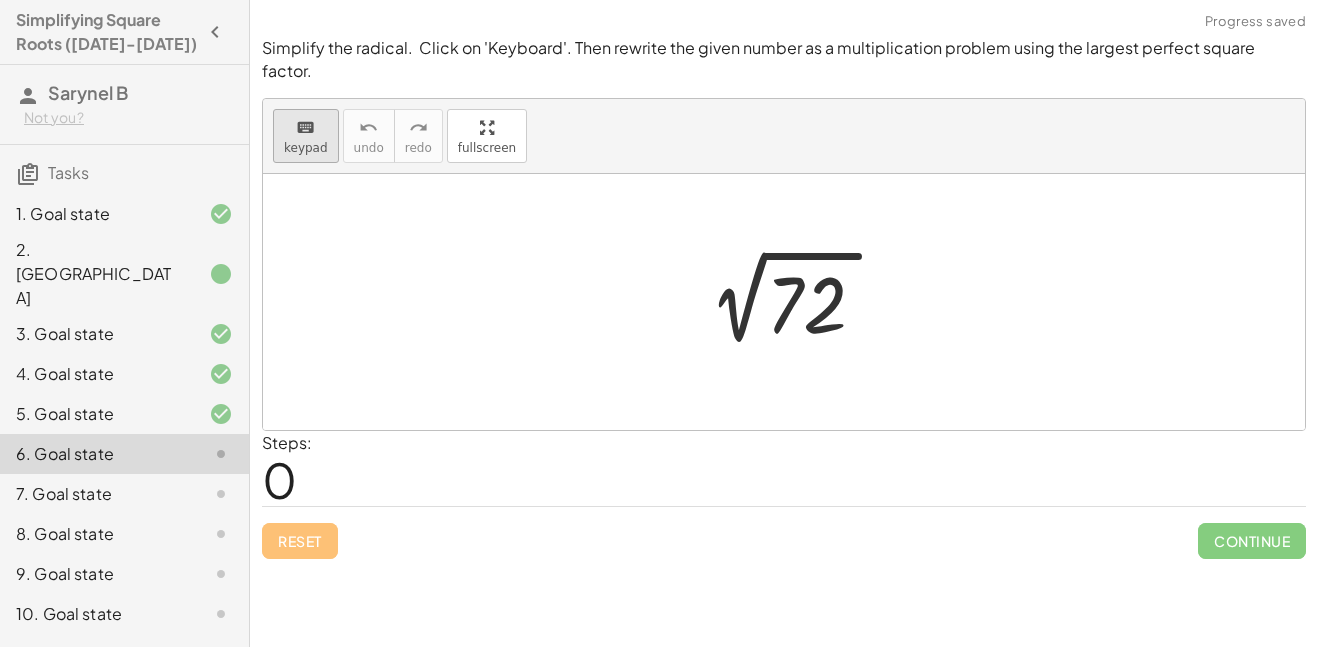
click at [284, 141] on span "keypad" at bounding box center [306, 148] width 44 height 14
click at [793, 288] on div at bounding box center [810, 305] width 89 height 89
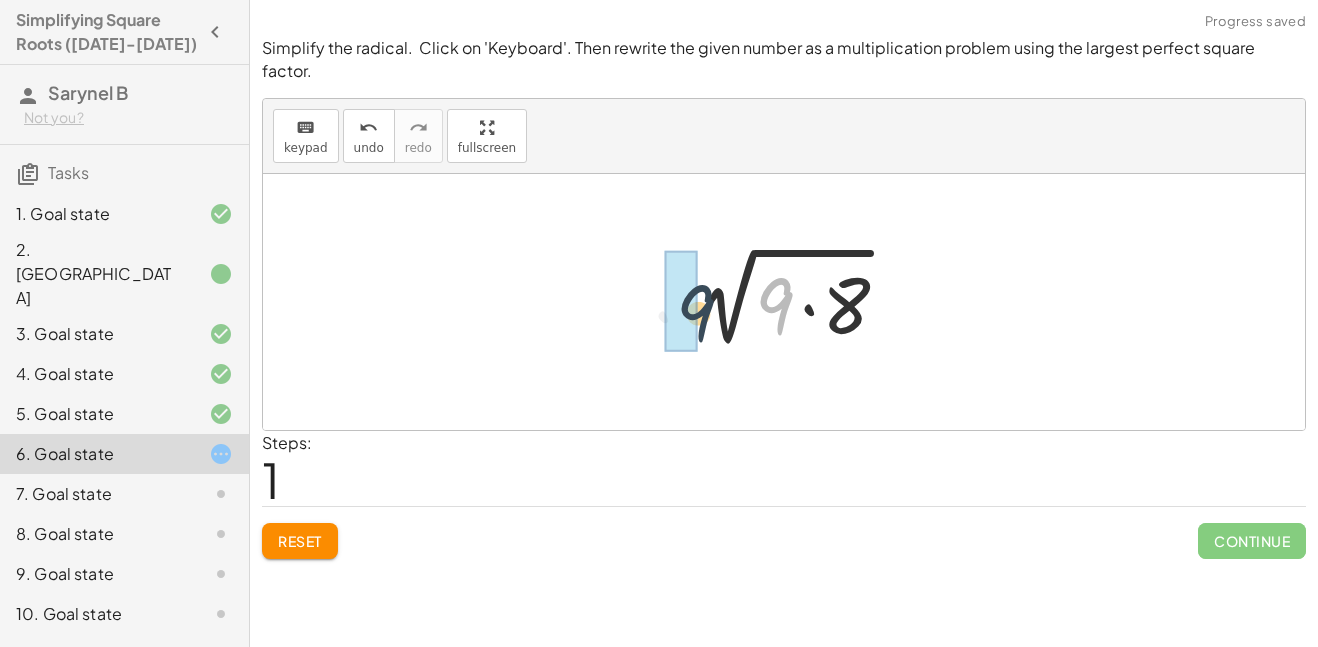
drag, startPoint x: 778, startPoint y: 263, endPoint x: 691, endPoint y: 271, distance: 87.3
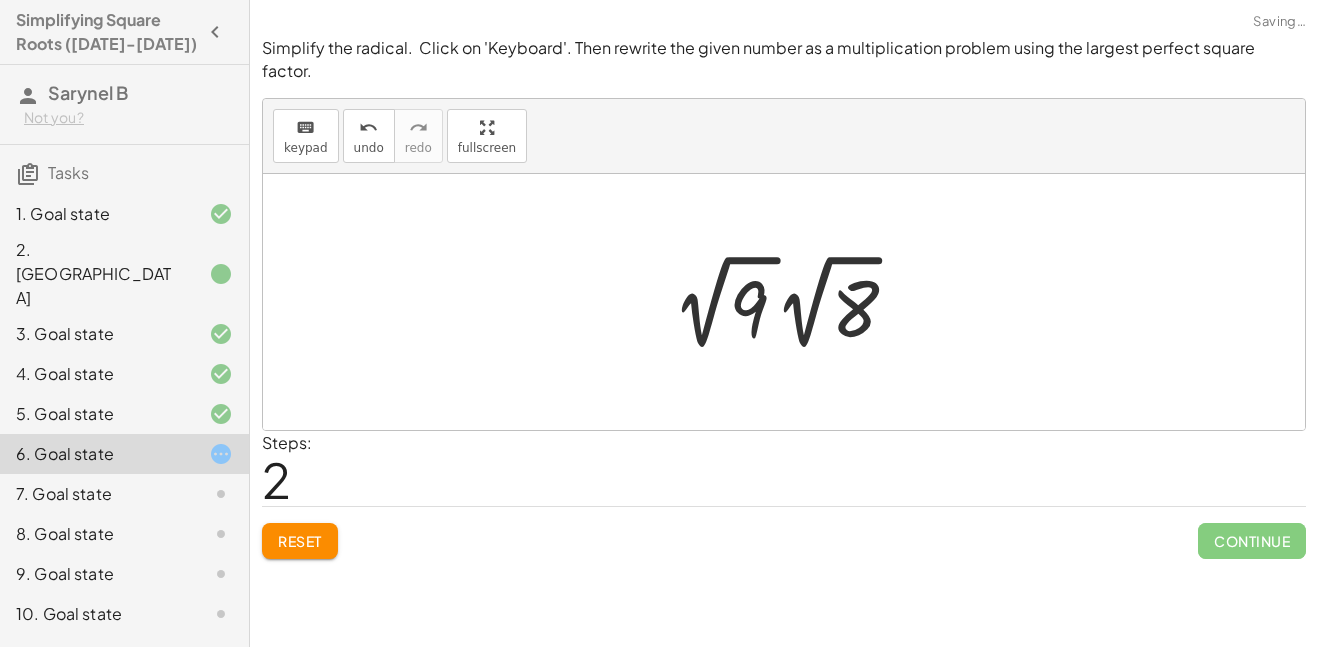
click at [753, 290] on div at bounding box center [791, 302] width 258 height 110
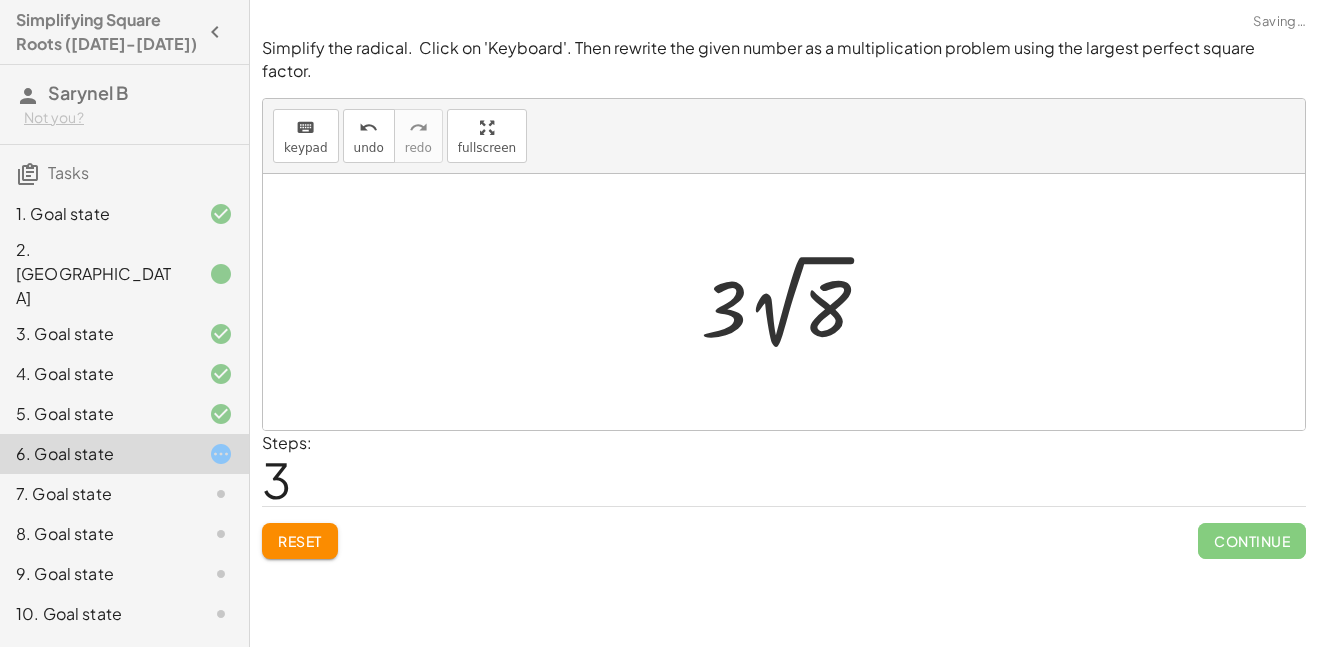
click at [830, 283] on div at bounding box center [791, 302] width 201 height 110
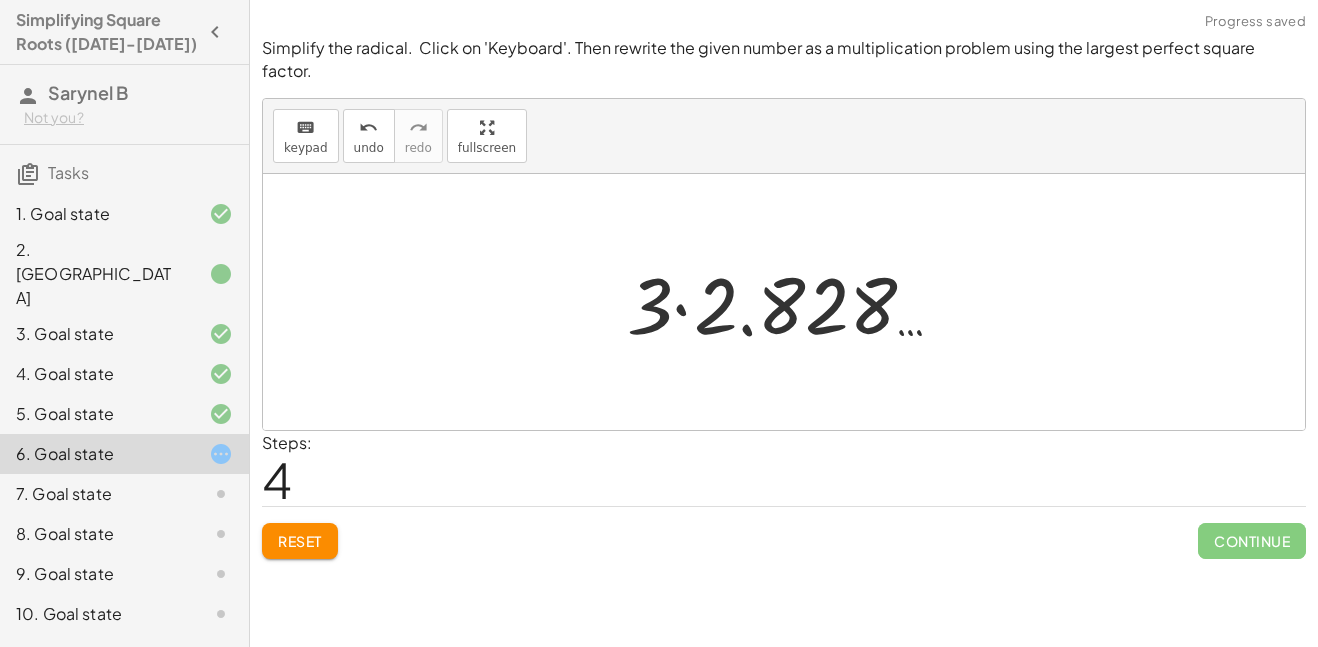
click at [318, 523] on button "Reset" at bounding box center [300, 541] width 76 height 36
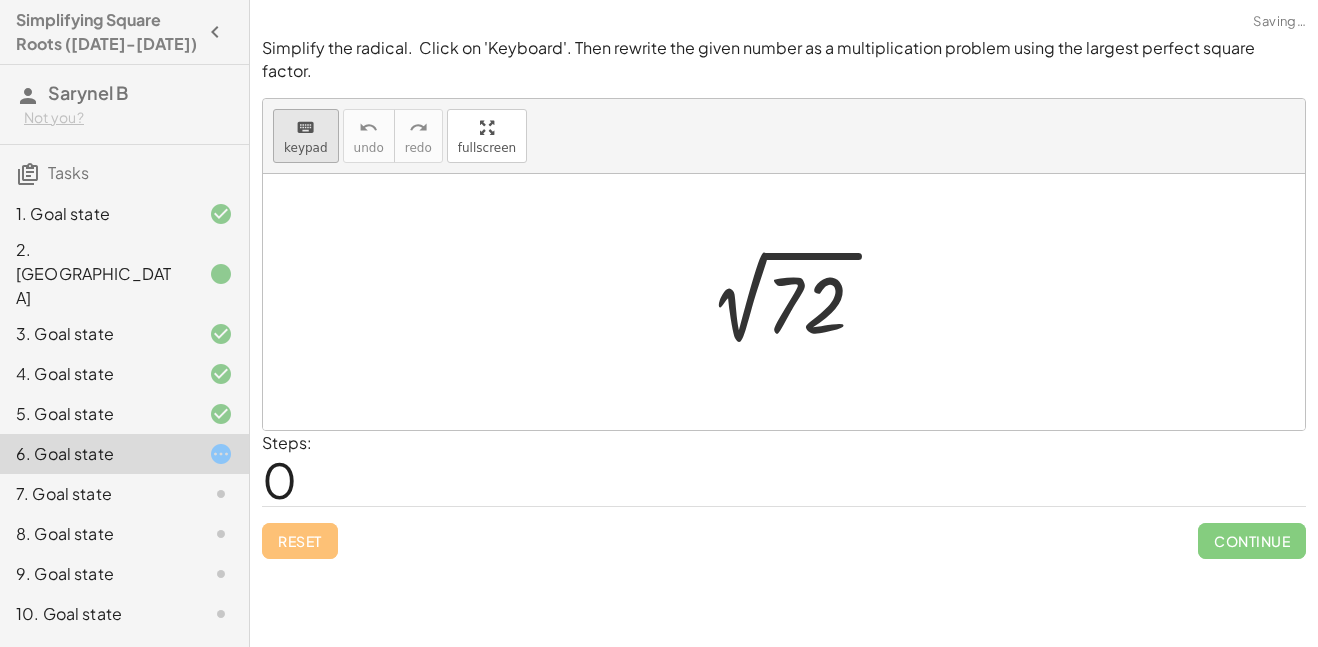
click at [318, 115] on div "keyboard" at bounding box center [306, 127] width 44 height 24
click at [787, 261] on div at bounding box center [810, 305] width 89 height 89
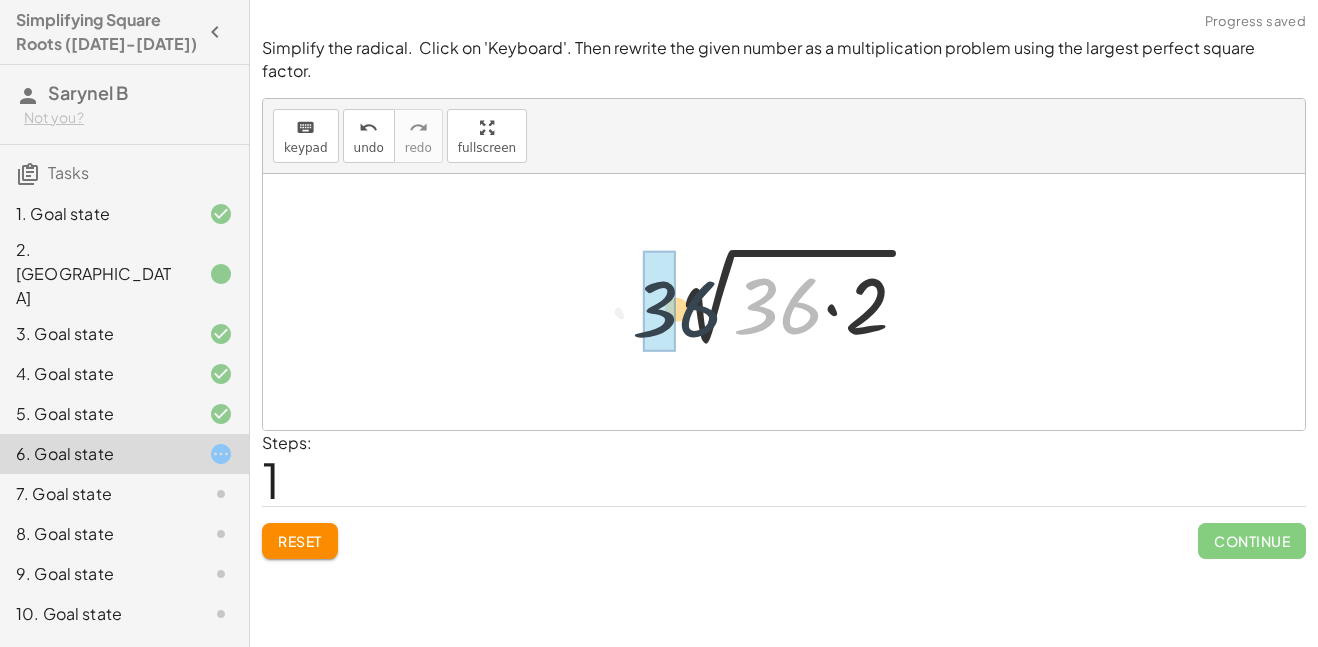
drag, startPoint x: 792, startPoint y: 275, endPoint x: 689, endPoint y: 279, distance: 103.1
click at [689, 279] on div at bounding box center [791, 302] width 285 height 103
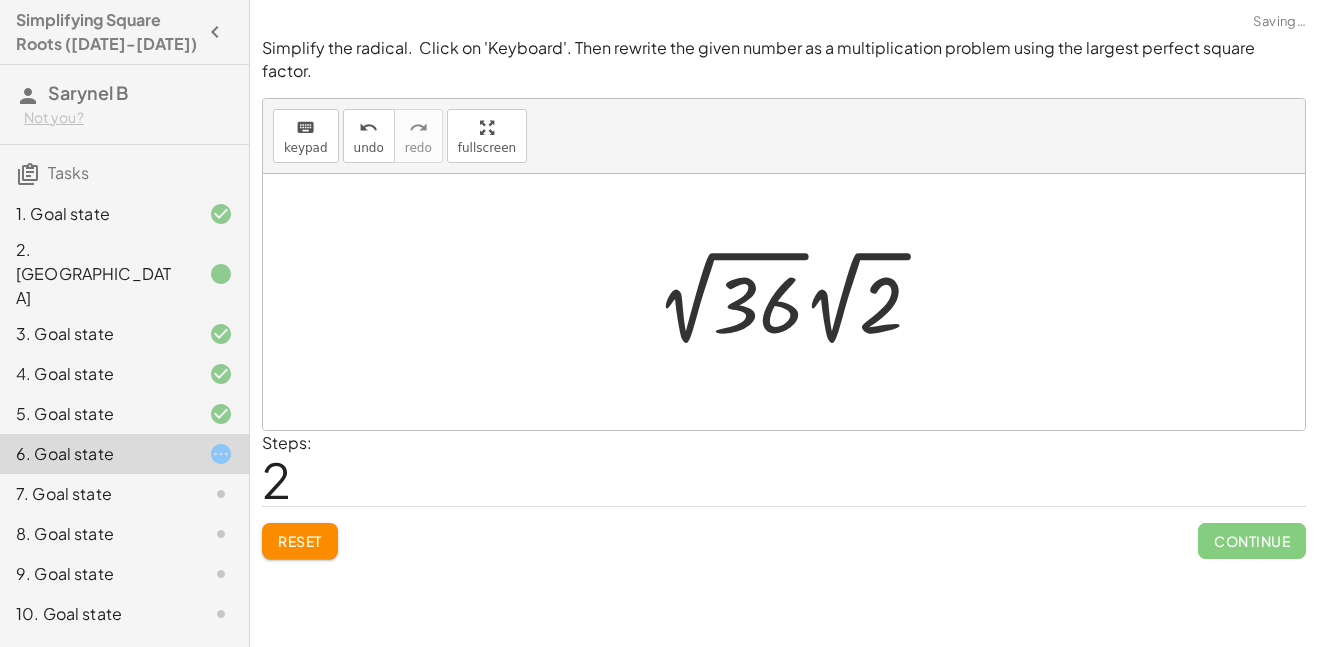
click at [743, 295] on div at bounding box center [797, 298] width 303 height 110
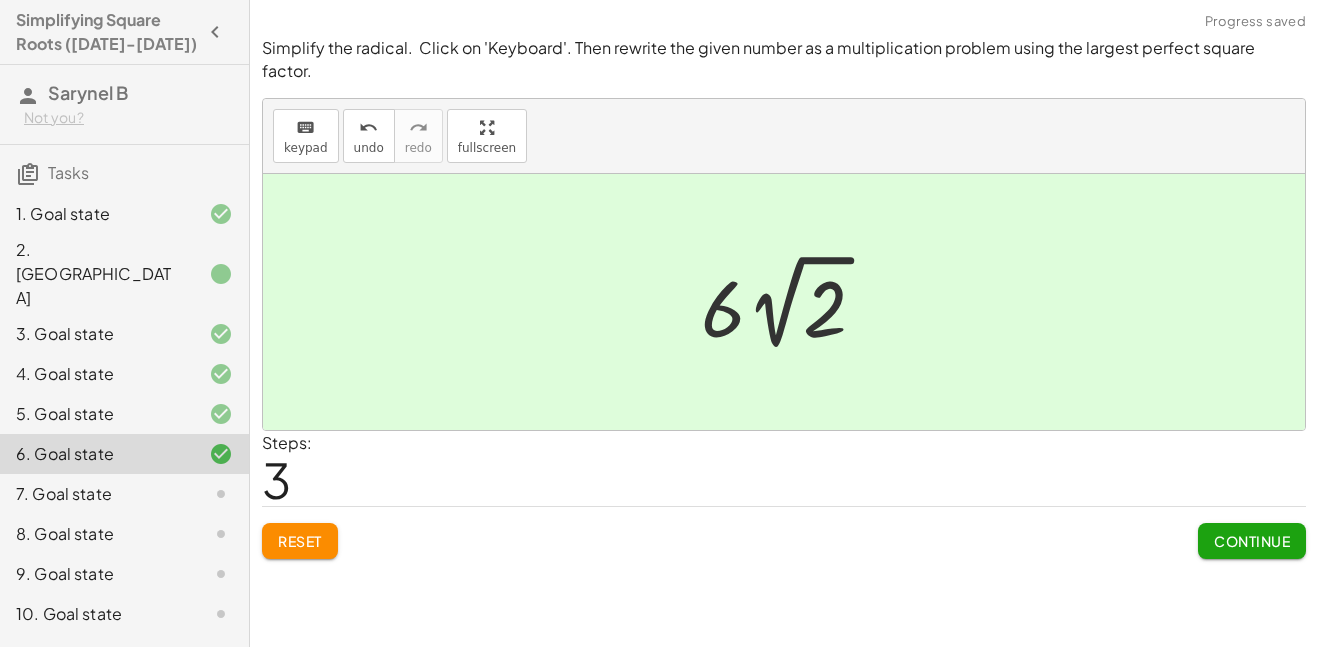
click at [1237, 530] on button "Continue" at bounding box center [1252, 541] width 108 height 36
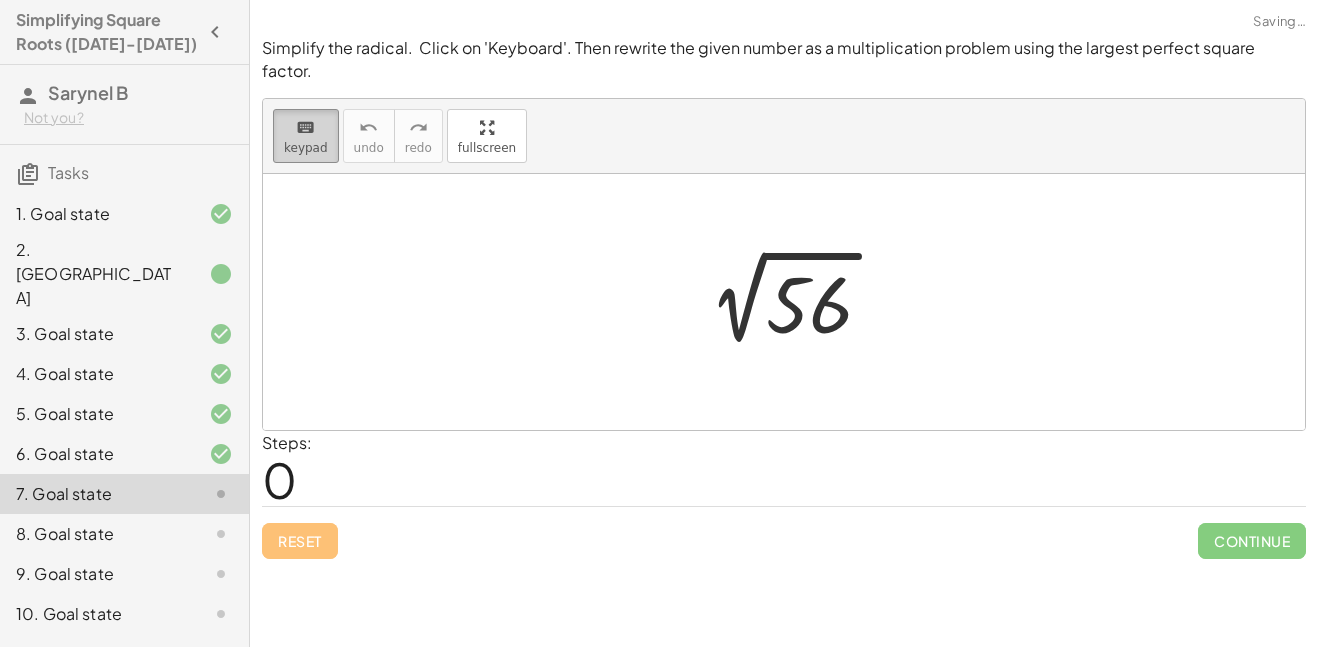
click at [323, 123] on button "keyboard keypad" at bounding box center [306, 136] width 66 height 54
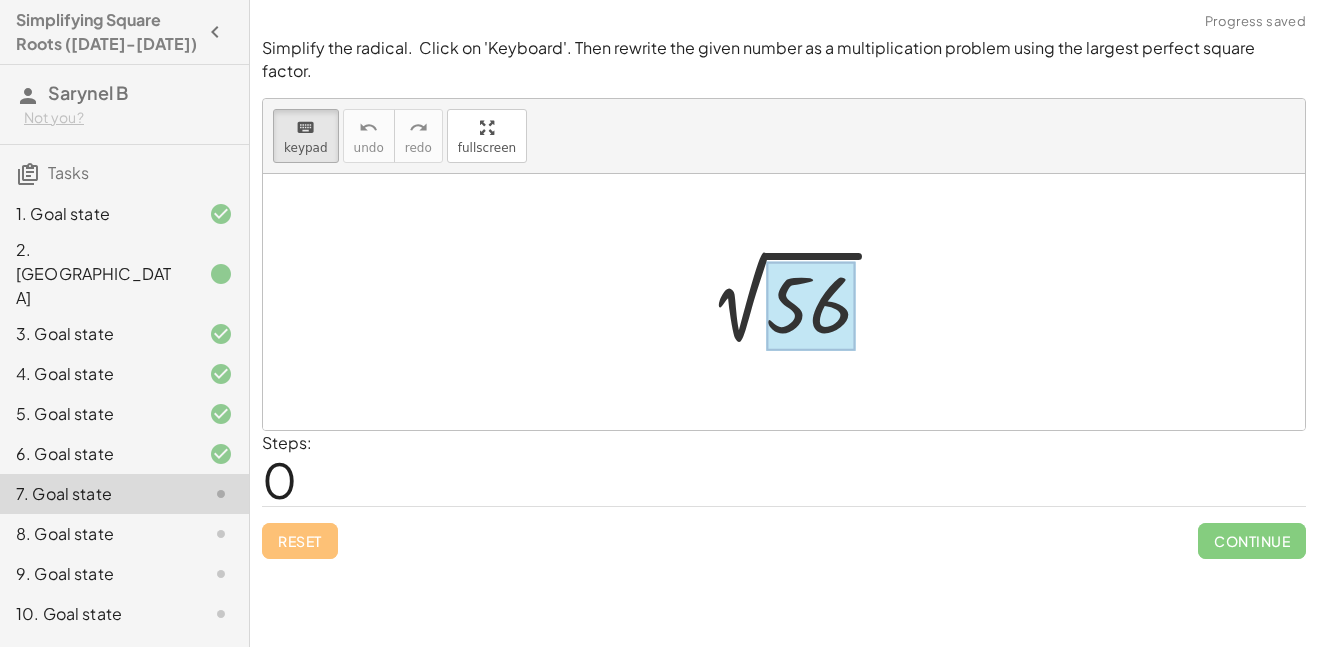
click at [838, 288] on div at bounding box center [810, 305] width 89 height 89
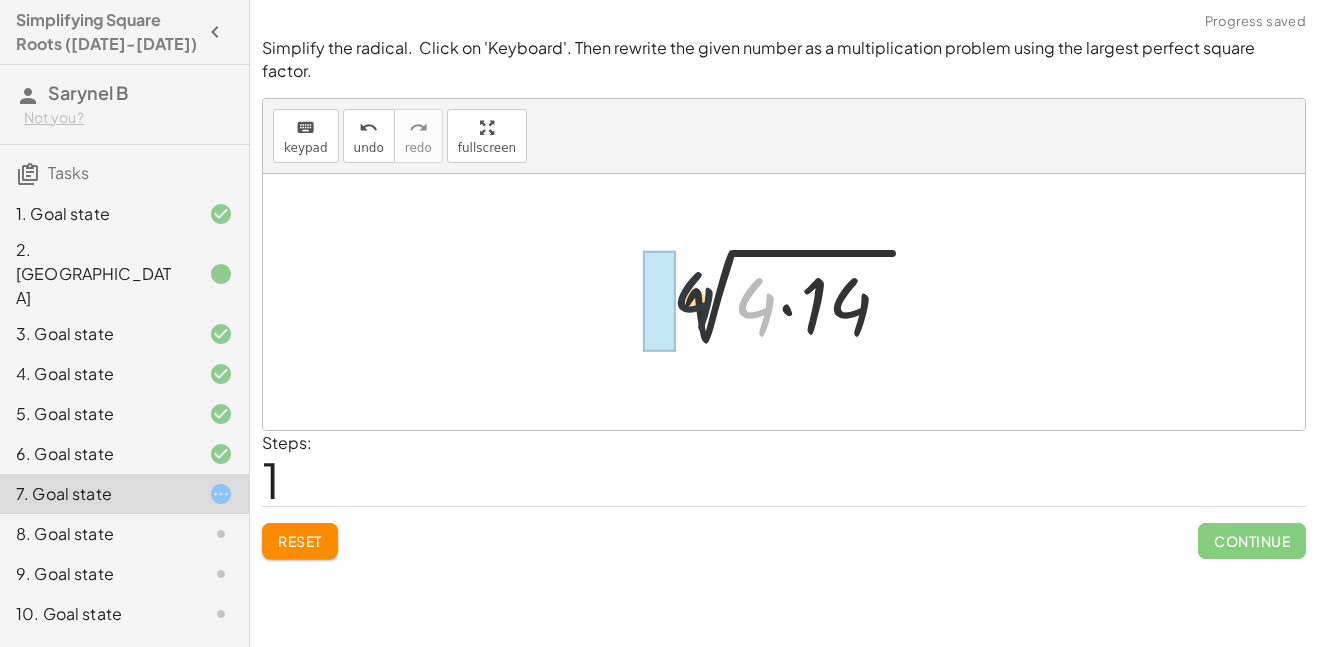
drag, startPoint x: 764, startPoint y: 294, endPoint x: 649, endPoint y: 283, distance: 115.5
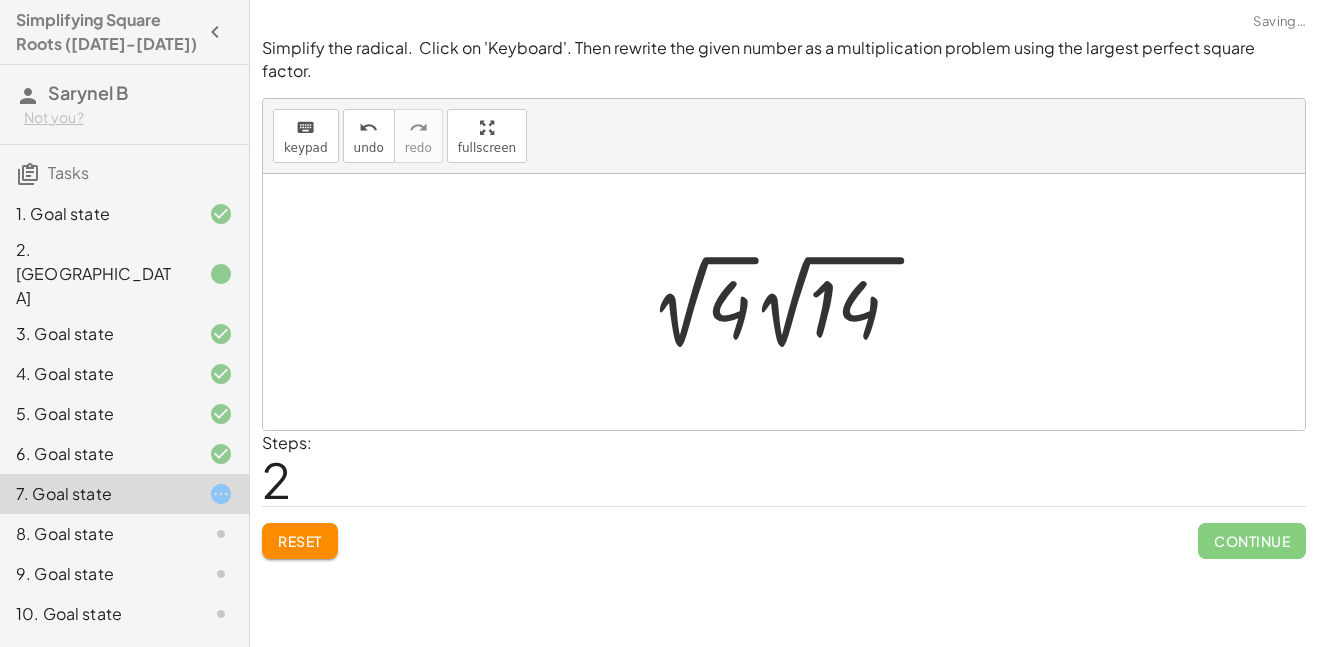
click at [734, 289] on div at bounding box center [791, 302] width 303 height 110
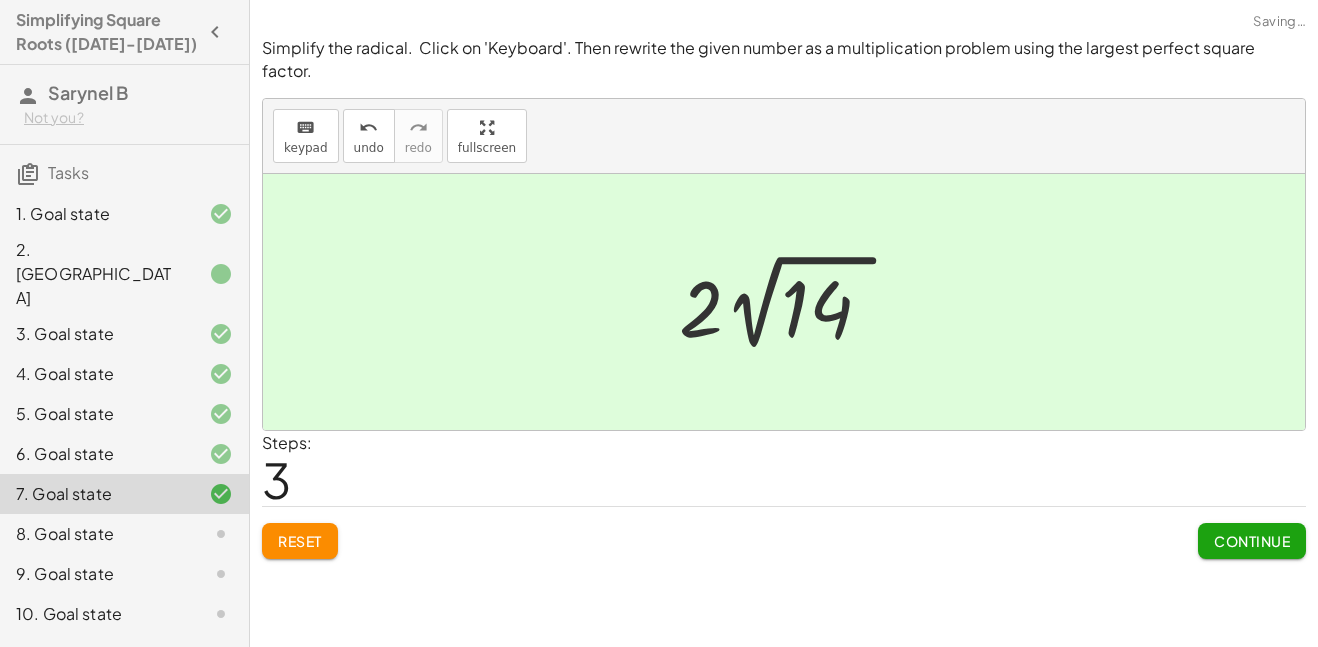
click at [1276, 532] on span "Continue" at bounding box center [1252, 541] width 76 height 18
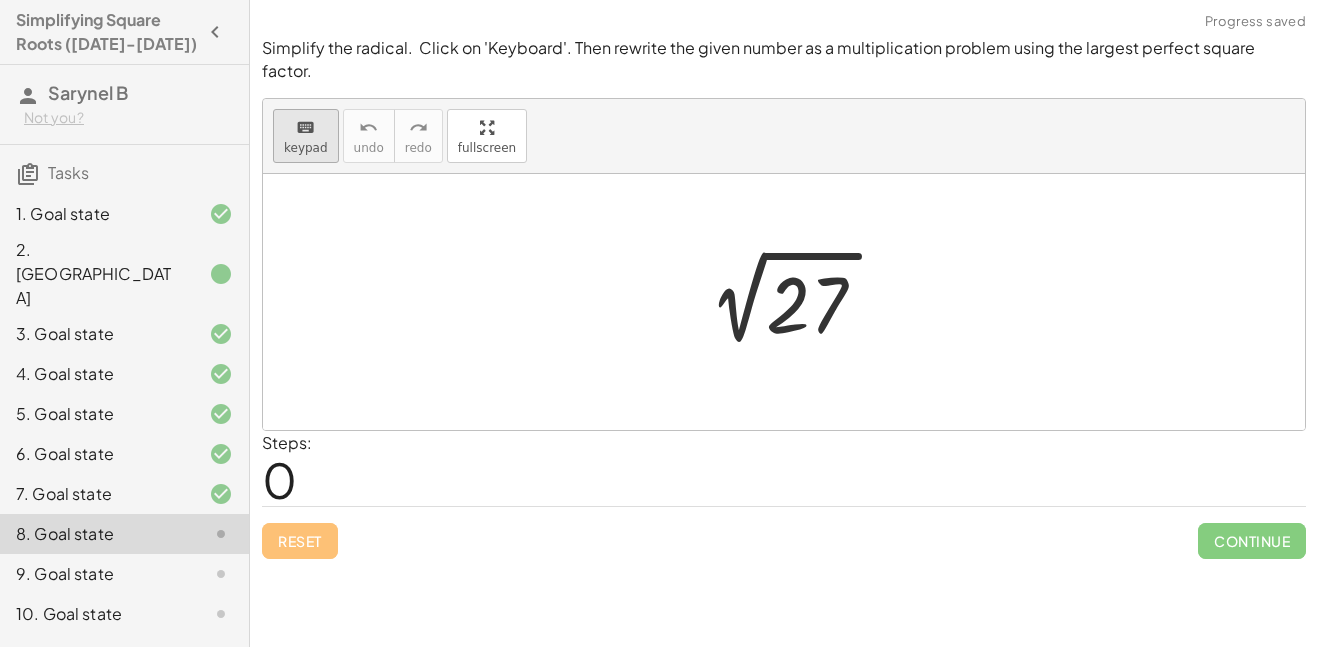
click at [319, 141] on span "keypad" at bounding box center [306, 148] width 44 height 14
click at [802, 278] on div at bounding box center [810, 305] width 89 height 89
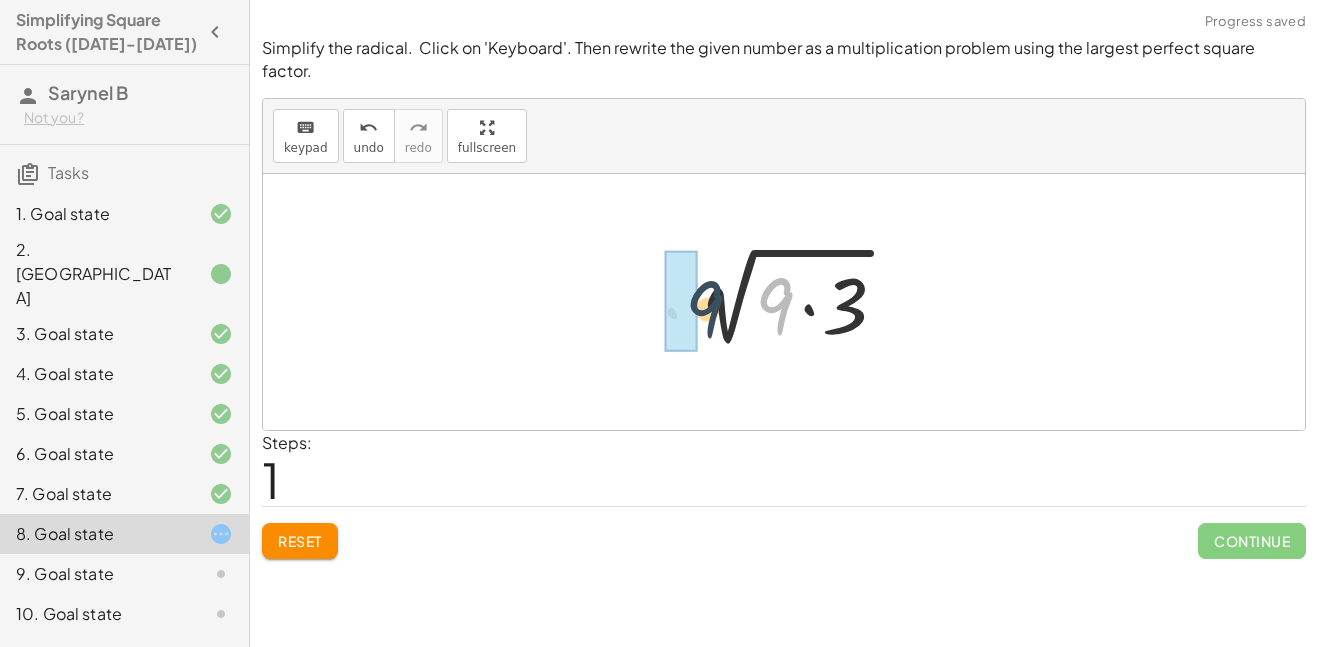
drag, startPoint x: 776, startPoint y: 278, endPoint x: 703, endPoint y: 281, distance: 73.0
click at [703, 281] on div at bounding box center [791, 302] width 241 height 103
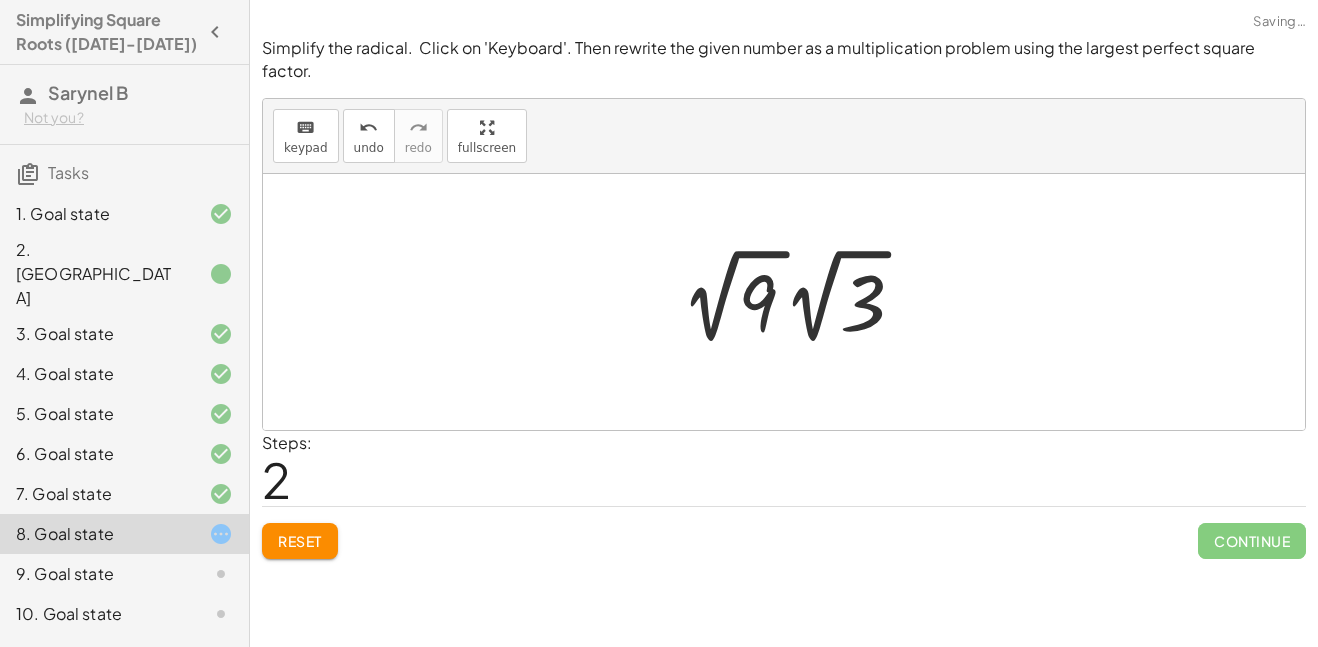
click at [764, 287] on div at bounding box center [800, 296] width 258 height 110
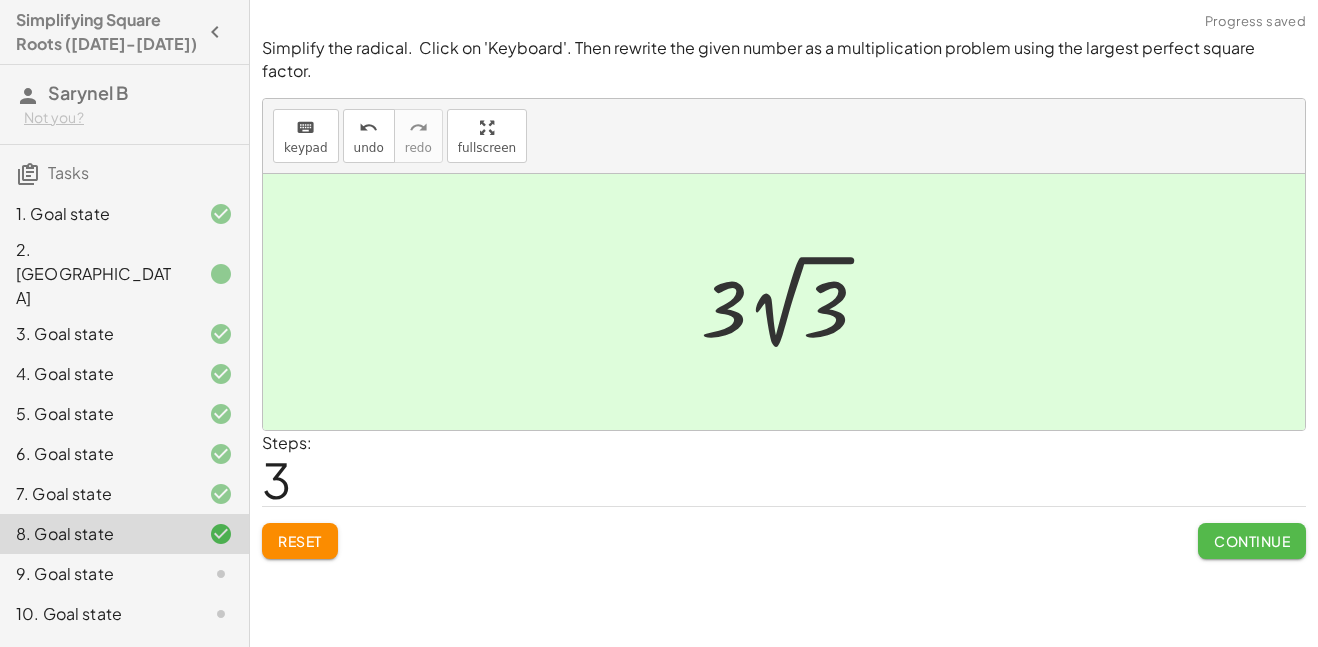
click at [1238, 532] on span "Continue" at bounding box center [1252, 541] width 76 height 18
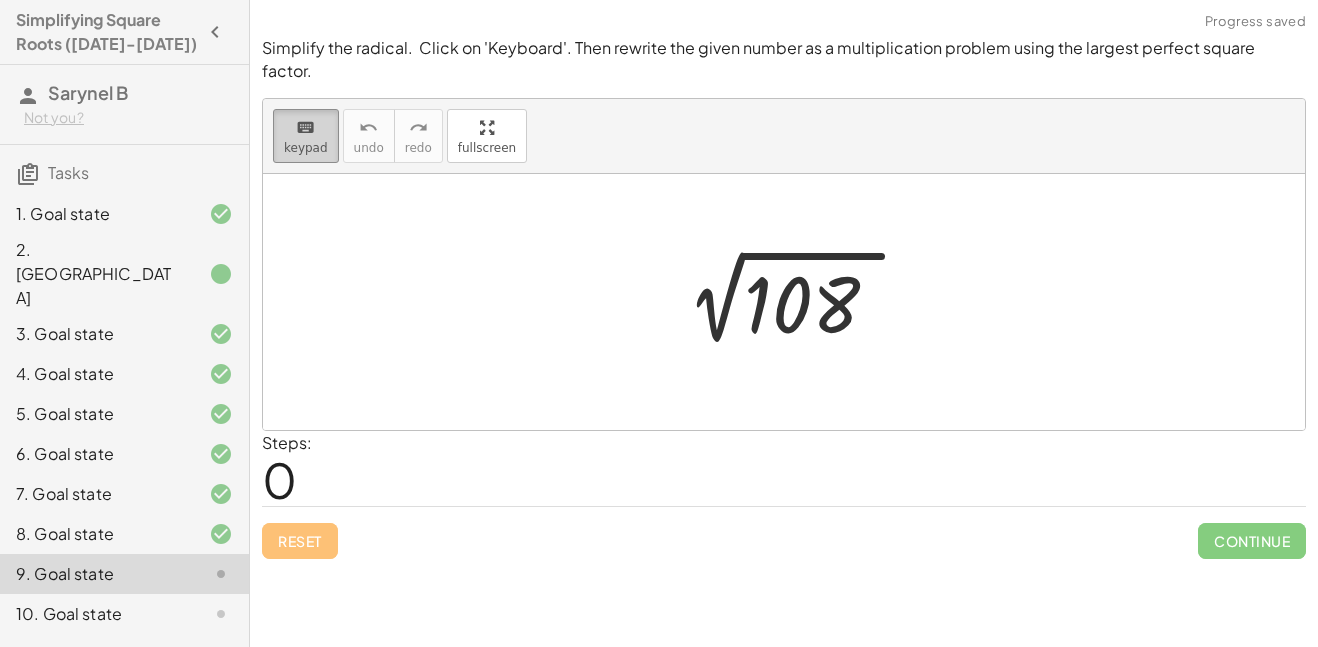
click at [307, 116] on icon "keyboard" at bounding box center [305, 128] width 19 height 24
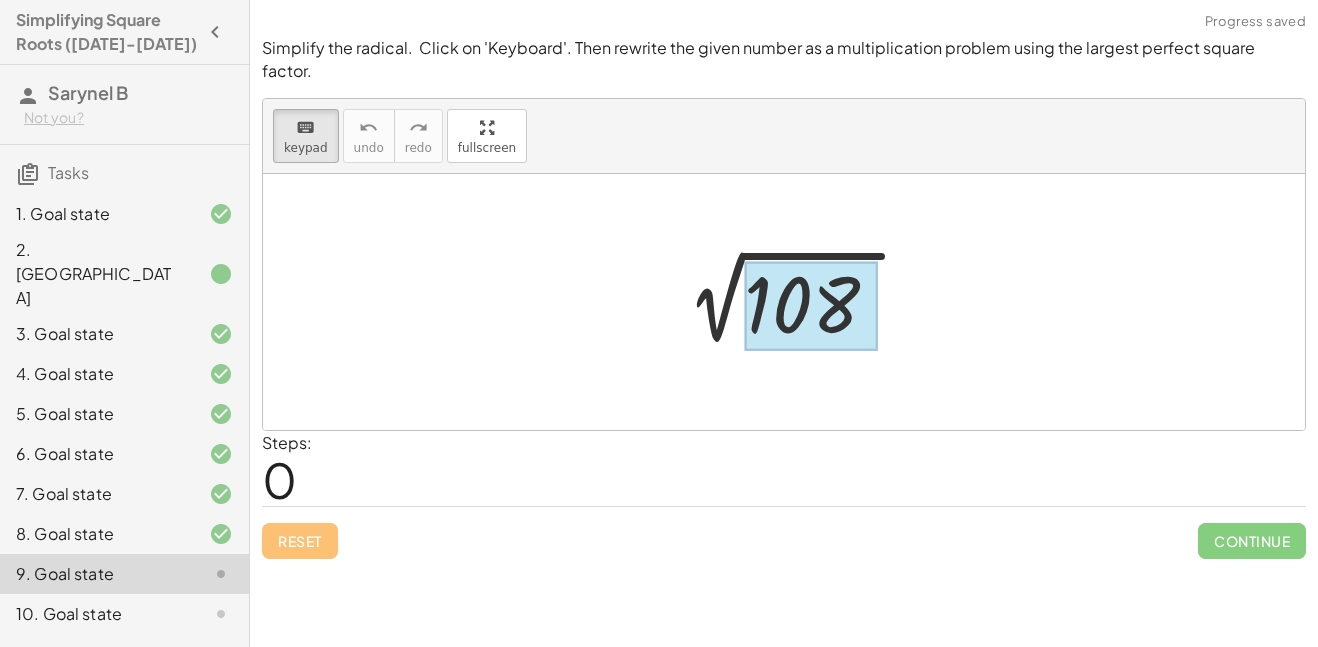
click at [822, 291] on div at bounding box center [811, 305] width 134 height 89
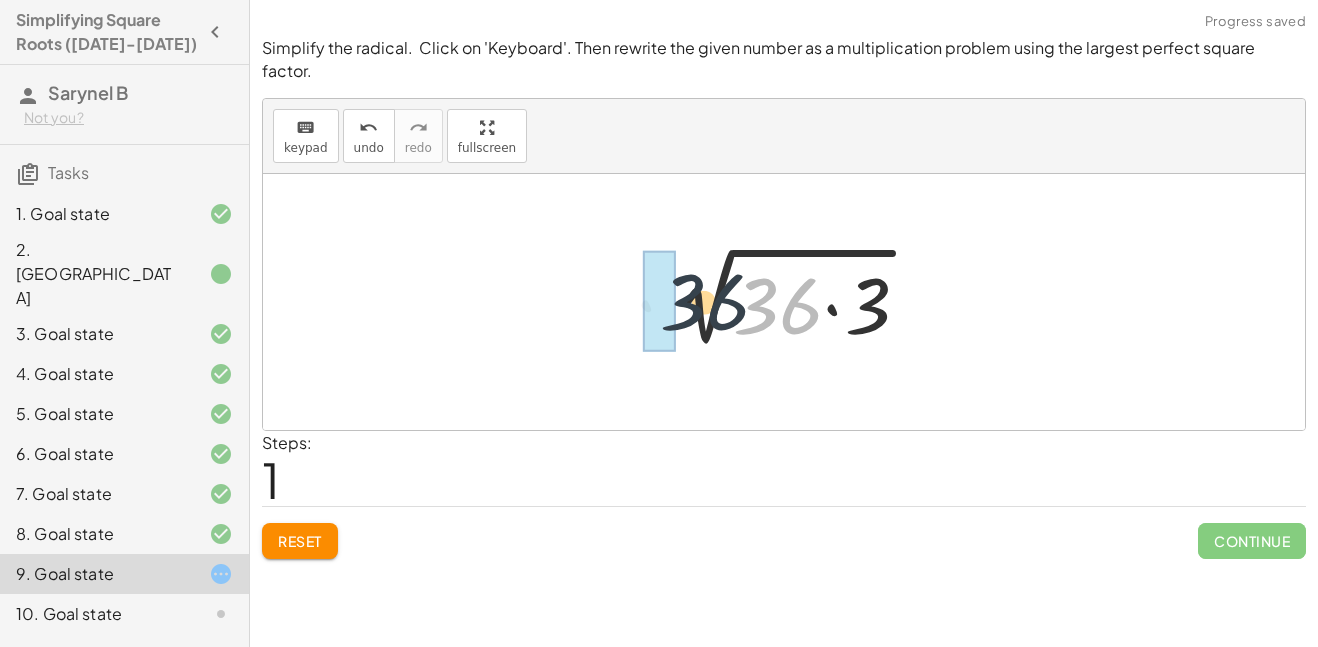
drag, startPoint x: 783, startPoint y: 279, endPoint x: 700, endPoint y: 275, distance: 83.1
click at [700, 275] on div at bounding box center [791, 302] width 285 height 103
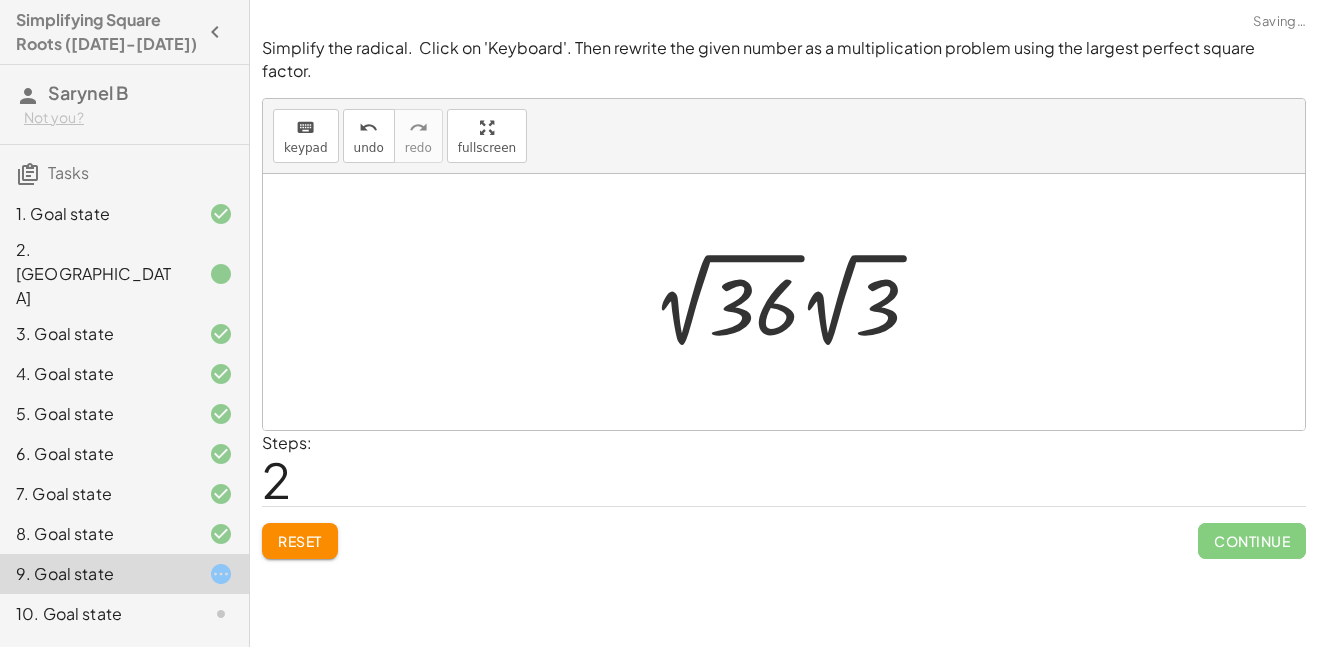
click at [763, 287] on div at bounding box center [793, 300] width 303 height 110
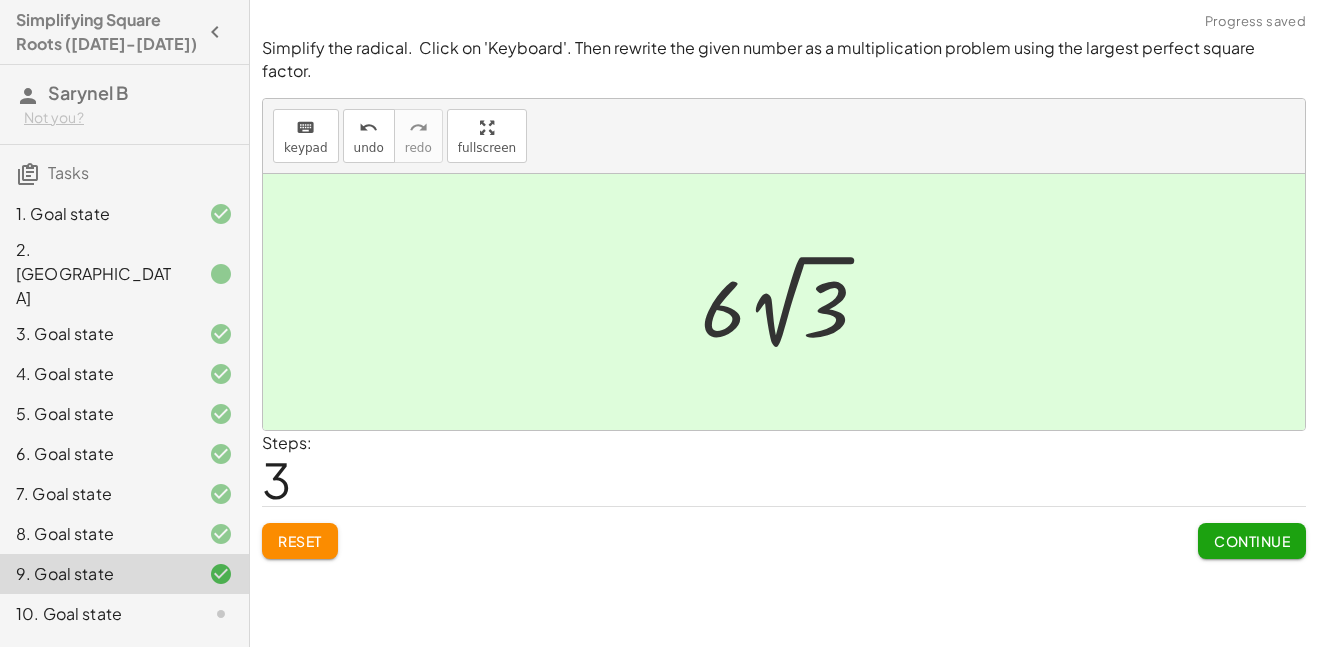
click at [1239, 532] on span "Continue" at bounding box center [1252, 541] width 76 height 18
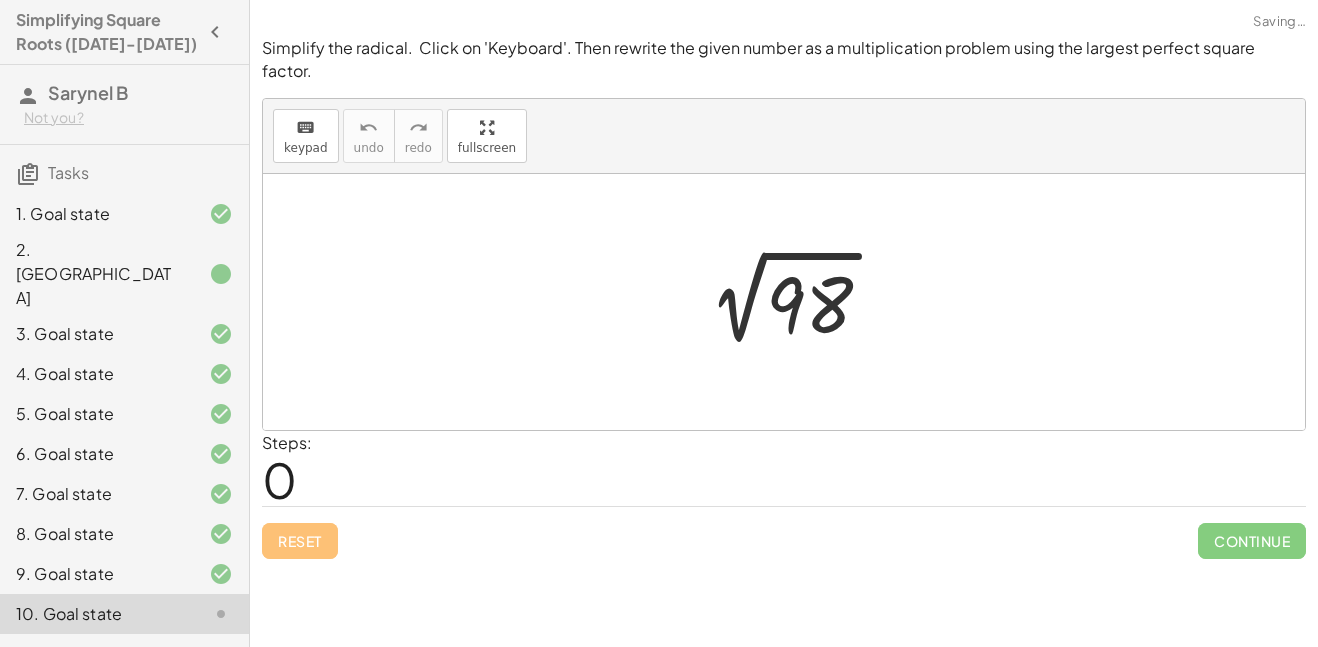
click at [303, 99] on div "keyboard keypad undo [PERSON_NAME] redo fullscreen" at bounding box center [784, 136] width 1042 height 75
click at [310, 116] on icon "keyboard" at bounding box center [305, 128] width 19 height 24
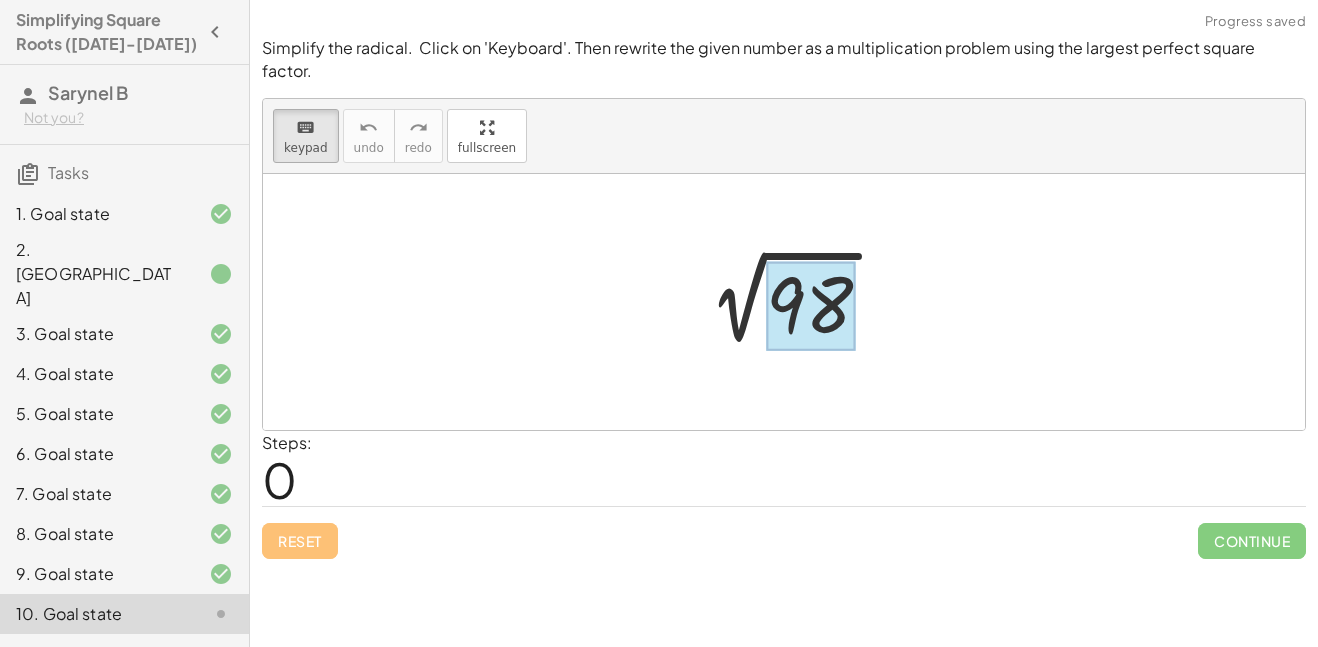
click at [827, 292] on div at bounding box center [810, 305] width 89 height 89
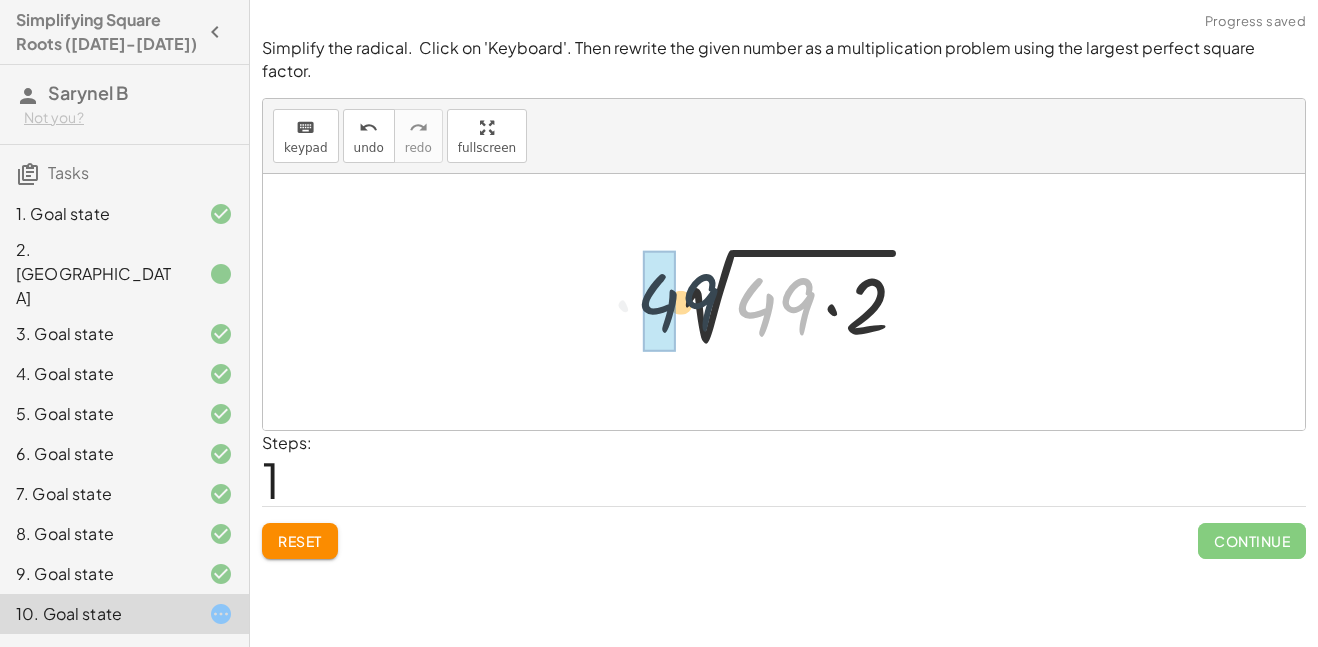
drag, startPoint x: 768, startPoint y: 292, endPoint x: 668, endPoint y: 288, distance: 100.1
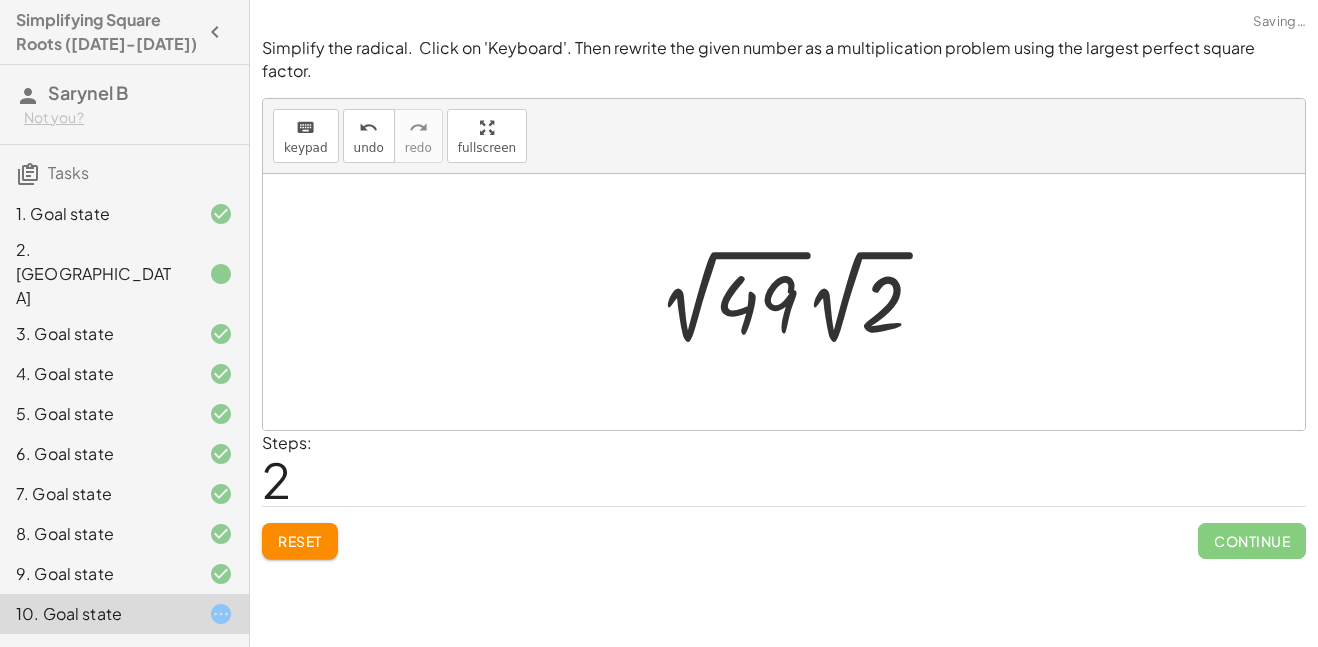
click at [760, 279] on div at bounding box center [799, 297] width 303 height 110
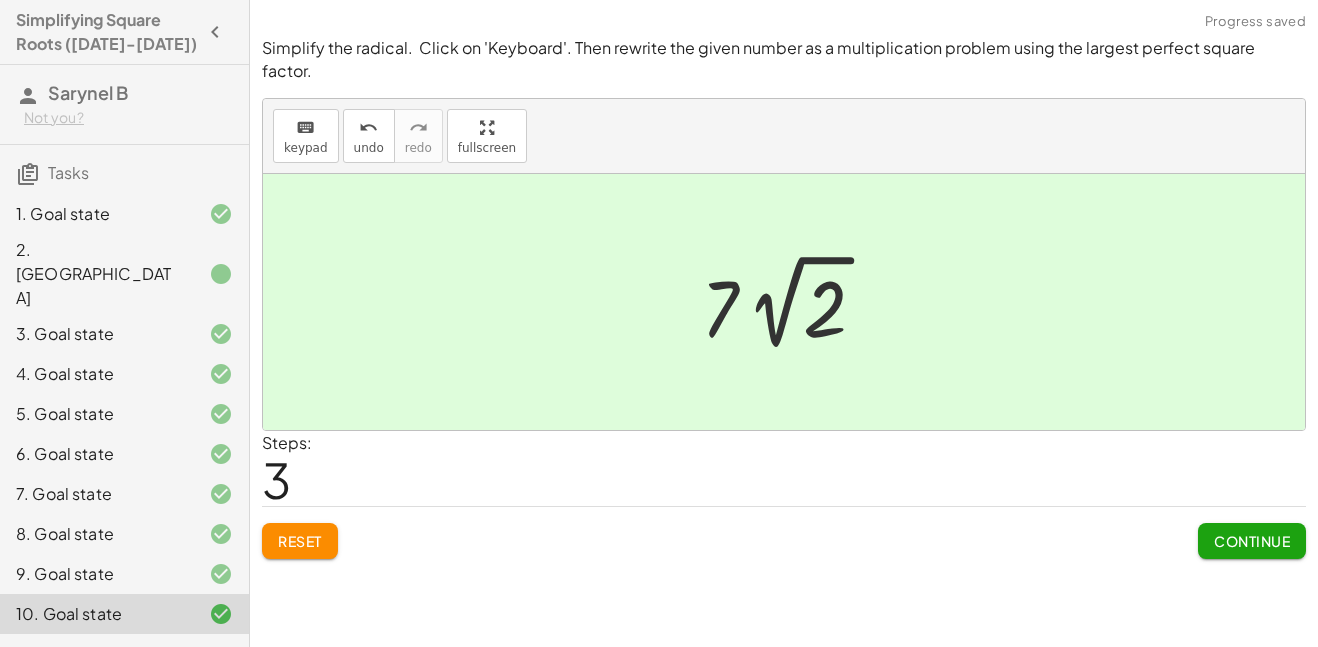
click at [1290, 523] on button "Continue" at bounding box center [1252, 541] width 108 height 36
